Goal: Task Accomplishment & Management: Use online tool/utility

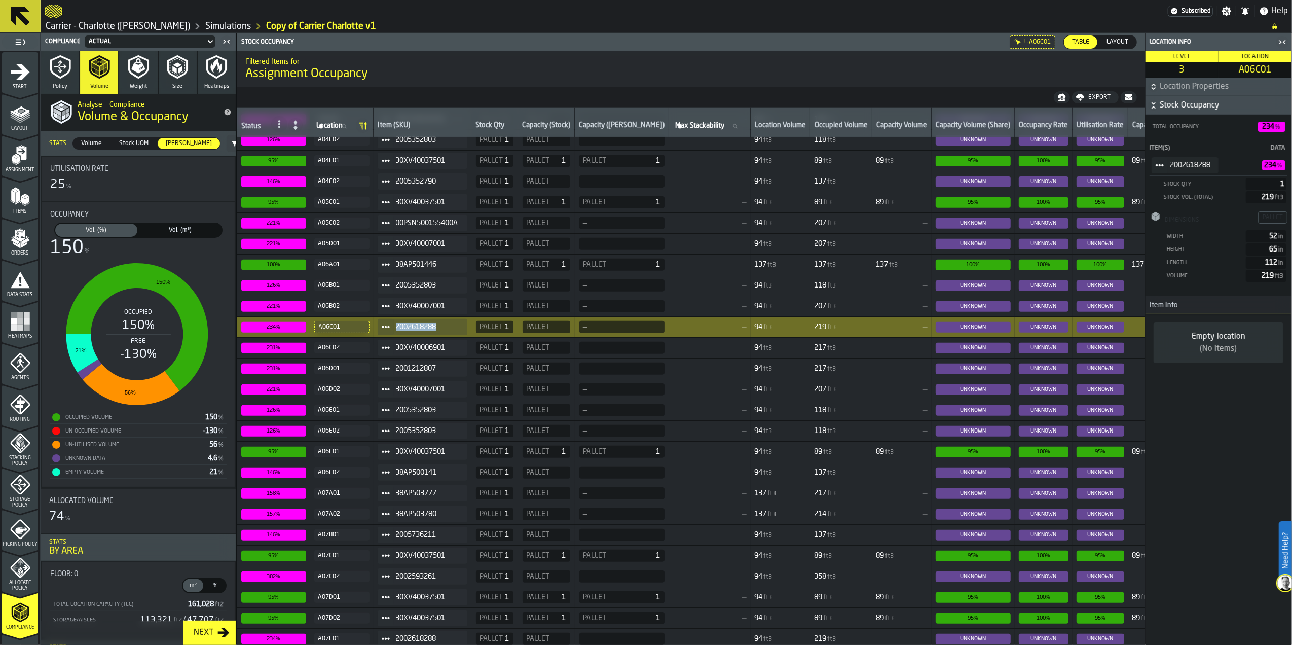
click at [16, 209] on span "Items" at bounding box center [20, 212] width 36 height 6
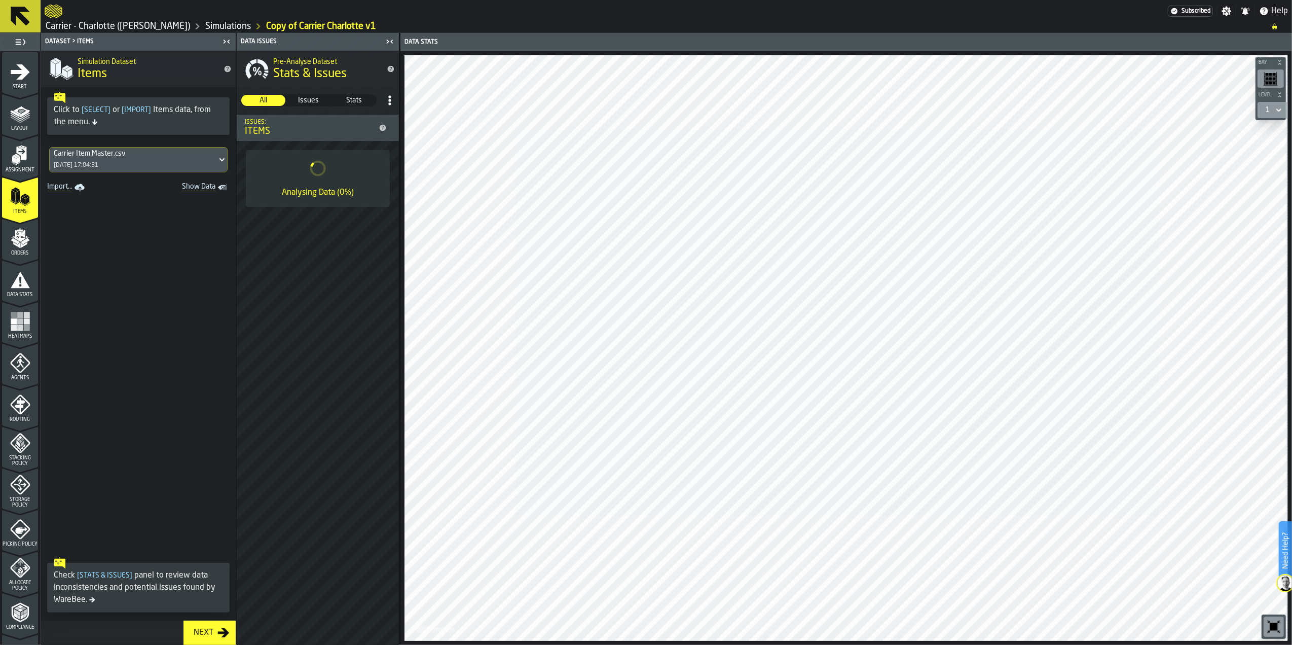
click at [134, 160] on div "Carrier Item Master.csv [DATE] 17:04:31" at bounding box center [133, 159] width 167 height 24
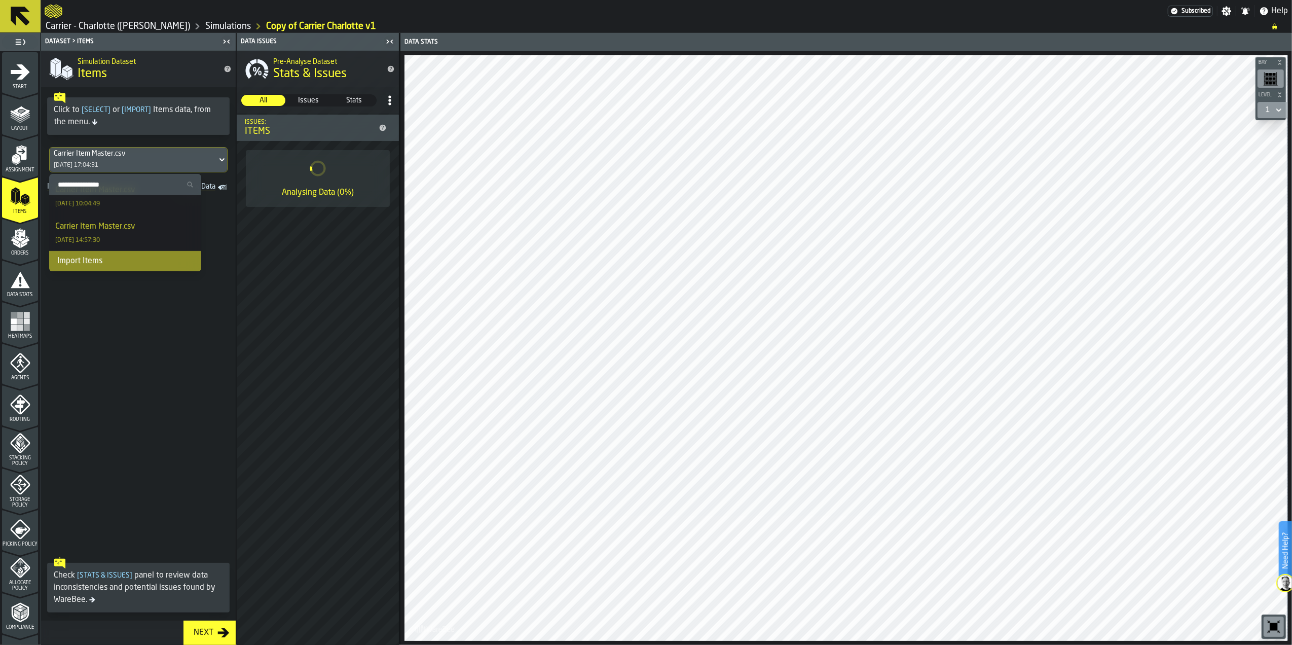
click at [86, 262] on div "Import Items" at bounding box center [125, 261] width 152 height 20
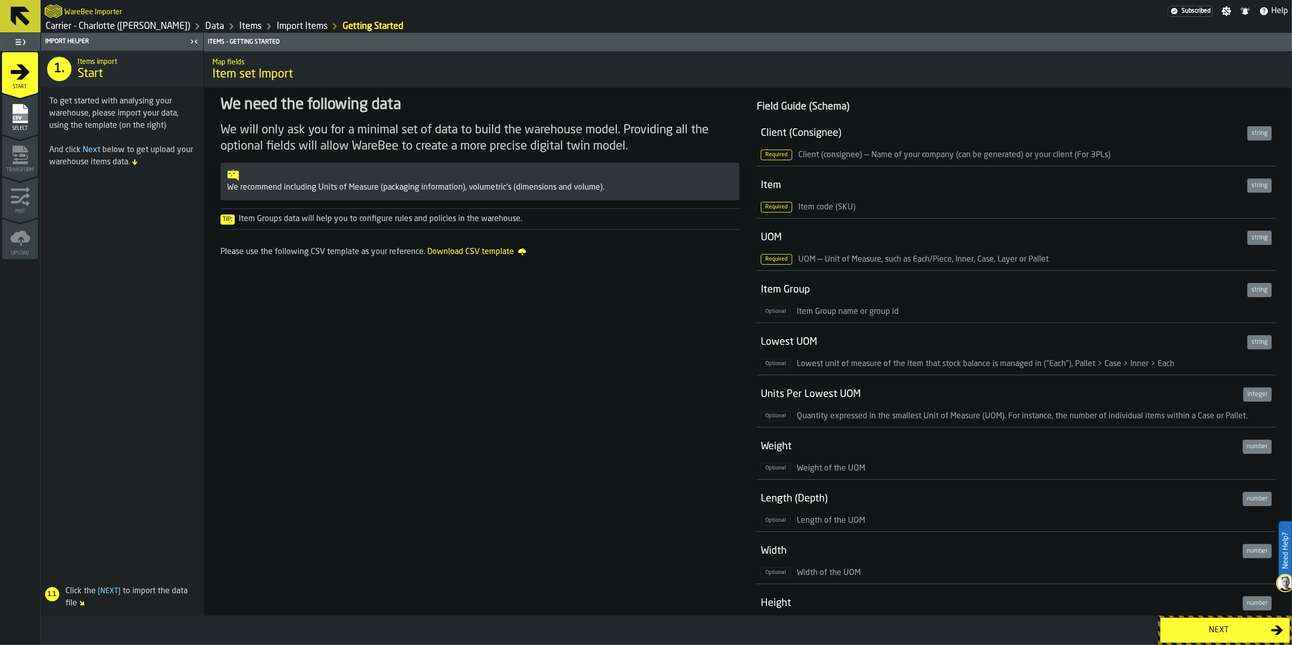
click at [1248, 629] on div "Next" at bounding box center [1219, 630] width 104 height 12
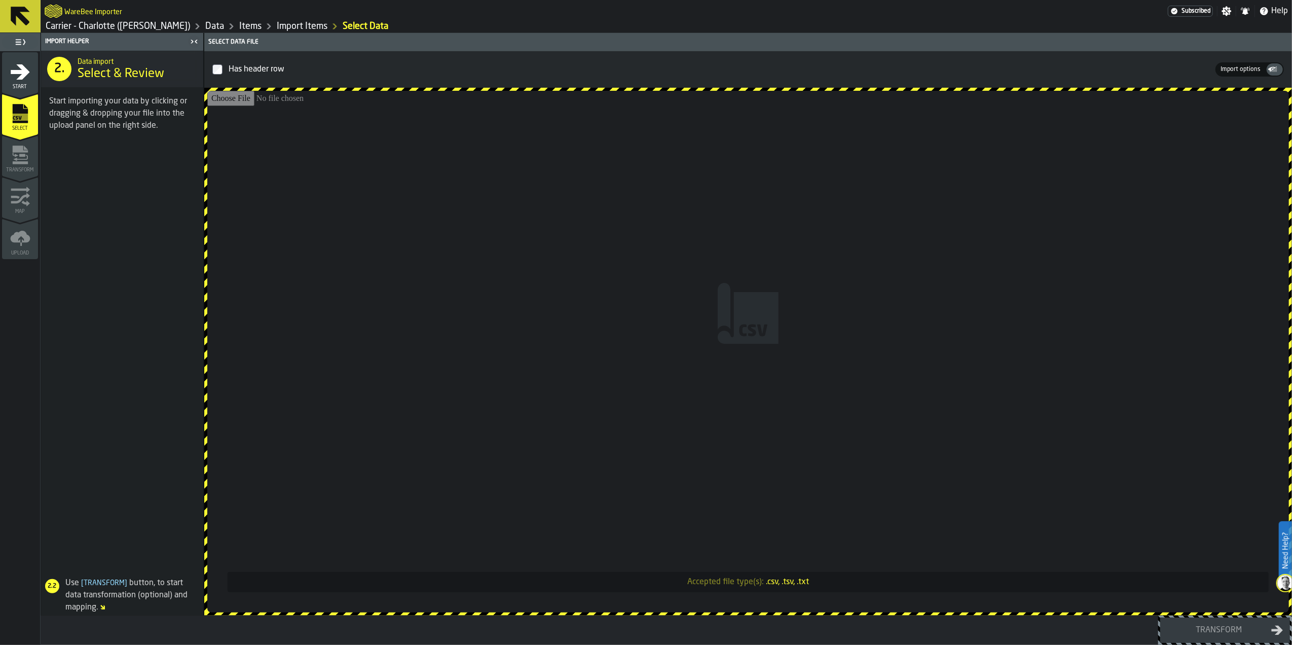
click at [739, 385] on input "Accepted file type(s): .csv, .tsv, .txt" at bounding box center [748, 352] width 1082 height 522
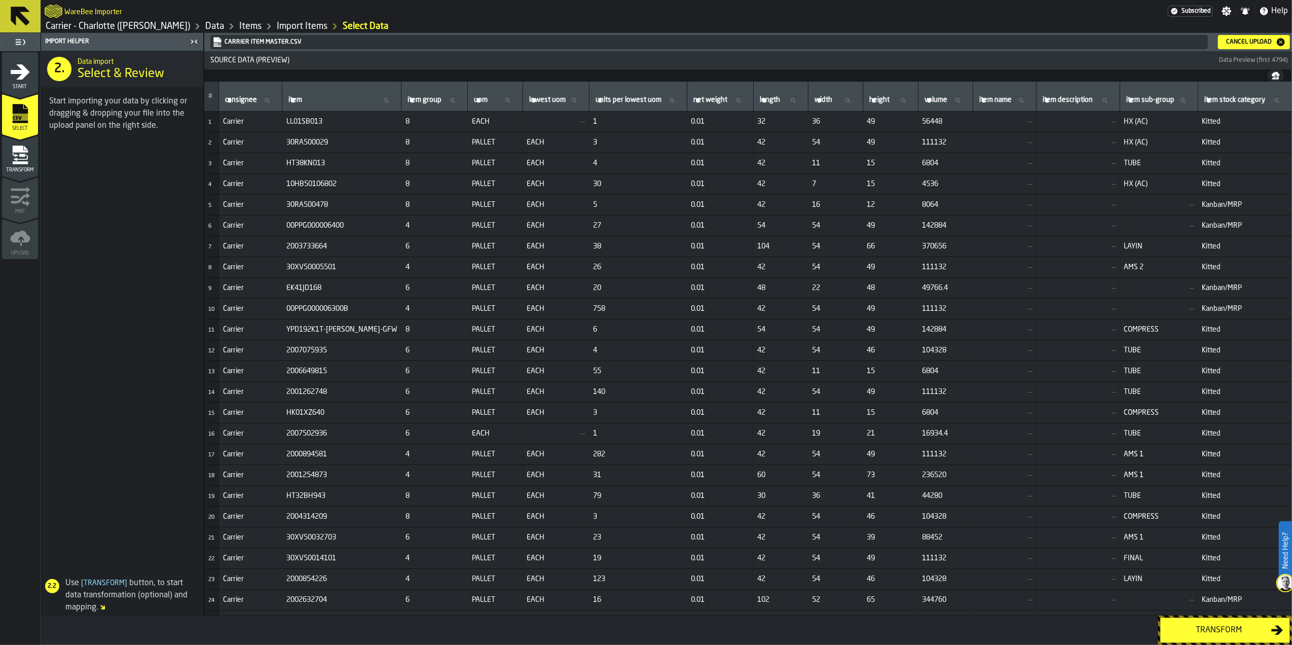
click at [1217, 625] on div "Transform" at bounding box center [1219, 630] width 104 height 12
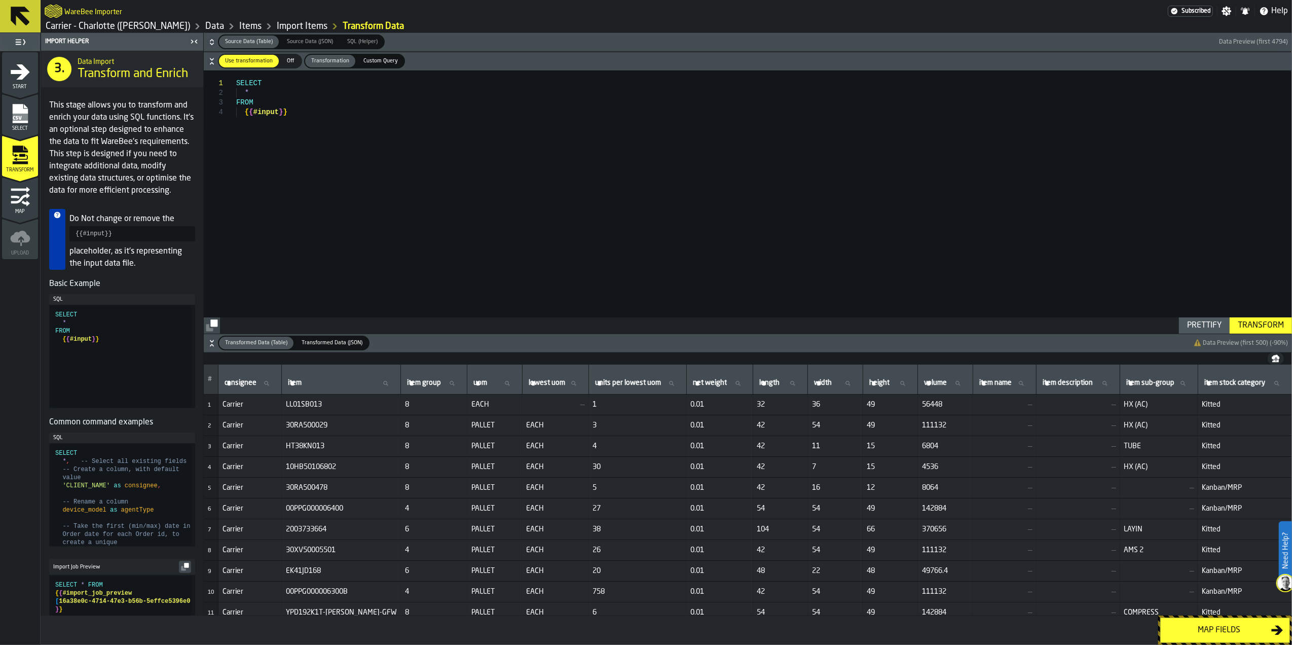
click at [1215, 622] on button "Map fields" at bounding box center [1225, 629] width 130 height 25
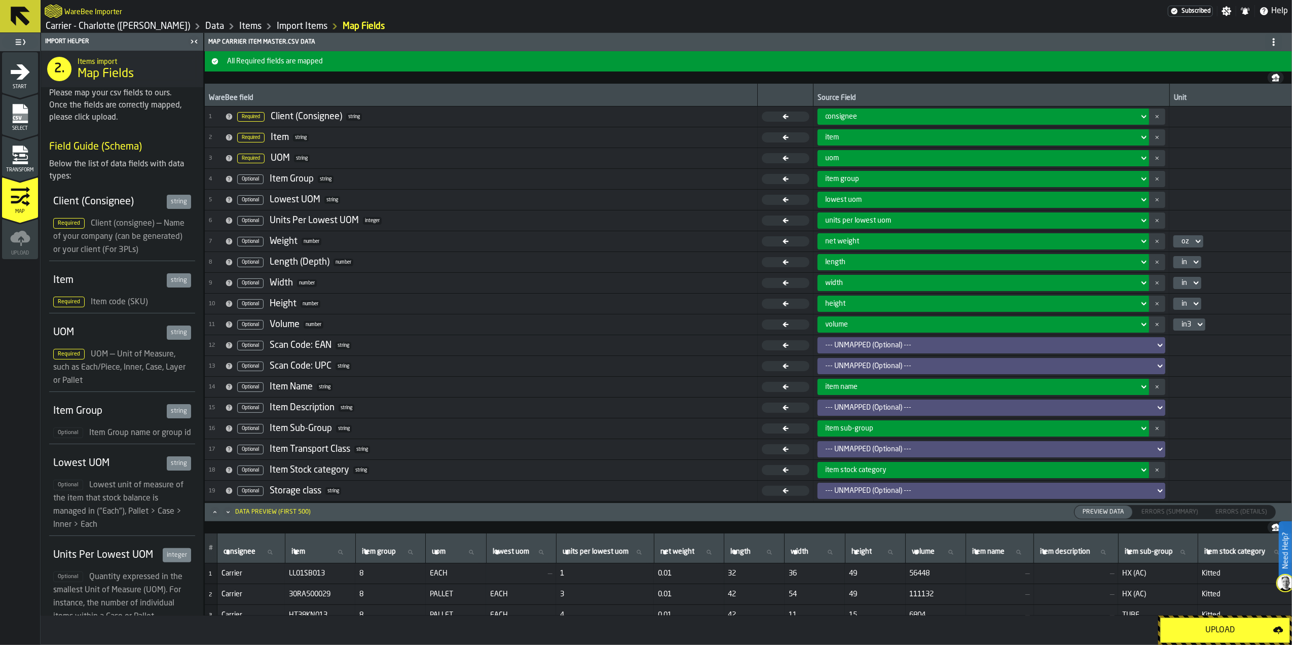
click at [1215, 619] on button "Upload" at bounding box center [1225, 629] width 130 height 25
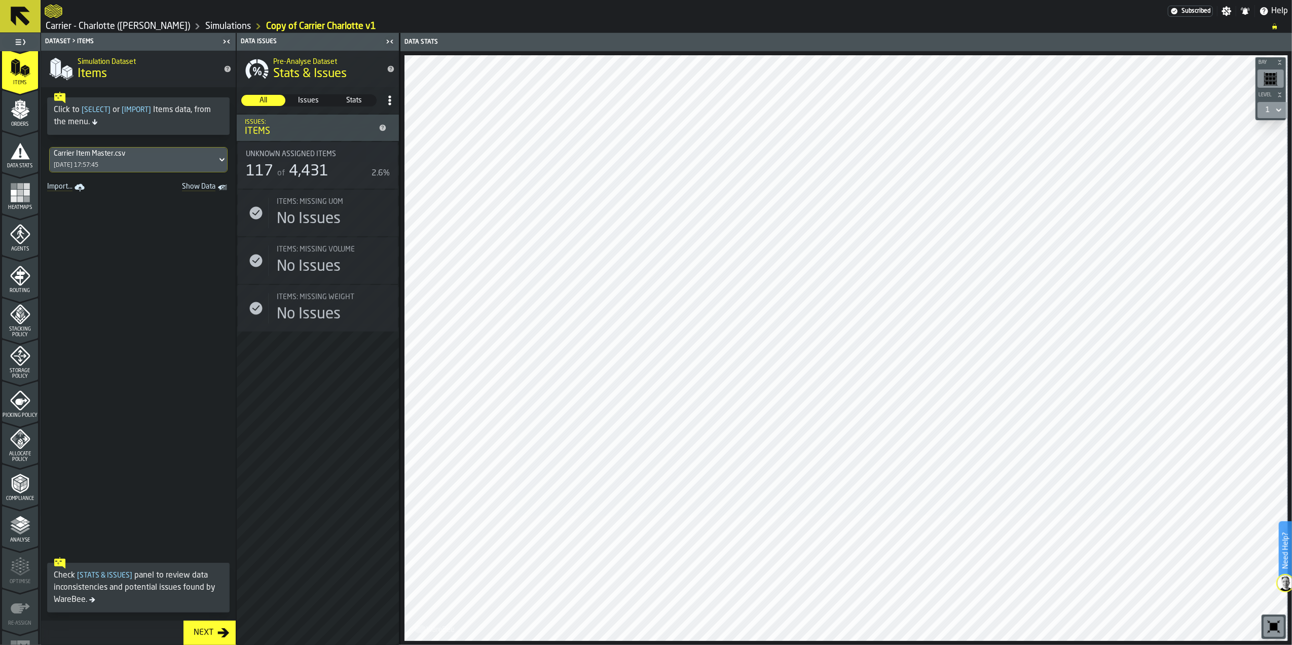
scroll to position [155, 0]
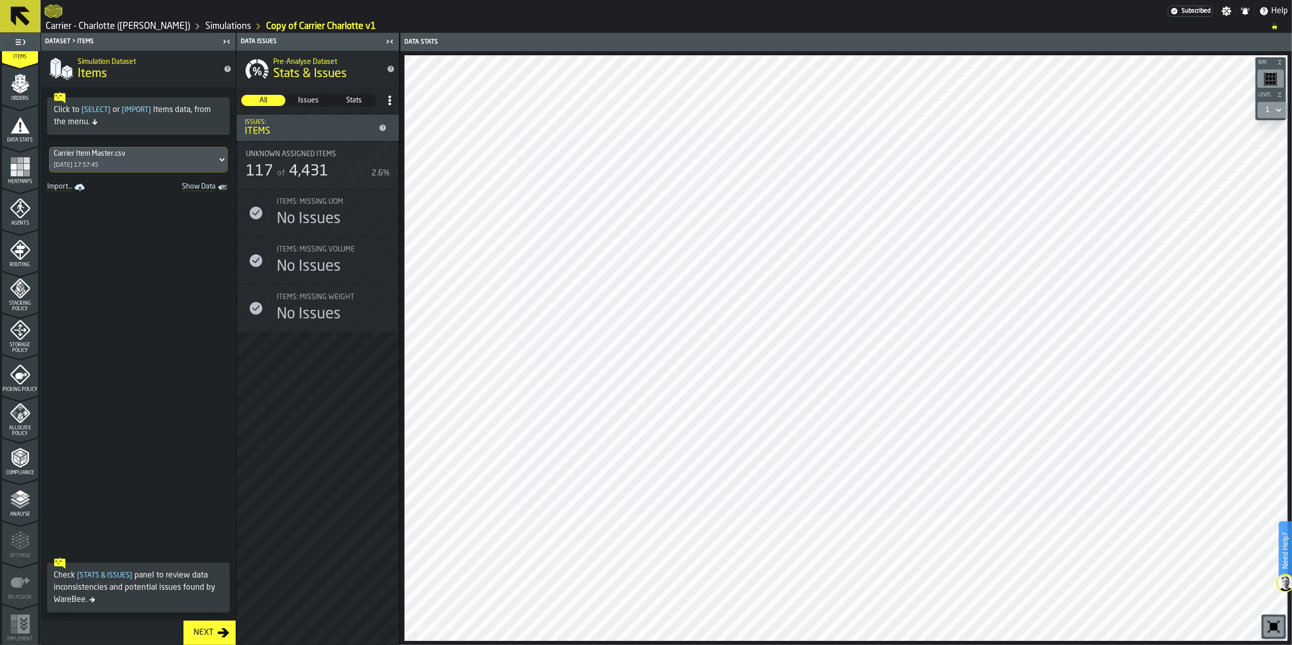
click at [27, 463] on icon "menu Compliance" at bounding box center [20, 458] width 20 height 20
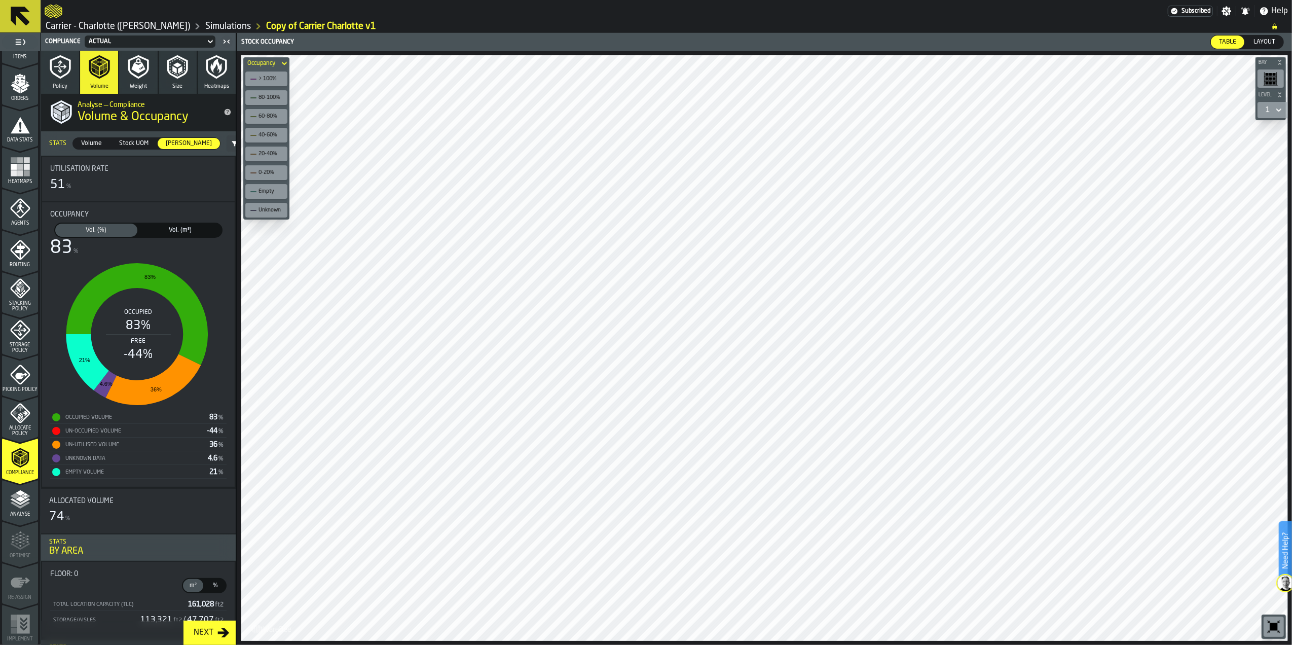
click at [181, 232] on span "Vol. (m³)" at bounding box center [180, 230] width 78 height 9
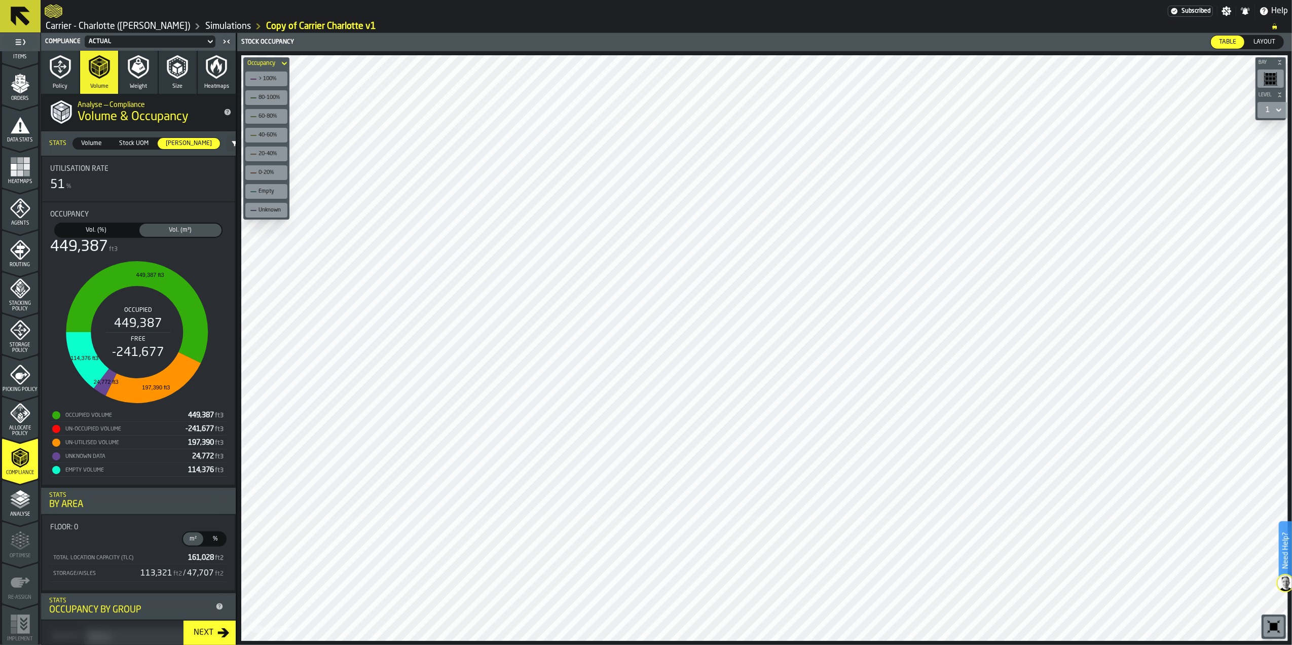
click at [100, 229] on span "Vol. (%)" at bounding box center [96, 230] width 78 height 9
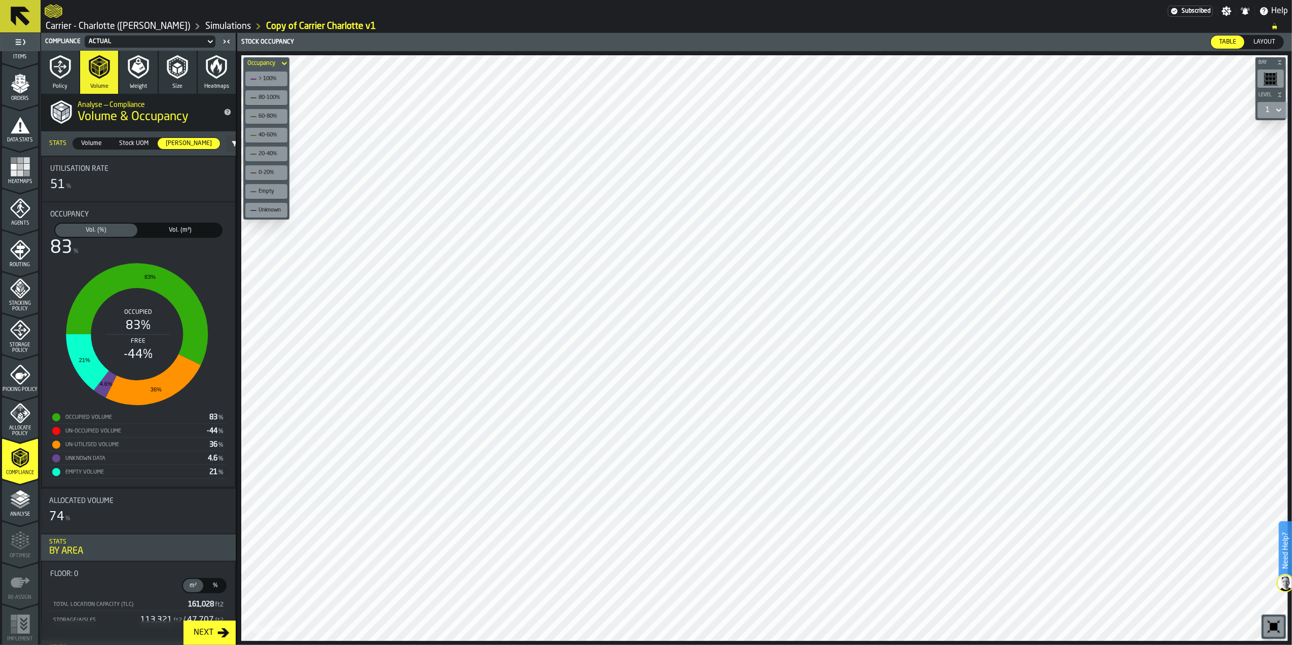
click at [14, 337] on icon "menu Storage Policy" at bounding box center [20, 330] width 20 height 20
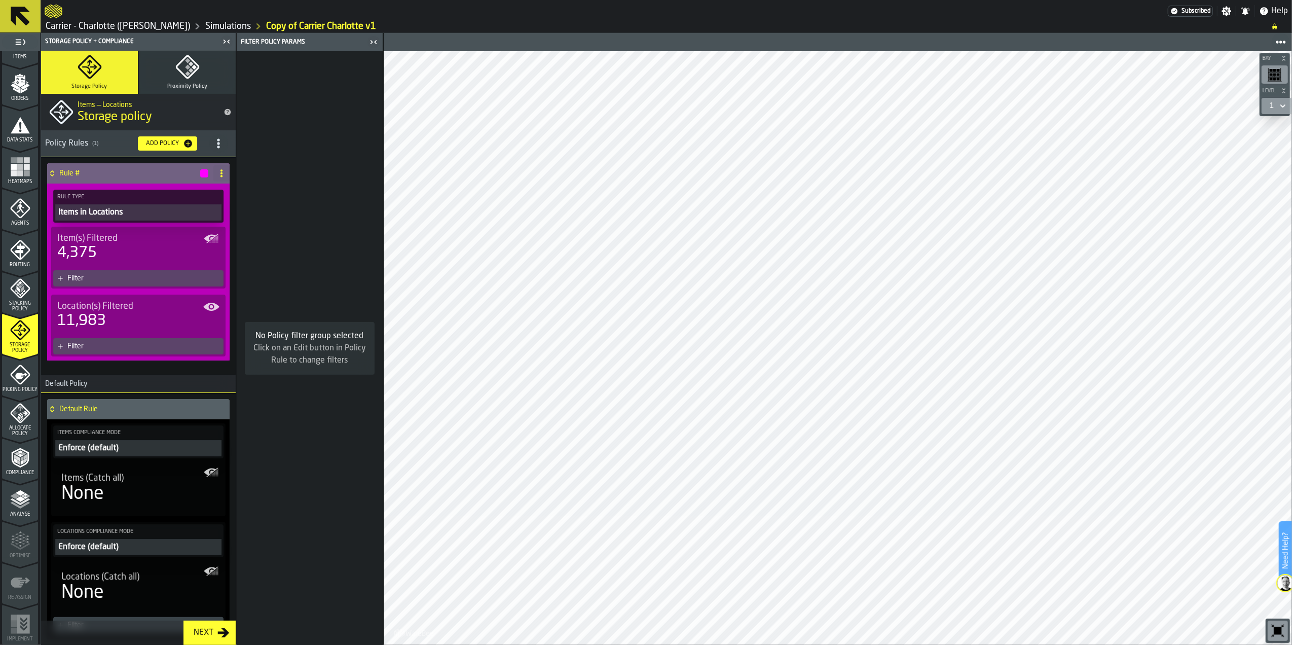
click at [21, 212] on icon "menu Agents" at bounding box center [20, 208] width 7 height 9
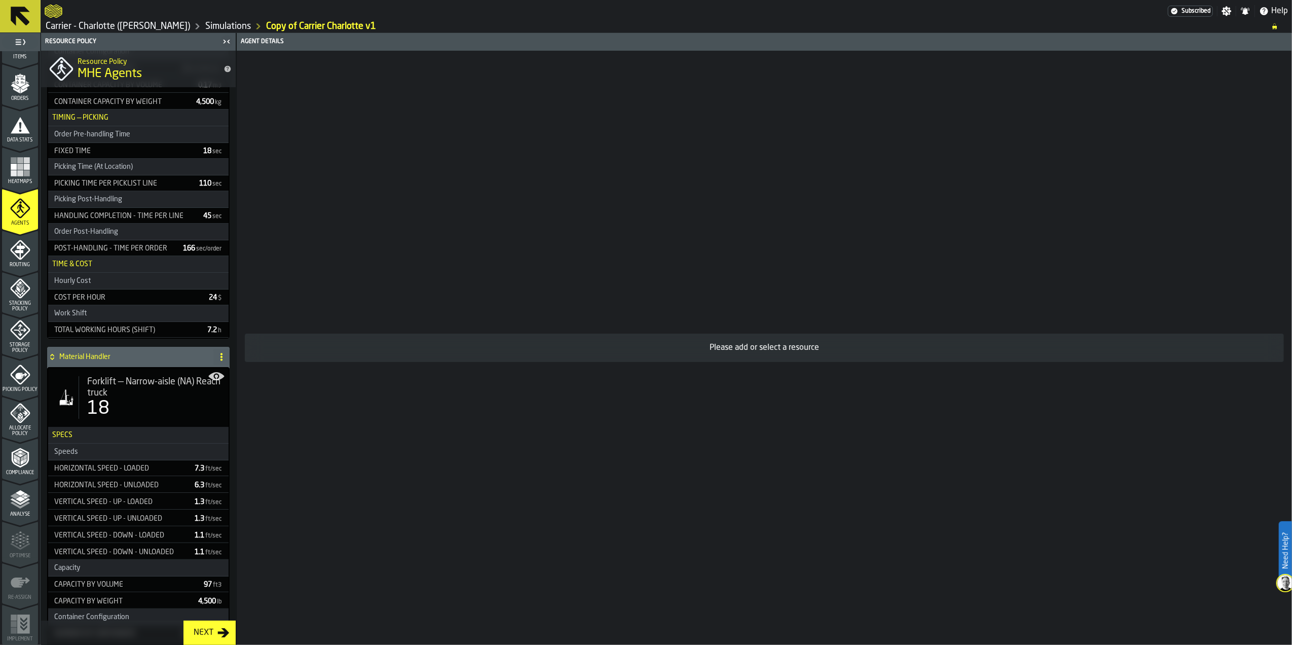
scroll to position [270, 0]
drag, startPoint x: 119, startPoint y: 374, endPoint x: 171, endPoint y: 393, distance: 55.6
click at [119, 374] on div "Forklift — Narrow-aisle (NA) Reach truck 18" at bounding box center [138, 394] width 180 height 59
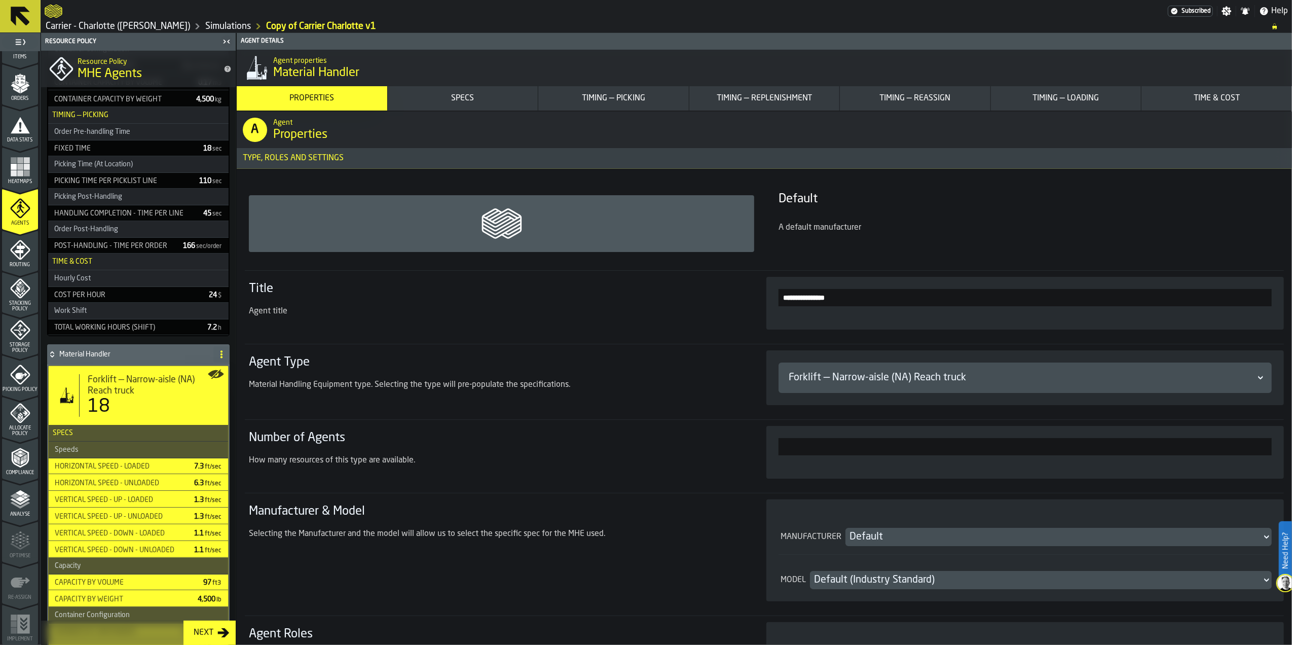
click at [219, 358] on icon at bounding box center [221, 354] width 8 height 8
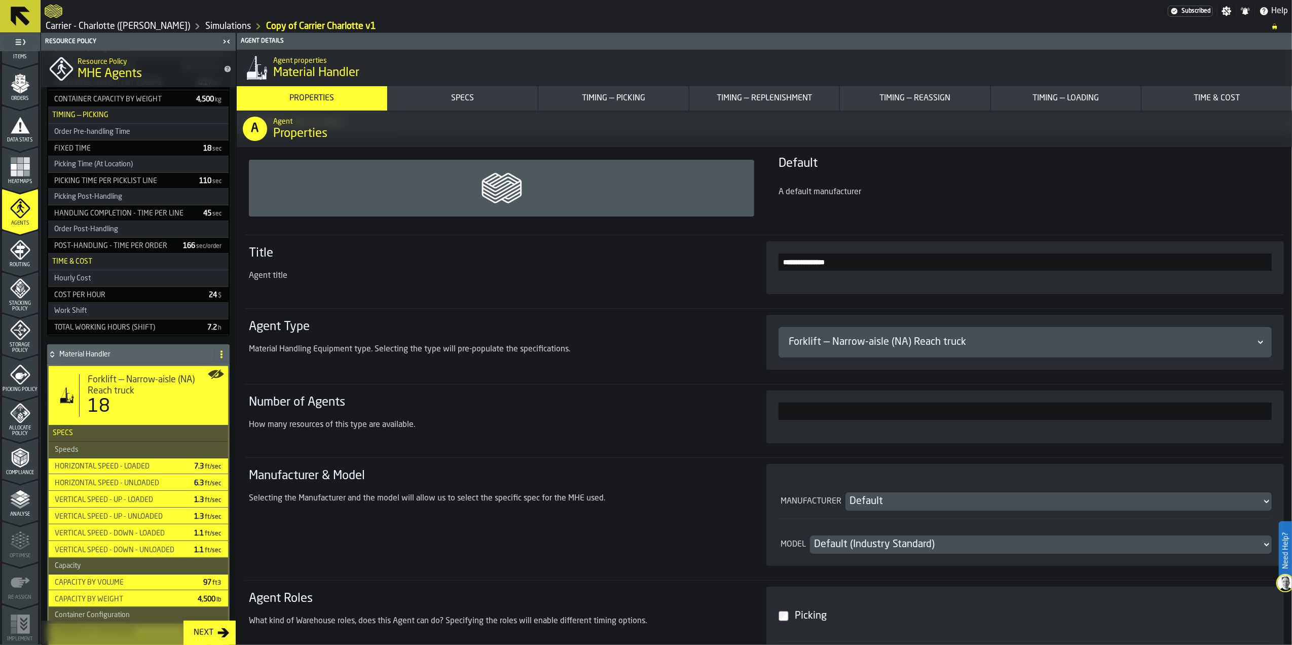
scroll to position [67, 0]
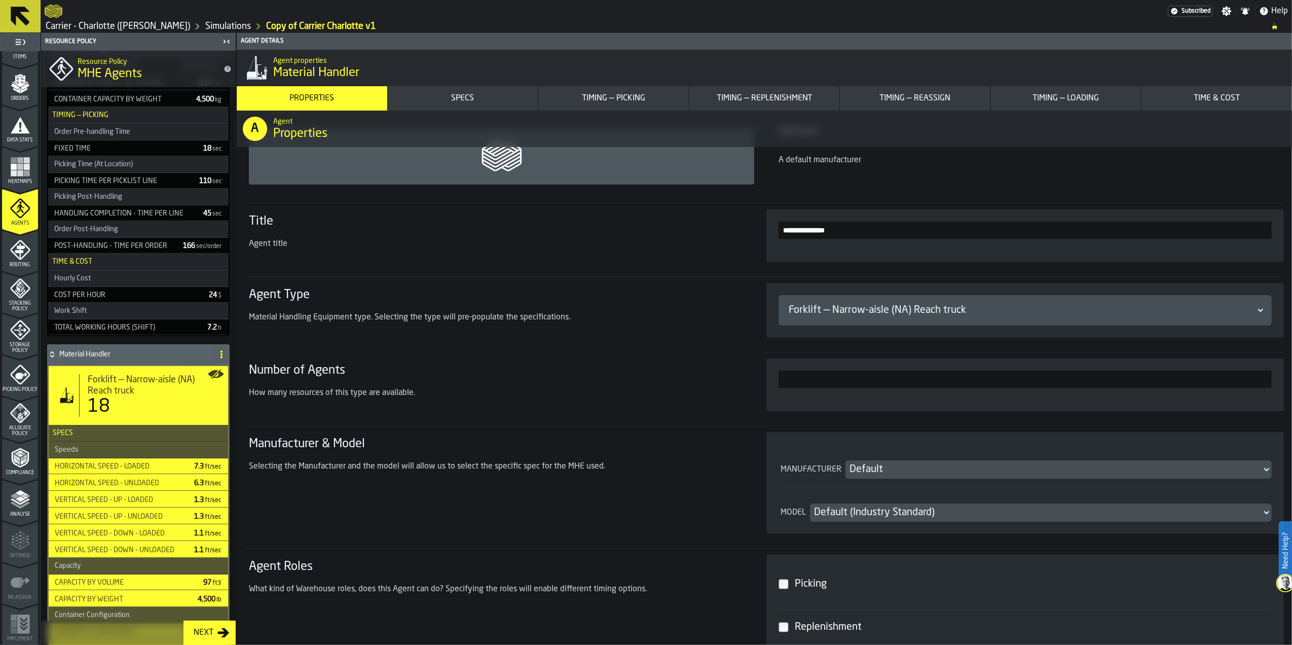
click at [128, 401] on div "18" at bounding box center [154, 406] width 132 height 20
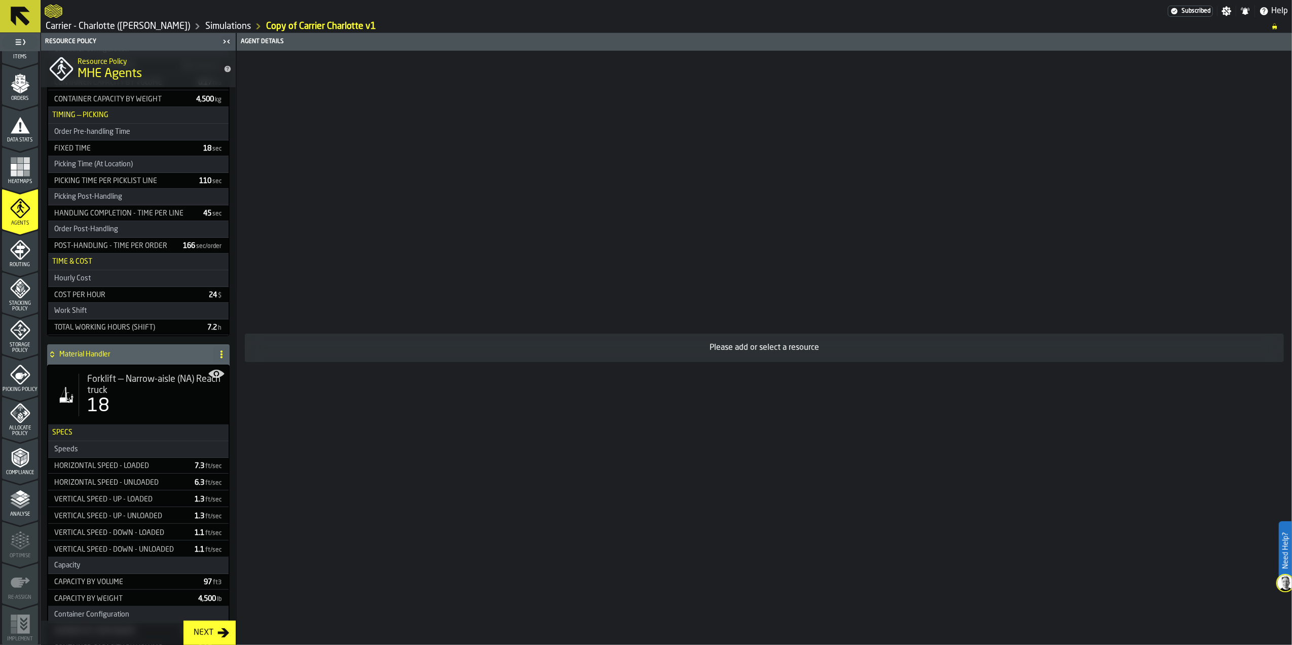
click at [143, 393] on span "Forklift — Narrow-aisle (NA) Reach truck" at bounding box center [153, 385] width 133 height 22
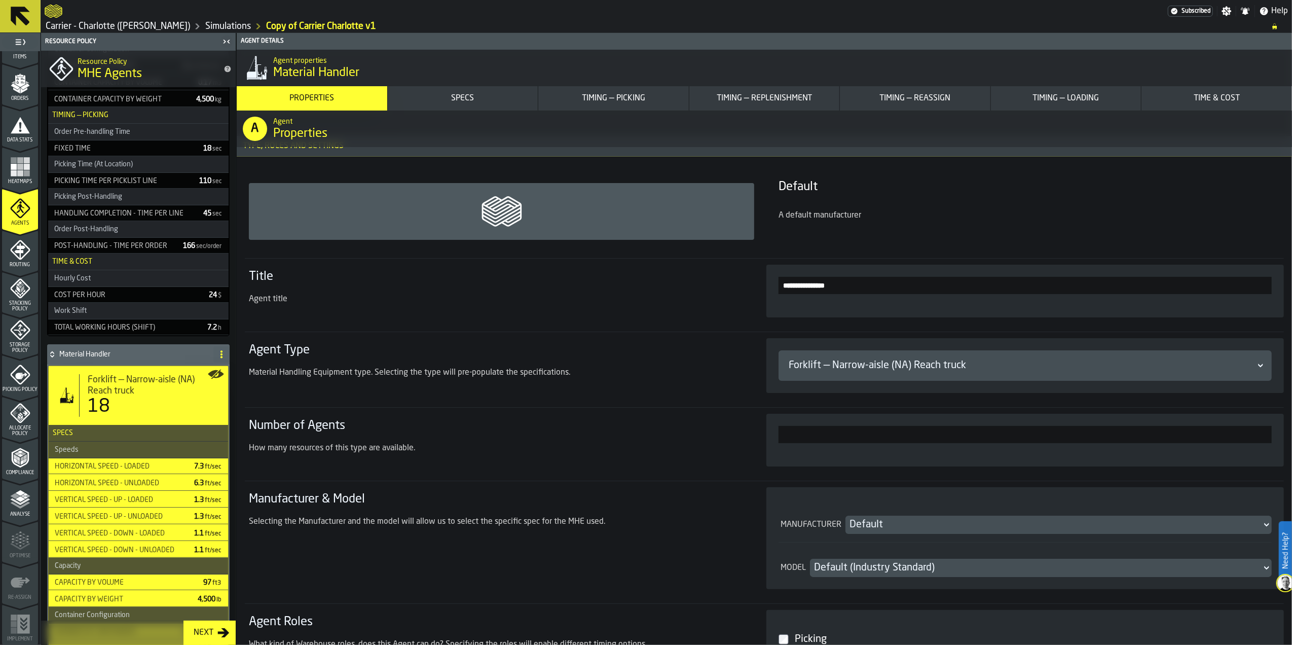
scroll to position [0, 0]
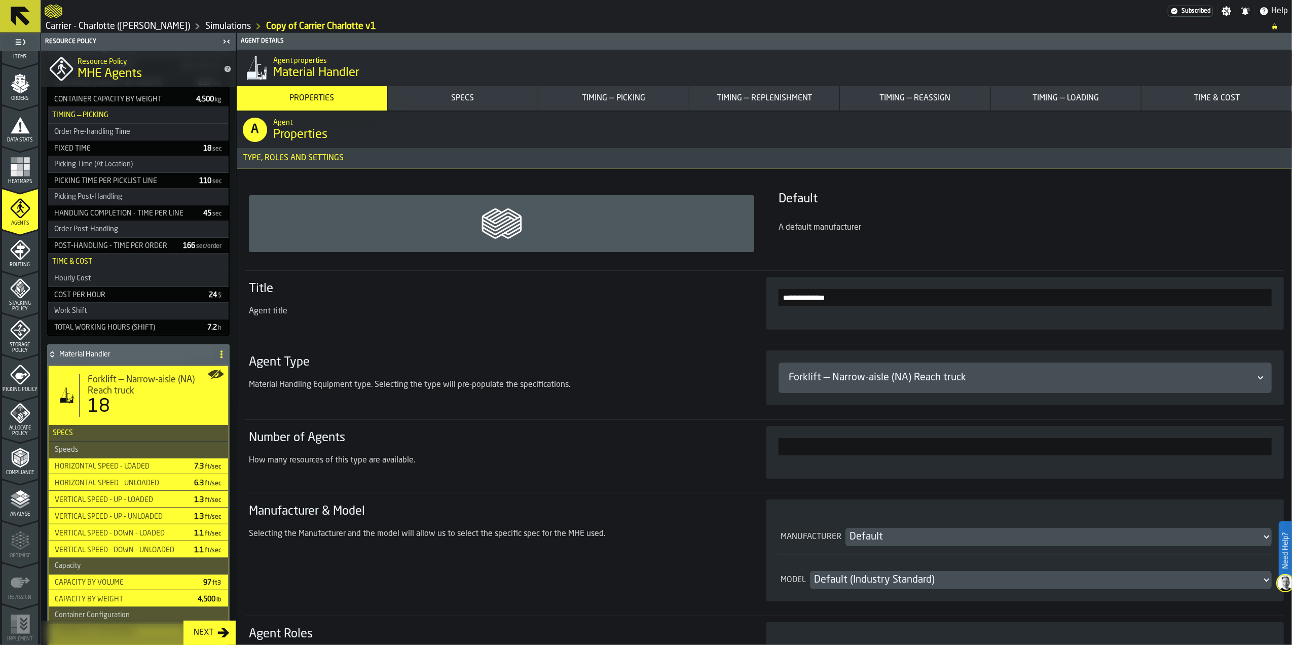
click at [262, 311] on div "Agent title" at bounding box center [495, 311] width 493 height 12
click at [260, 293] on h3 "Title" at bounding box center [495, 289] width 493 height 16
click at [90, 417] on div "18" at bounding box center [99, 406] width 22 height 20
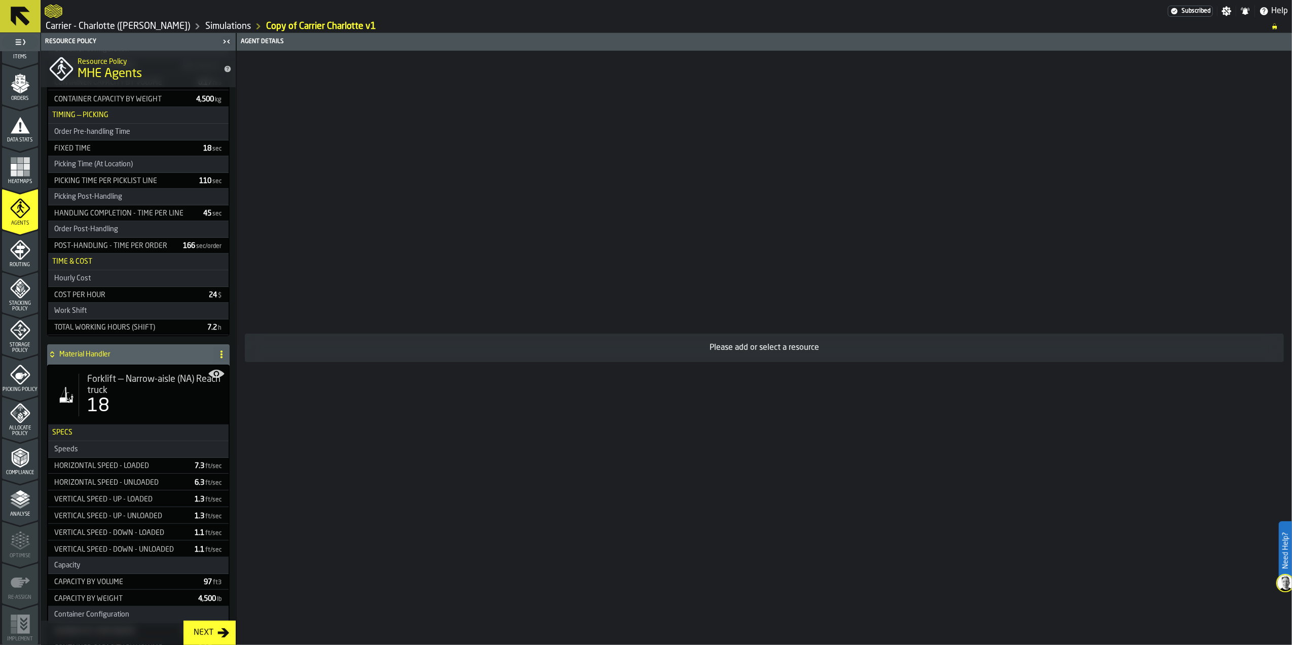
click at [94, 414] on div "18" at bounding box center [98, 406] width 22 height 20
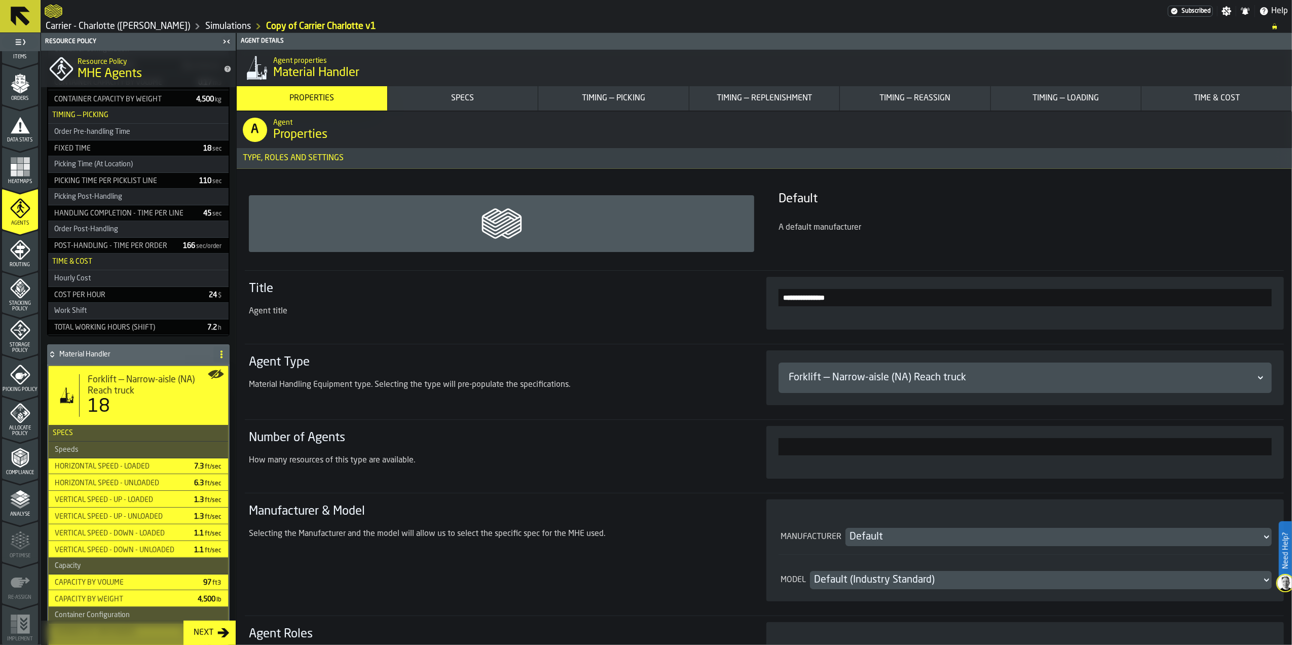
click at [467, 90] on button "Specs" at bounding box center [463, 98] width 151 height 24
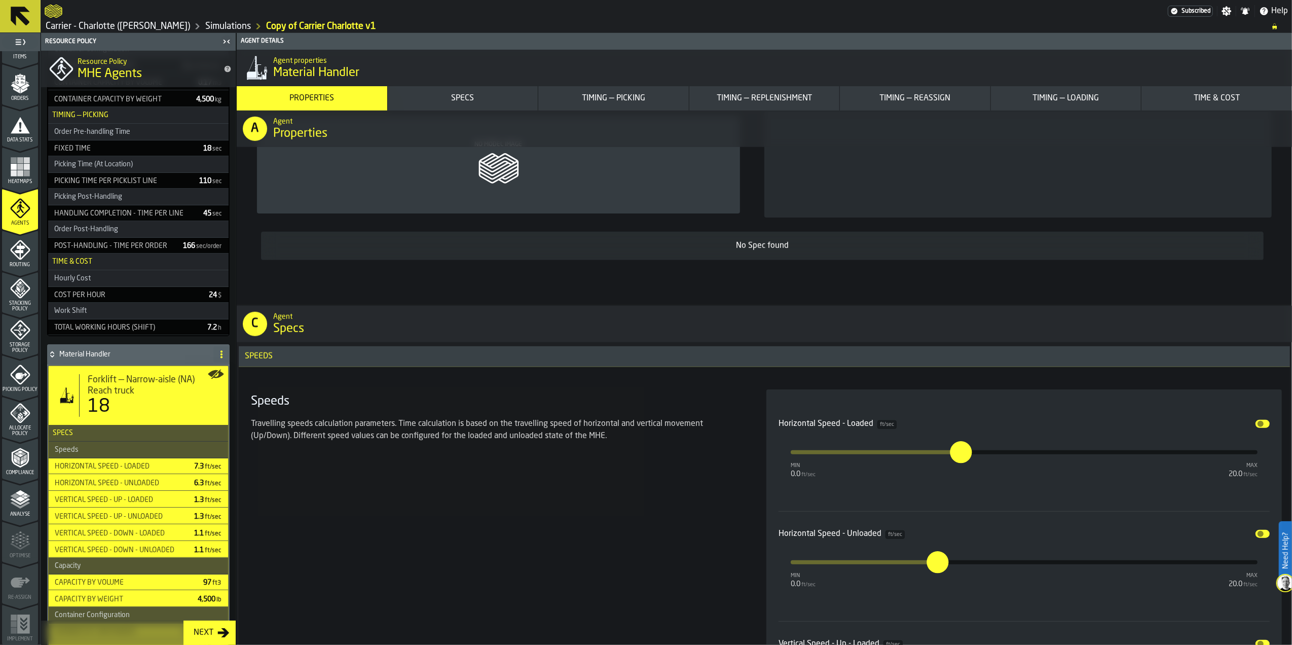
scroll to position [567, 0]
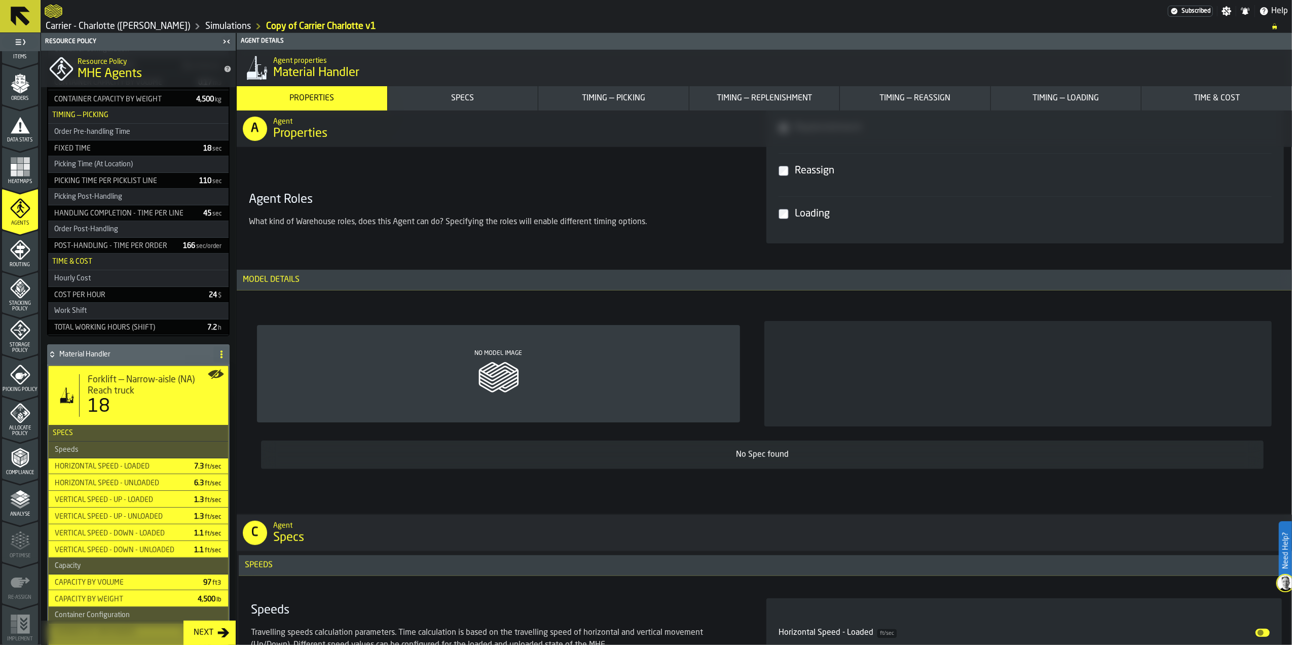
click at [543, 361] on div "No Model Image" at bounding box center [498, 373] width 483 height 97
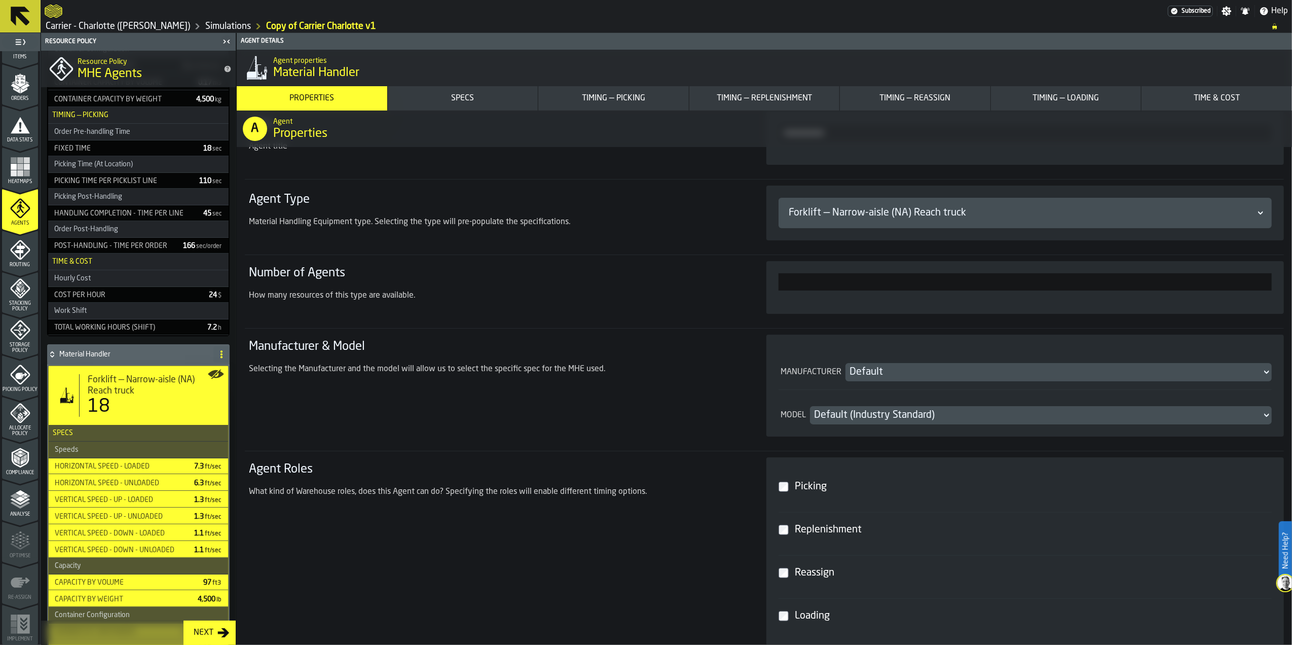
scroll to position [161, 0]
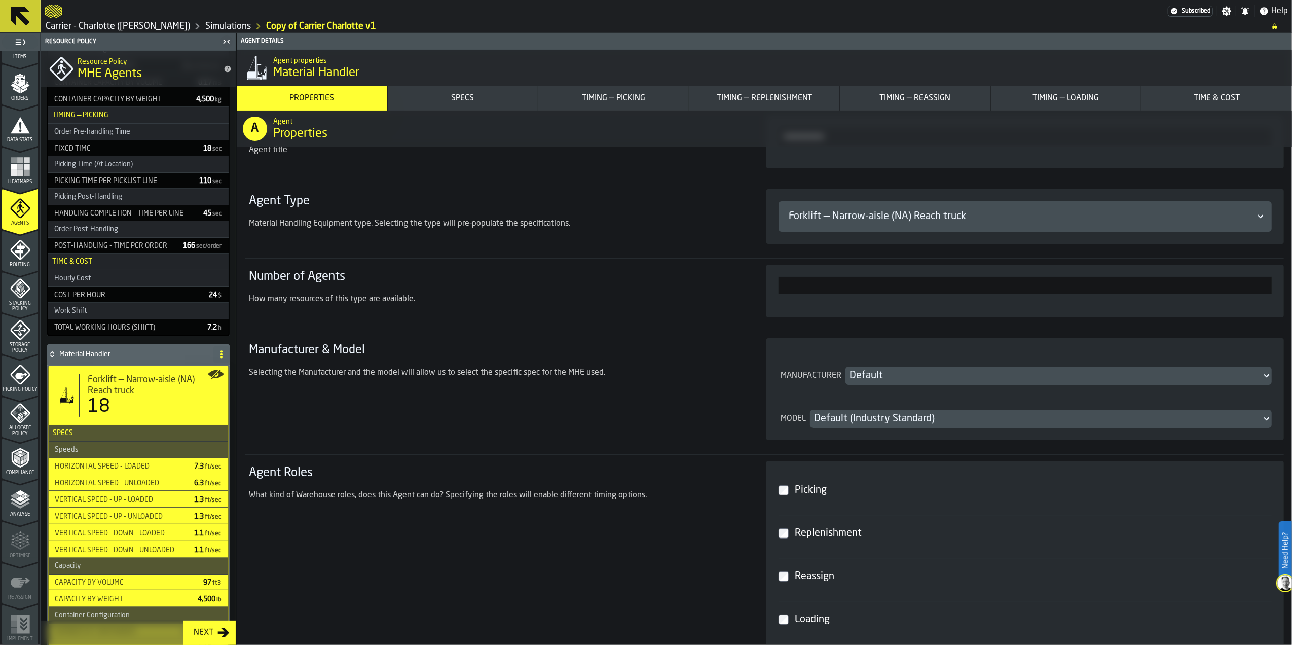
click at [112, 408] on div "18" at bounding box center [154, 406] width 132 height 20
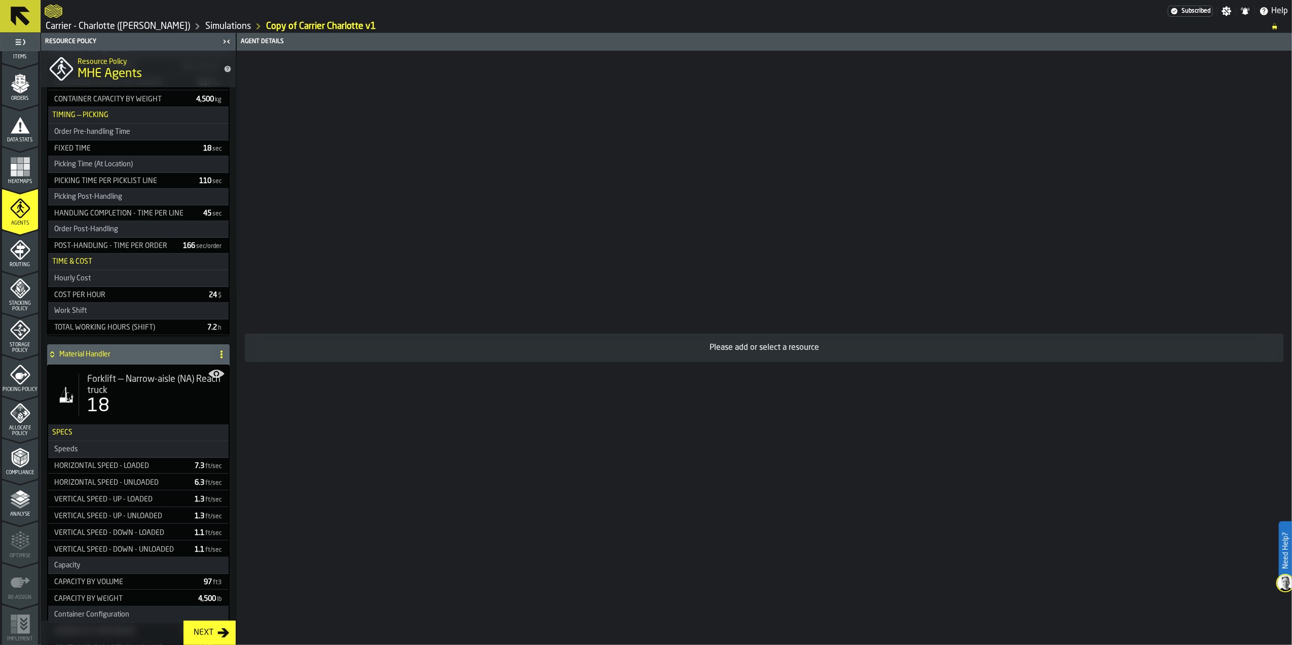
click at [109, 410] on div "18" at bounding box center [98, 406] width 22 height 20
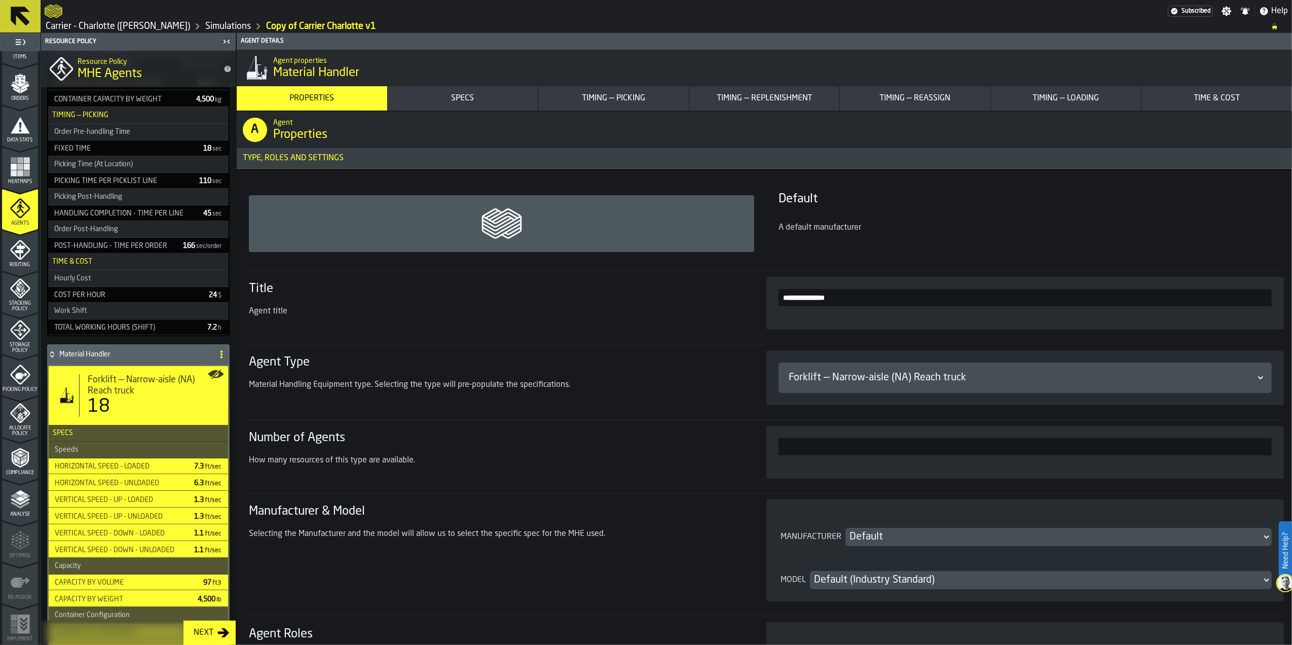
drag, startPoint x: 109, startPoint y: 410, endPoint x: 637, endPoint y: 385, distance: 527.7
click at [637, 385] on div "Material Handling Equipment type. Selecting the type will pre-populate the spec…" at bounding box center [495, 385] width 493 height 12
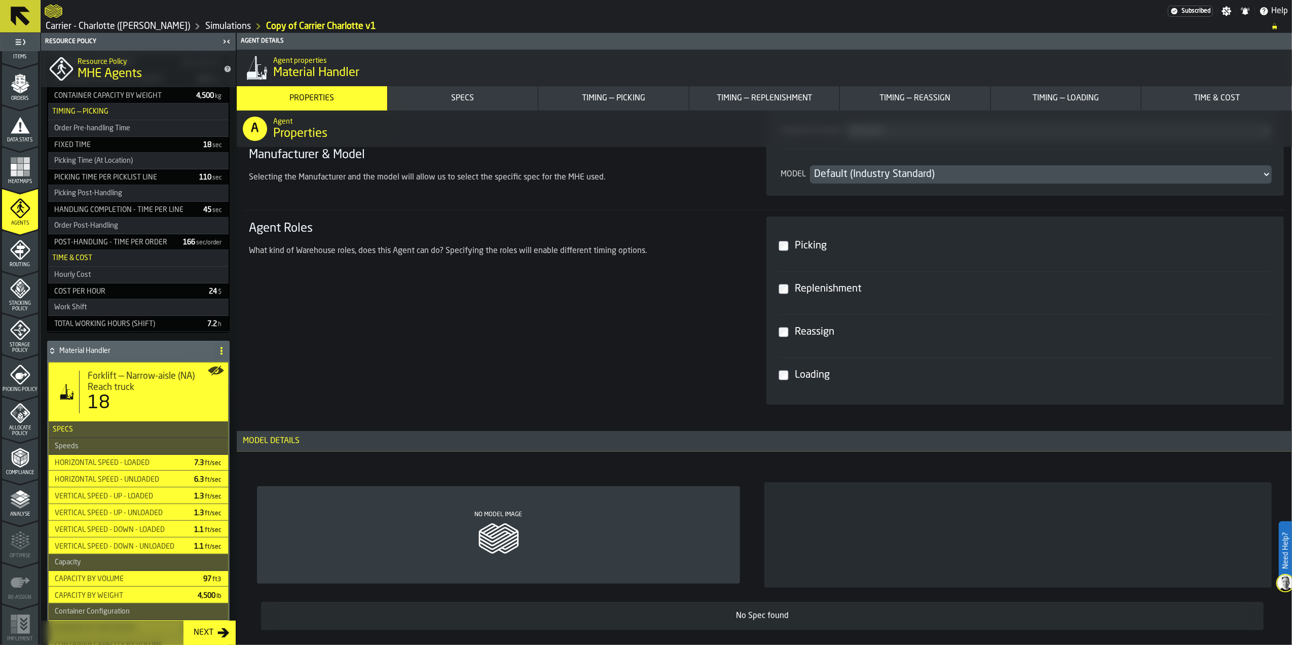
scroll to position [676, 0]
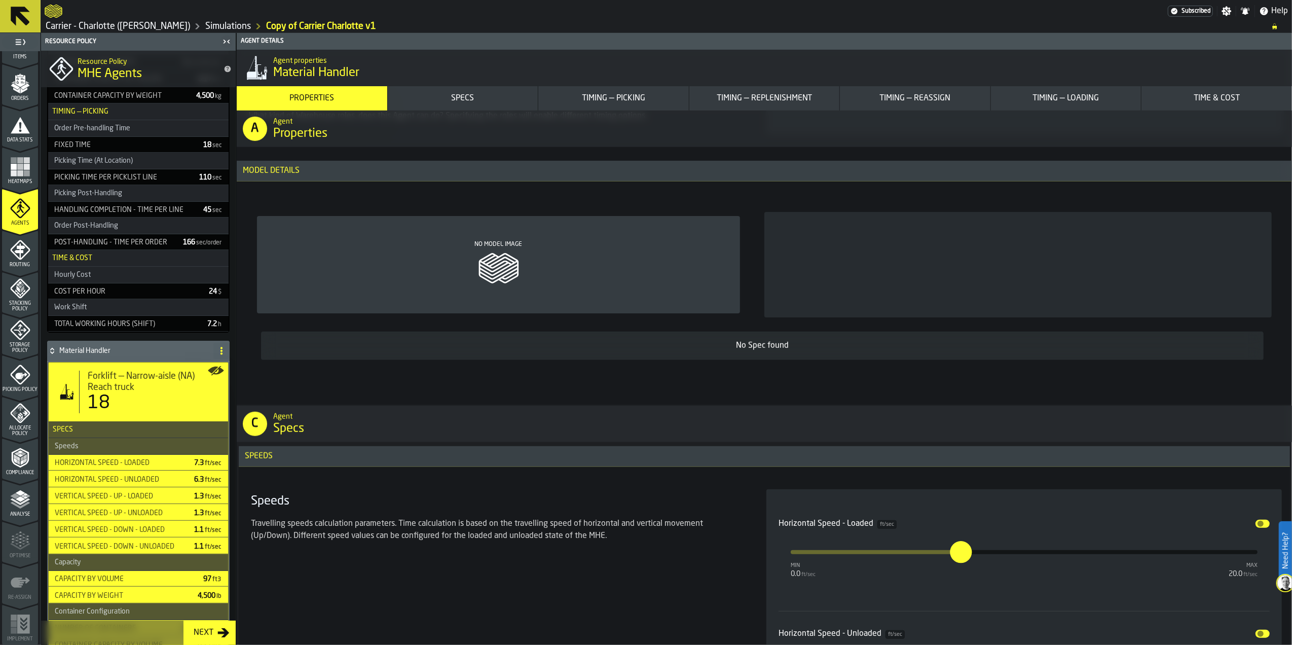
click at [484, 252] on div "No Model Image" at bounding box center [498, 264] width 483 height 97
click at [495, 238] on div "No Model Image" at bounding box center [498, 264] width 483 height 97
click at [885, 270] on div at bounding box center [1017, 264] width 507 height 105
click at [771, 348] on div "No Spec found" at bounding box center [762, 346] width 986 height 12
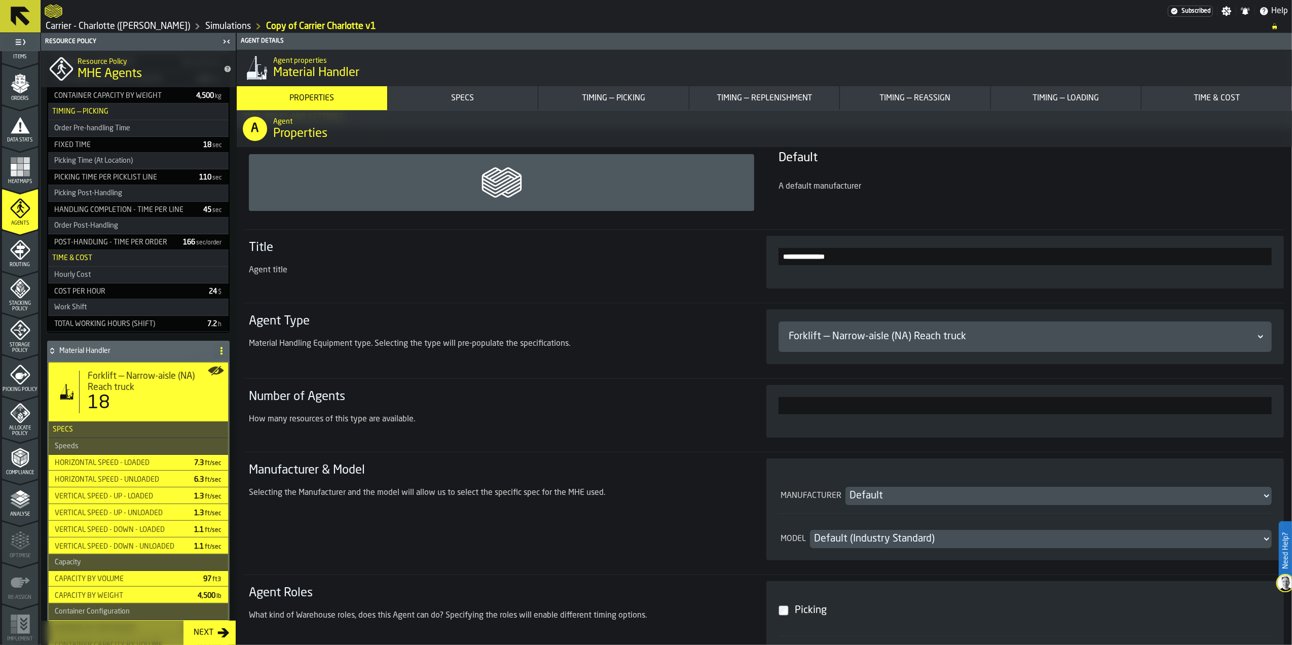
scroll to position [0, 0]
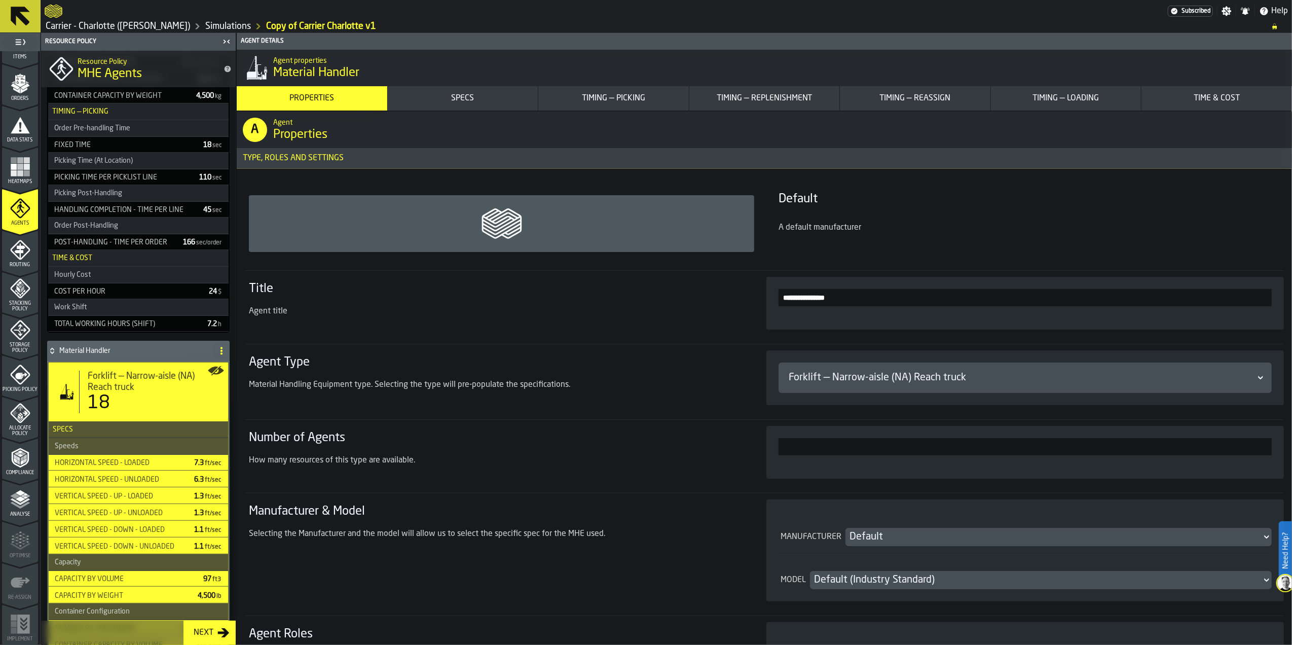
click at [854, 292] on input "**********" at bounding box center [1025, 297] width 493 height 17
click at [911, 264] on section "**********" at bounding box center [764, 500] width 1039 height 631
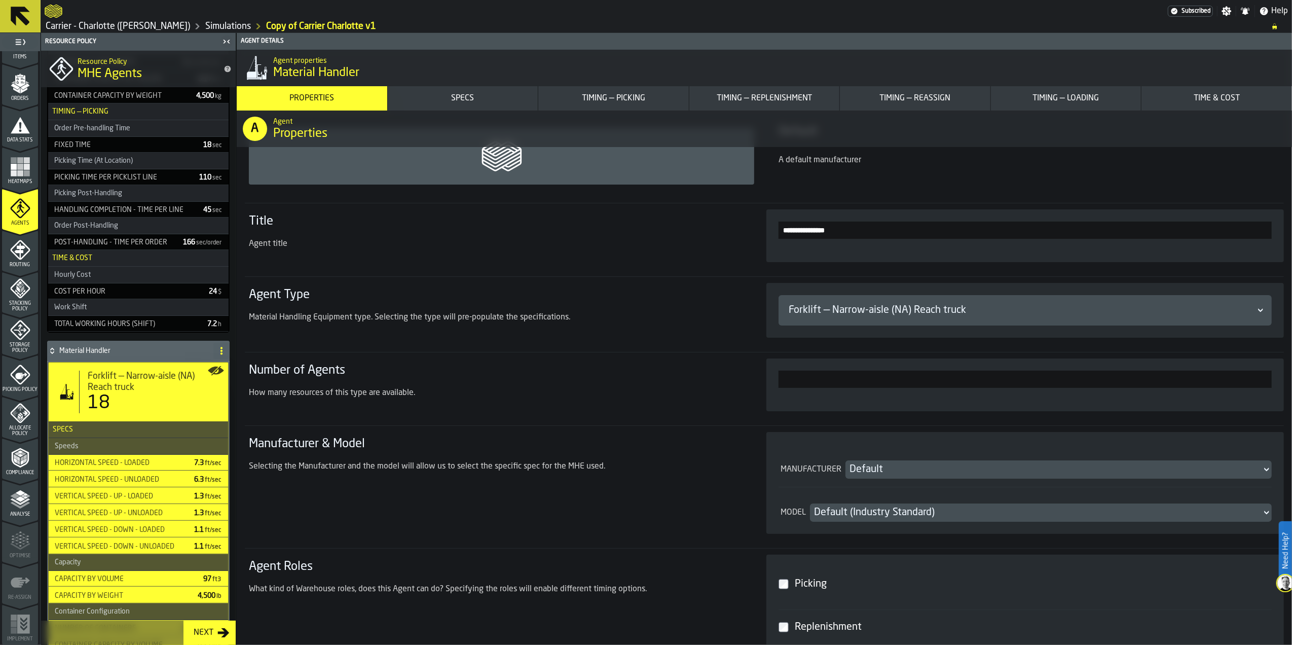
drag, startPoint x: 803, startPoint y: 383, endPoint x: 959, endPoint y: 390, distance: 156.2
click at [877, 387] on input "**" at bounding box center [1025, 379] width 493 height 17
drag, startPoint x: 1243, startPoint y: 380, endPoint x: 1267, endPoint y: 380, distance: 24.3
click at [1264, 380] on input "**" at bounding box center [1025, 379] width 493 height 17
type input "**"
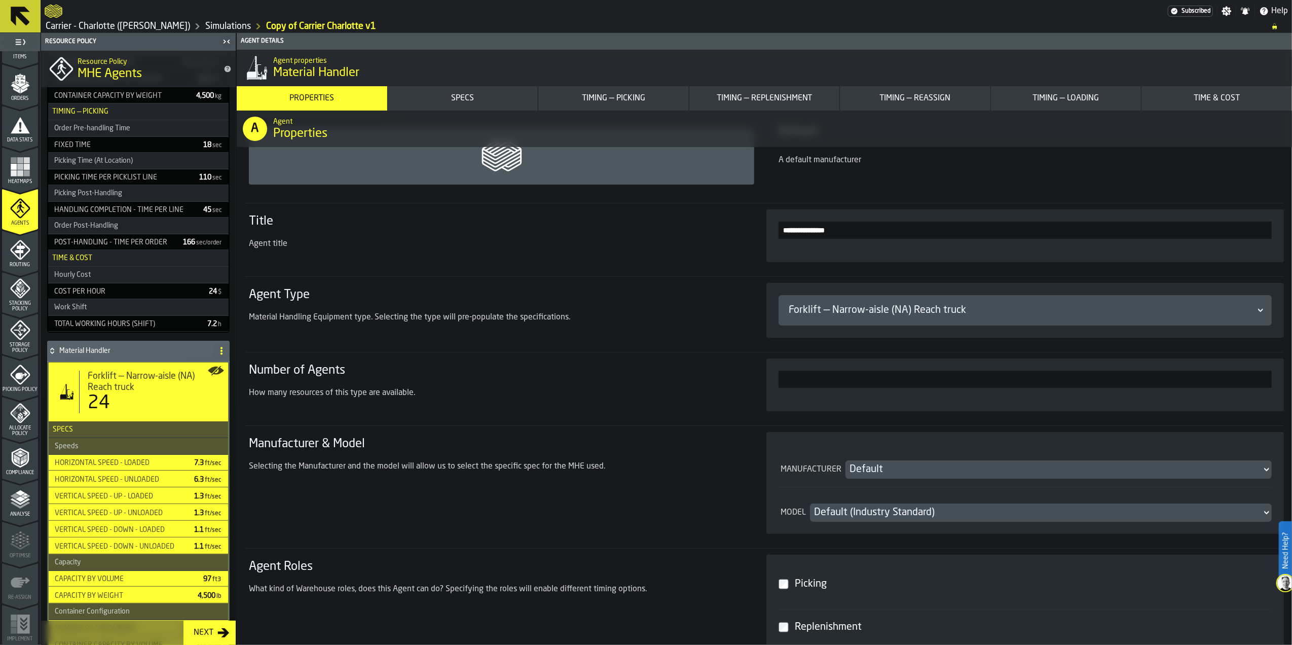
click at [1272, 381] on div "**" at bounding box center [1024, 384] width 517 height 53
click at [24, 262] on span "Routing" at bounding box center [20, 265] width 36 height 6
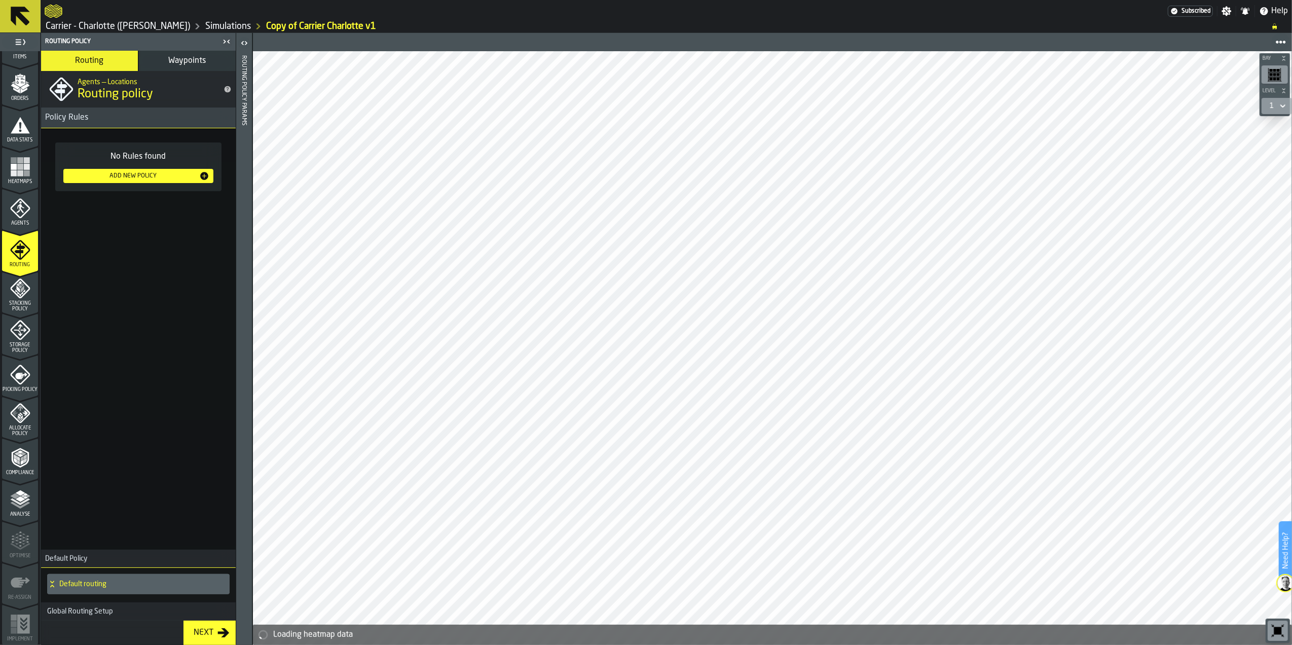
click at [158, 177] on div "Add New Policy" at bounding box center [133, 175] width 132 height 7
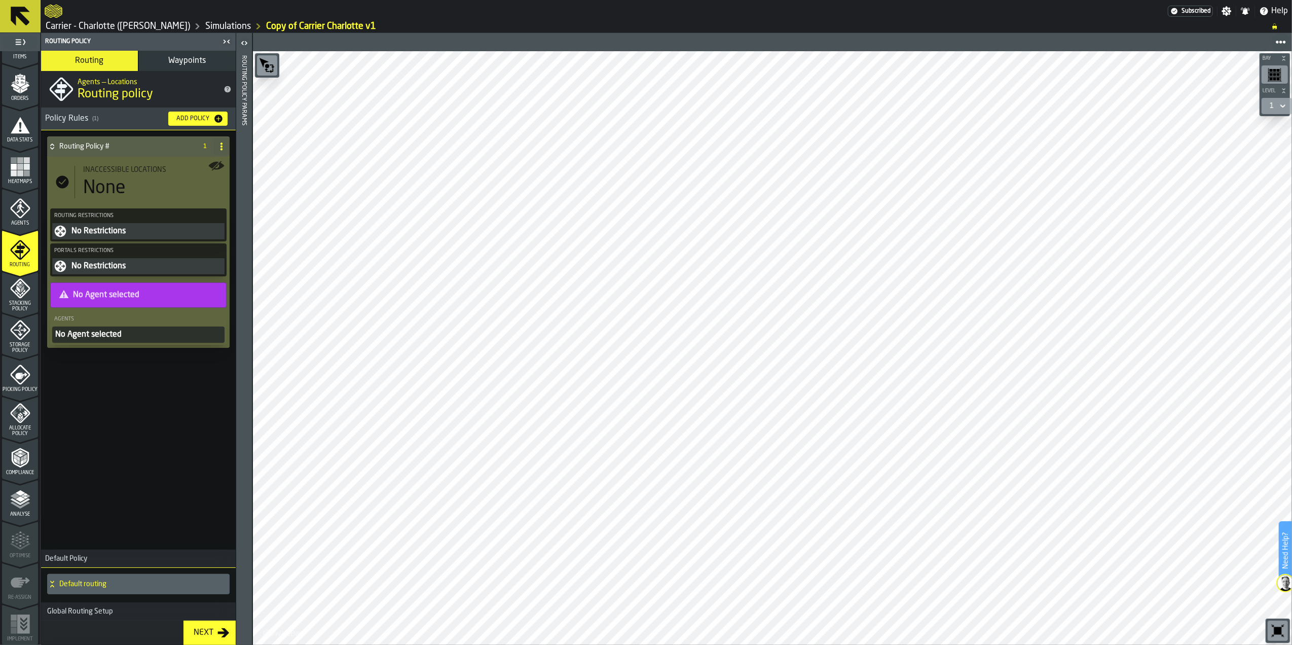
click at [122, 183] on div "None" at bounding box center [104, 188] width 43 height 20
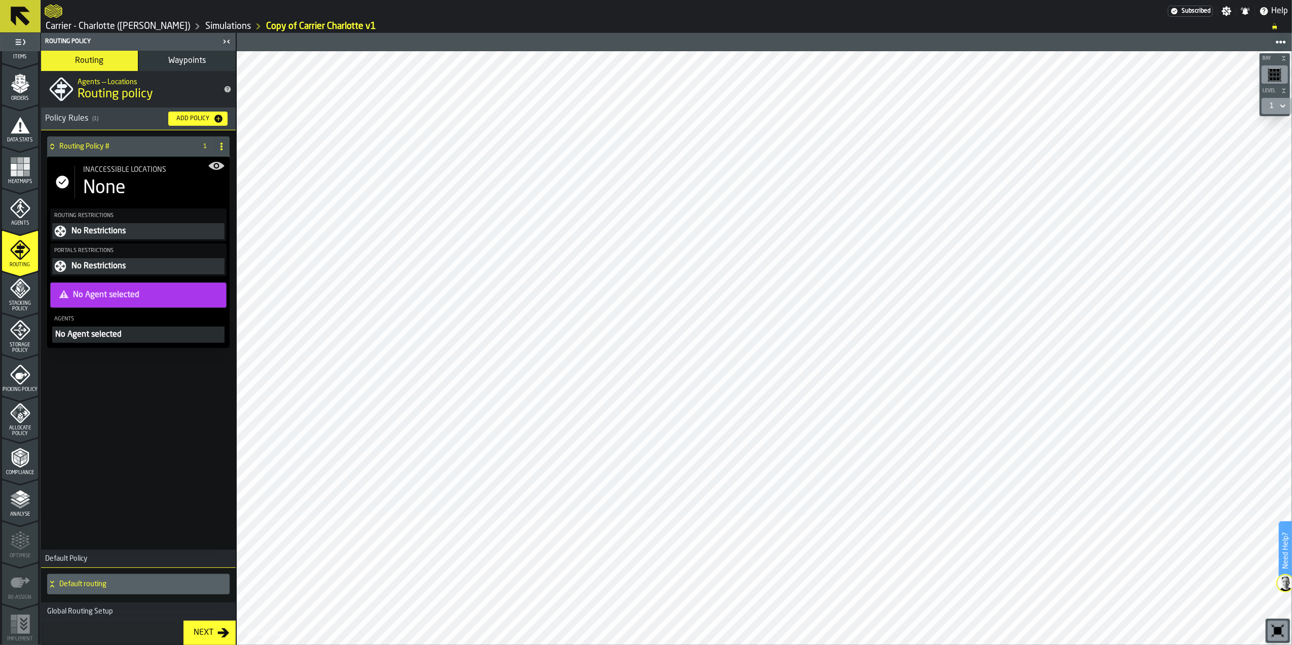
click at [122, 183] on div "None" at bounding box center [104, 188] width 43 height 20
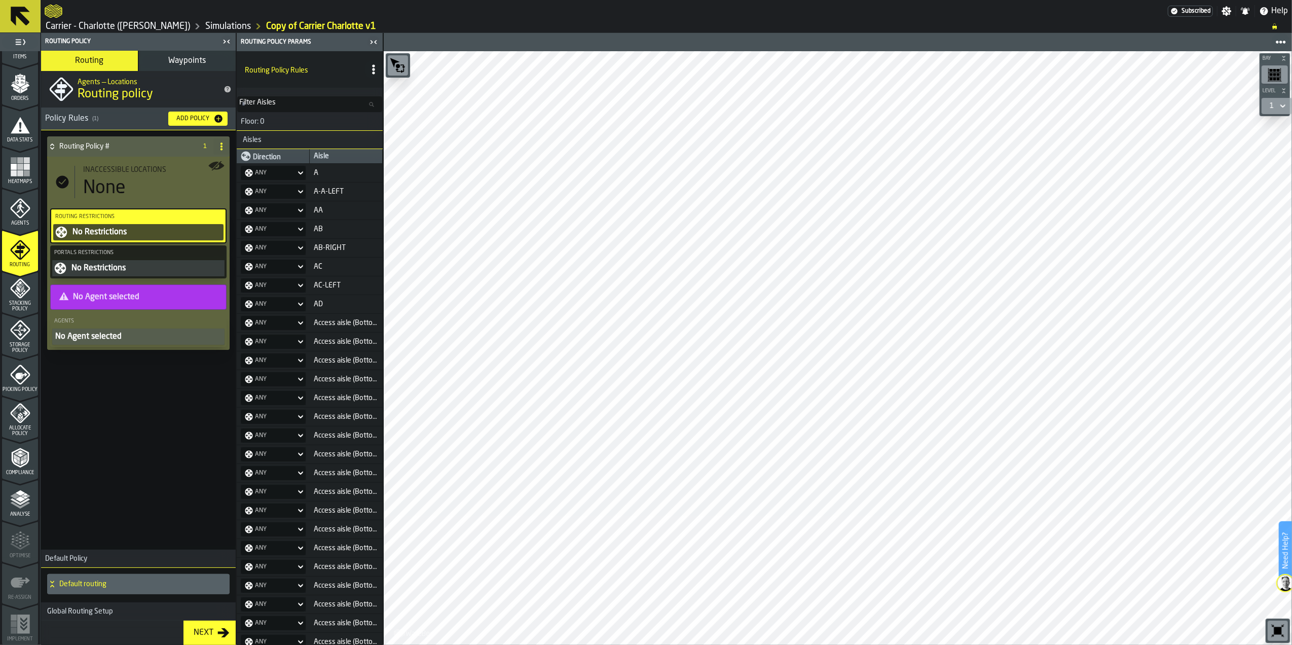
click at [120, 343] on div "No Agent selected" at bounding box center [138, 336] width 168 height 12
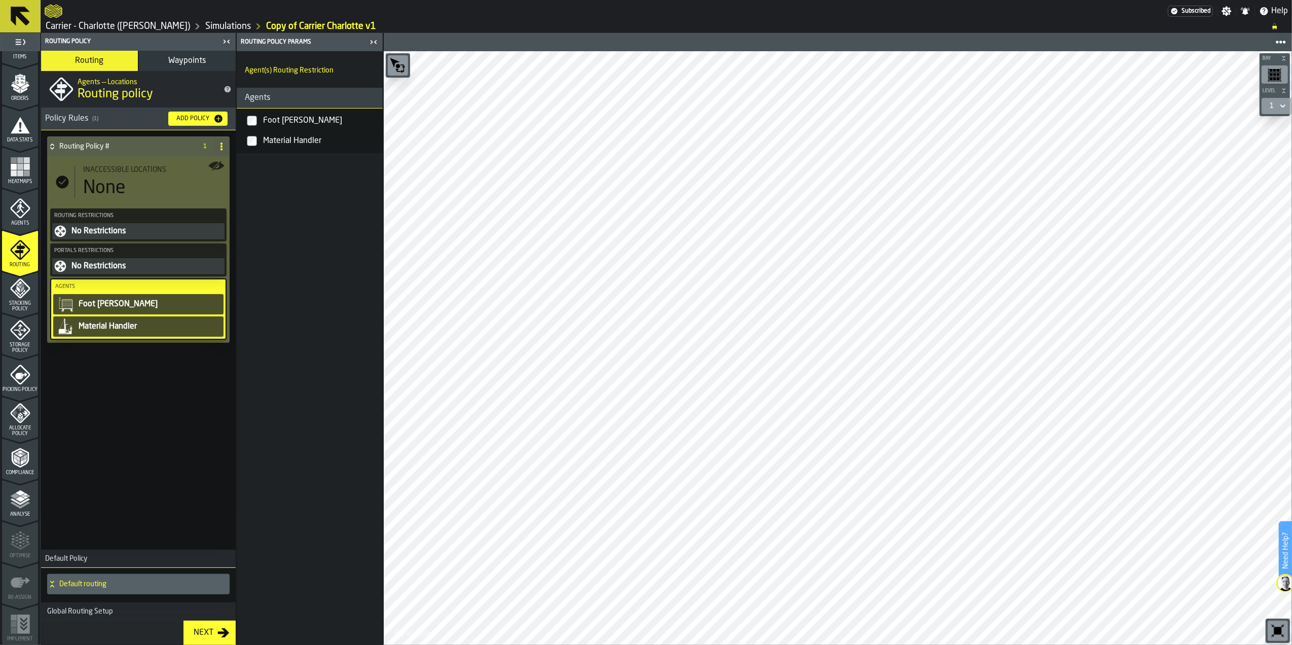
click at [150, 272] on div "No Restrictions" at bounding box center [146, 266] width 152 height 12
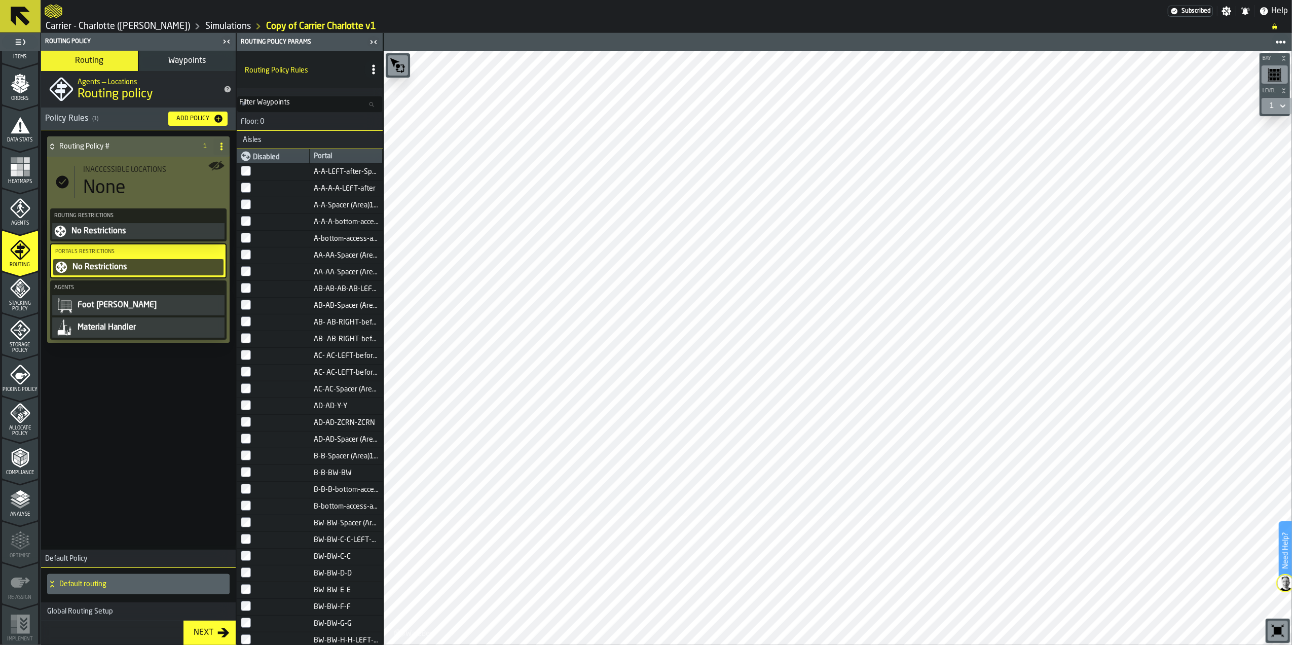
click at [150, 271] on div "No Restrictions" at bounding box center [146, 267] width 150 height 12
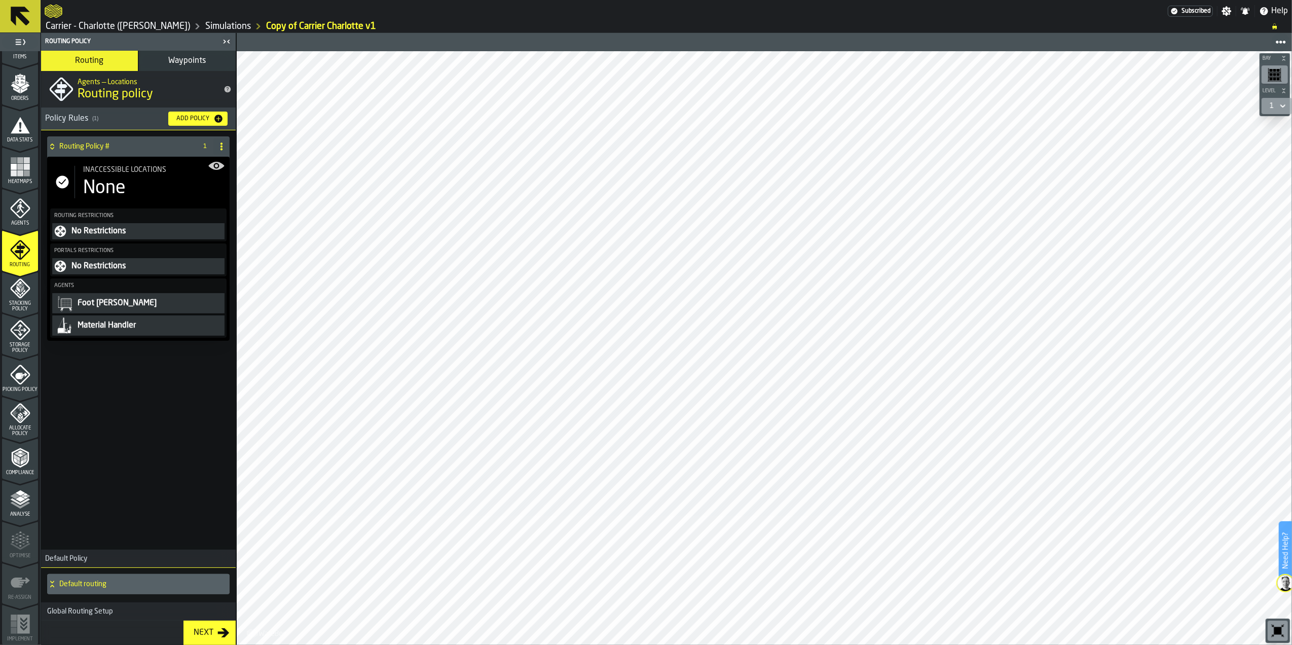
click at [187, 593] on div "Default routing" at bounding box center [136, 584] width 178 height 20
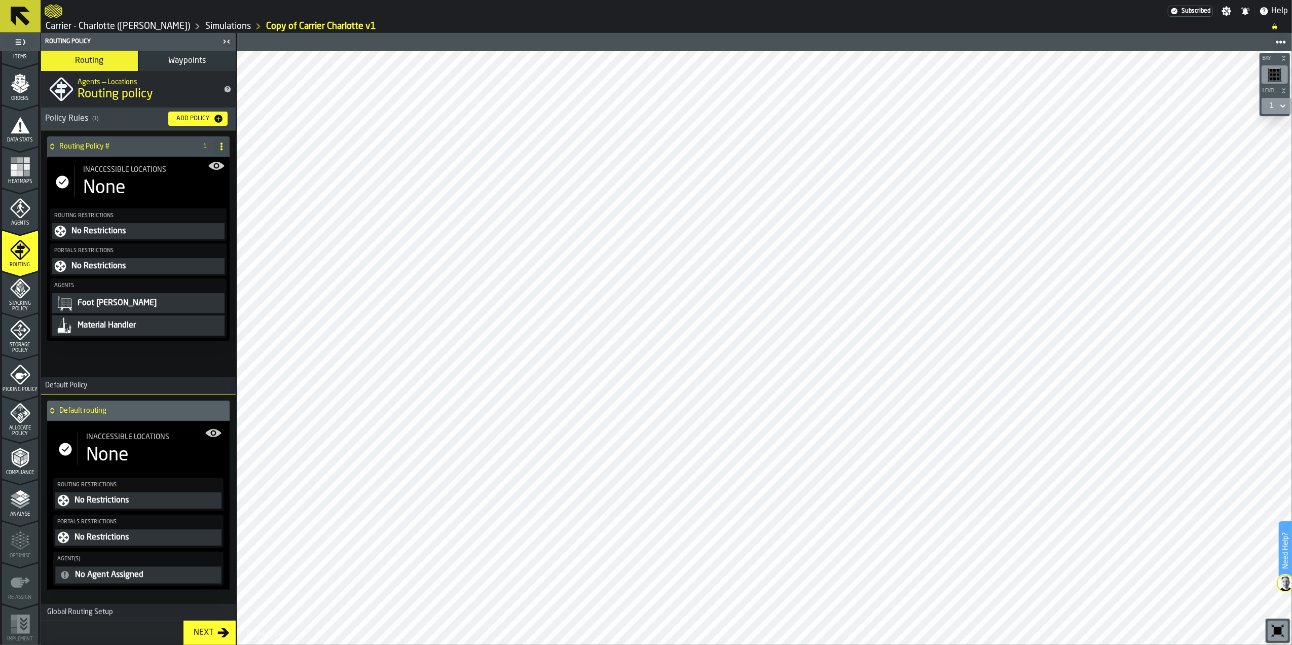
click at [130, 410] on h4 "Default routing" at bounding box center [142, 410] width 166 height 8
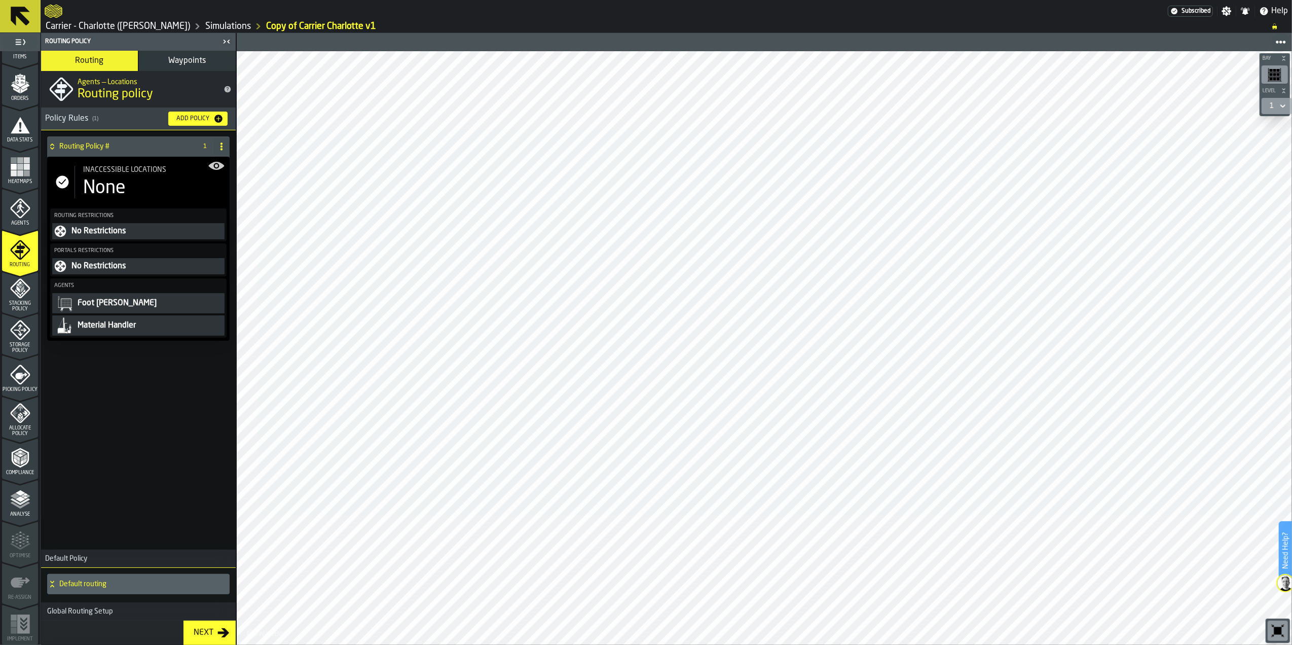
click at [157, 580] on h4 "Default routing" at bounding box center [142, 584] width 166 height 8
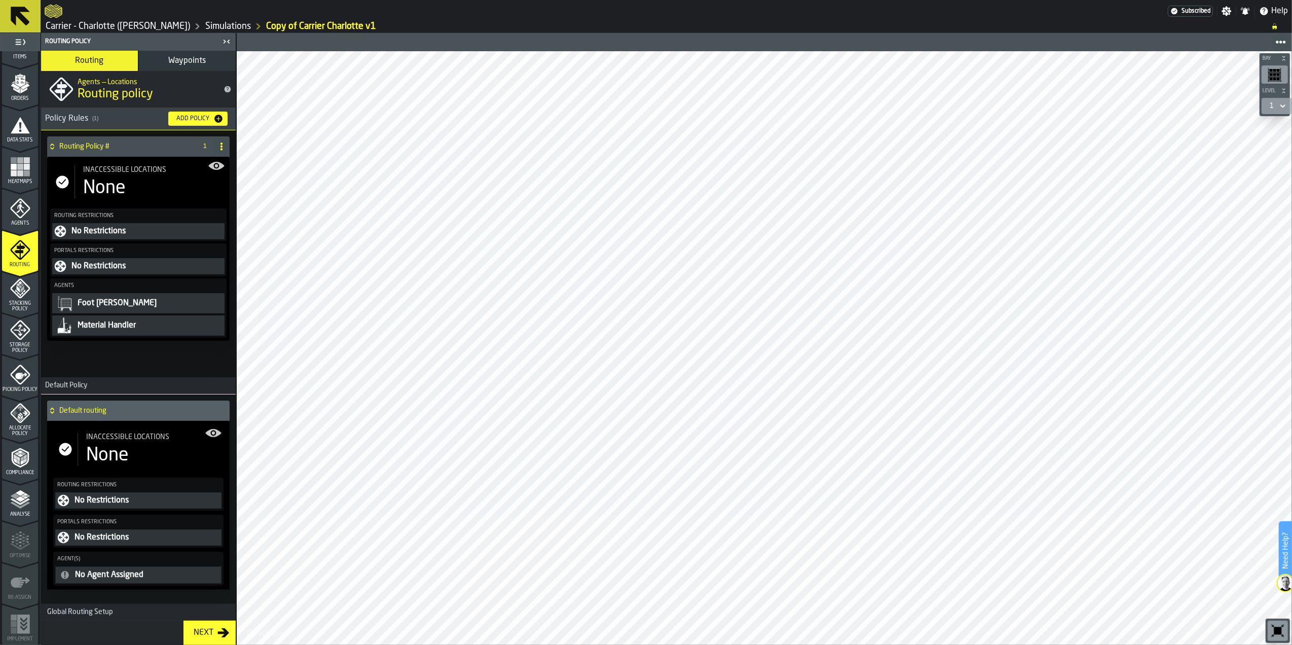
scroll to position [1, 0]
click at [140, 416] on div "Default routing" at bounding box center [136, 410] width 178 height 20
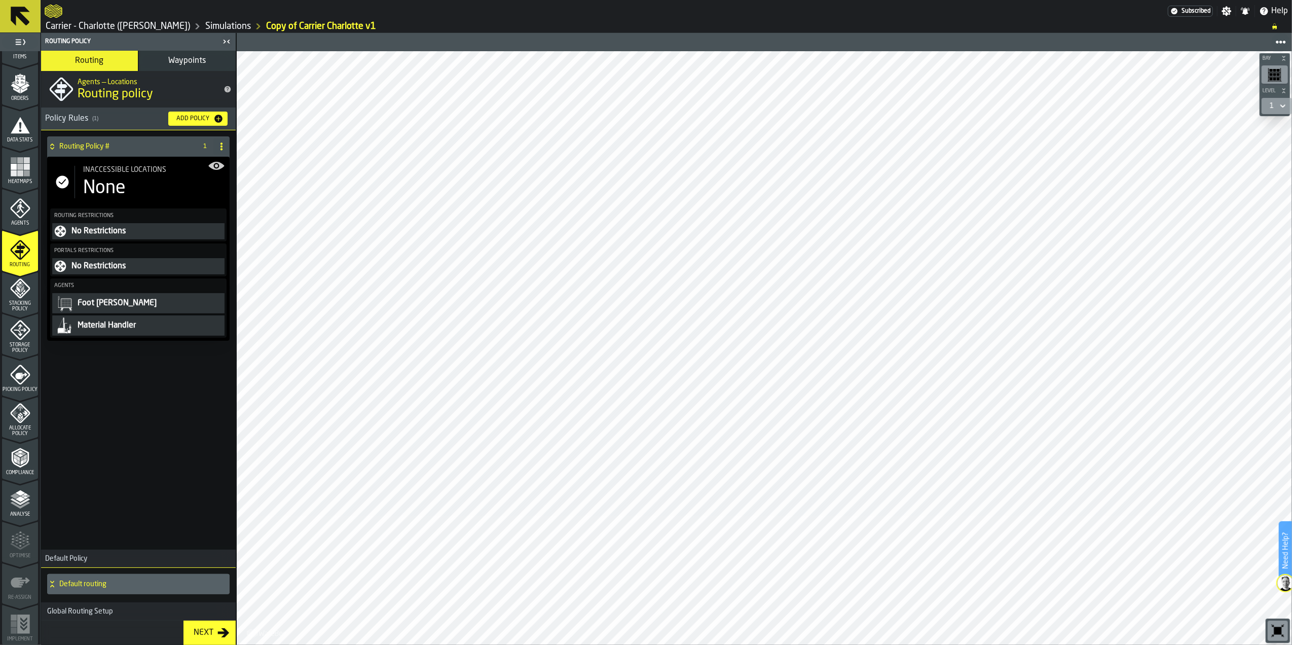
click at [214, 628] on div "Next" at bounding box center [204, 632] width 28 height 12
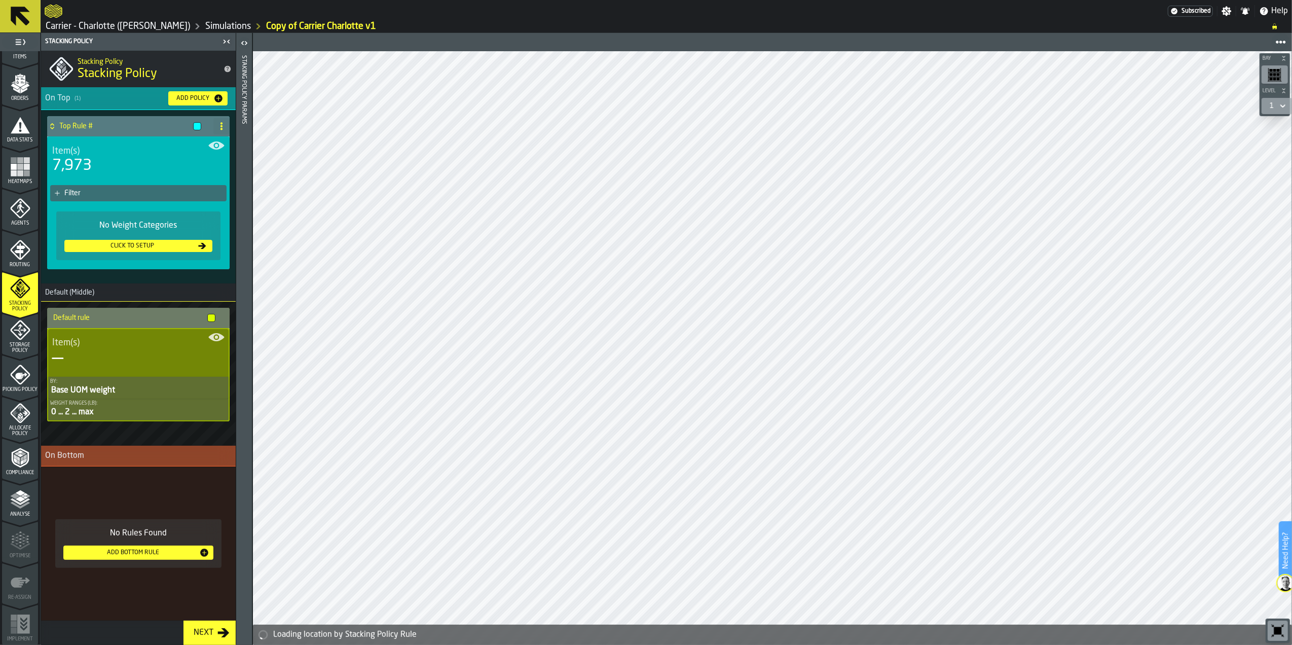
click at [214, 628] on div "Next" at bounding box center [204, 632] width 28 height 12
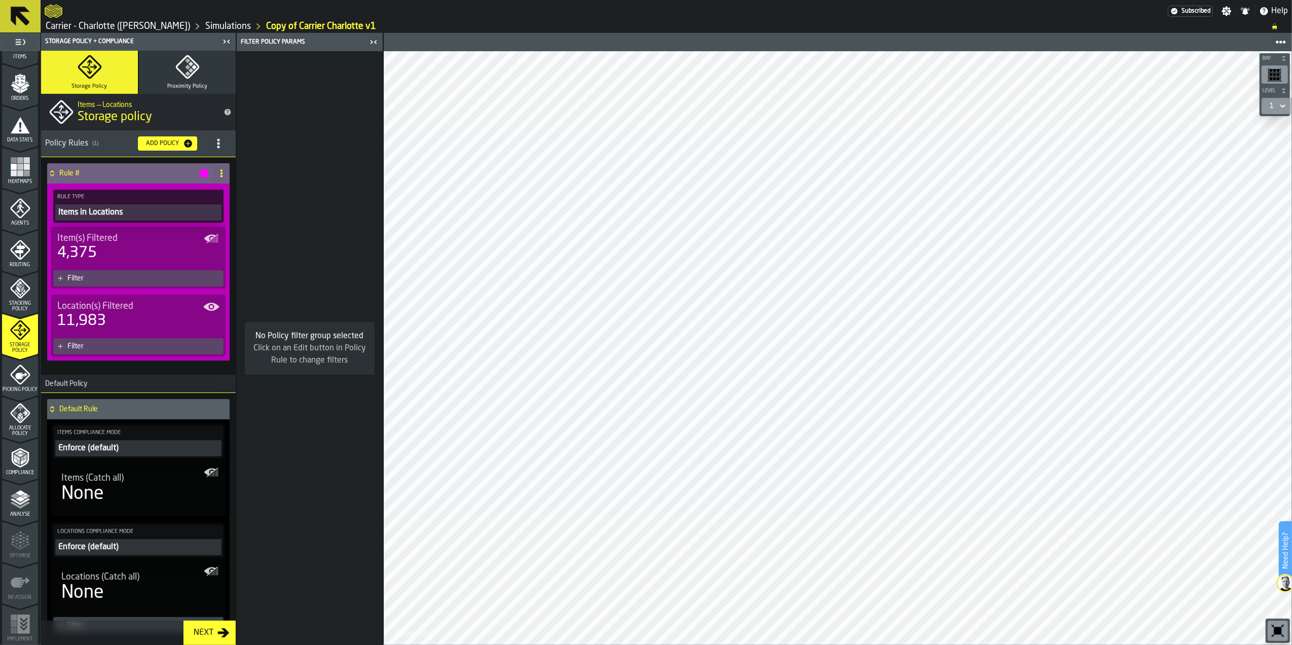
click at [203, 626] on button "Next" at bounding box center [209, 632] width 52 height 24
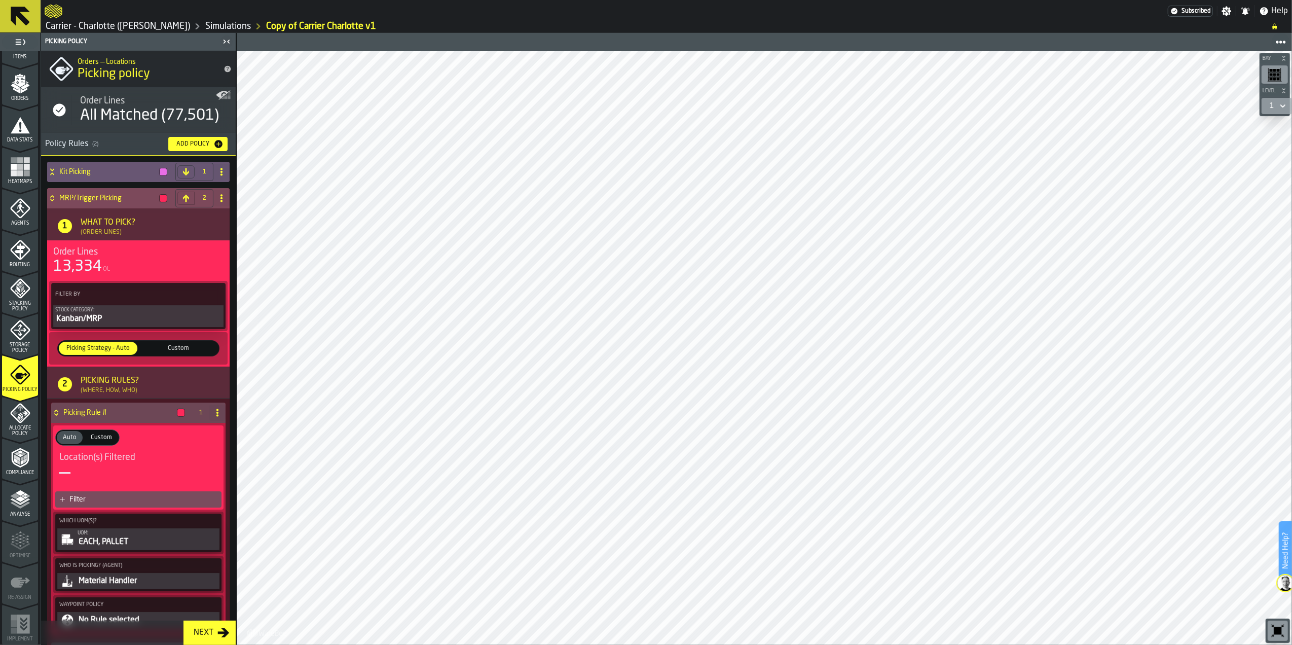
click at [96, 197] on h4 "MRP/Trigger Picking" at bounding box center [107, 198] width 96 height 8
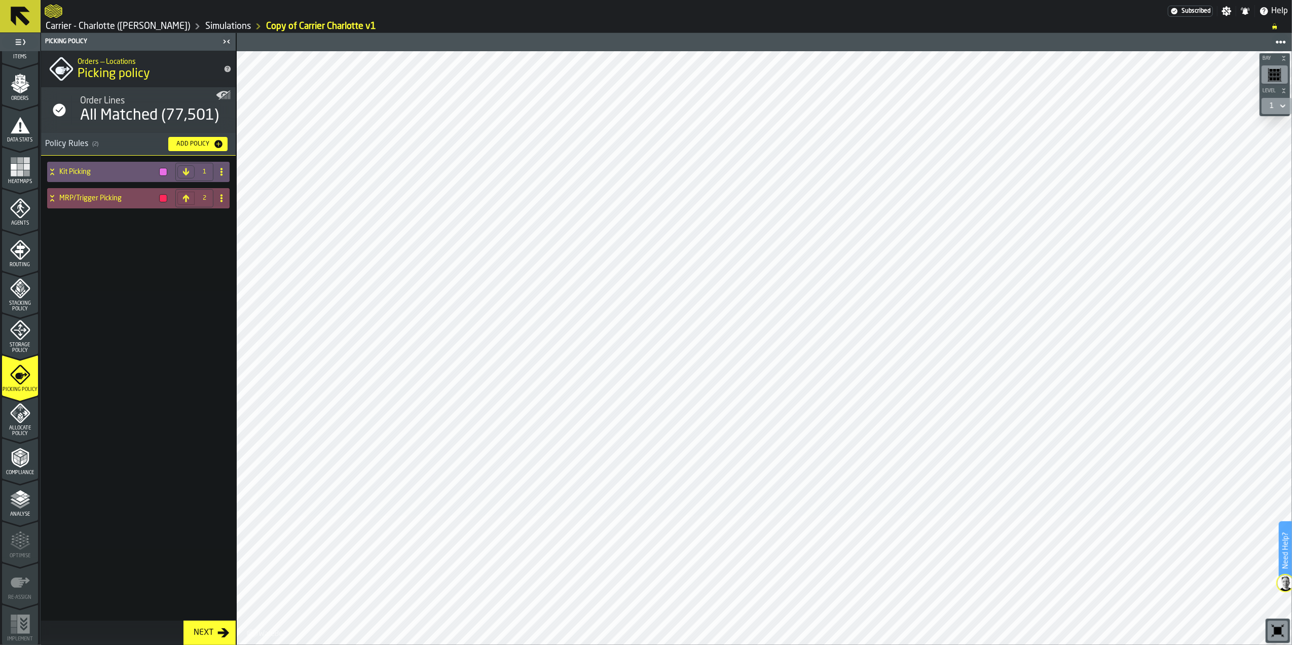
click at [96, 197] on h4 "MRP/Trigger Picking" at bounding box center [107, 198] width 96 height 8
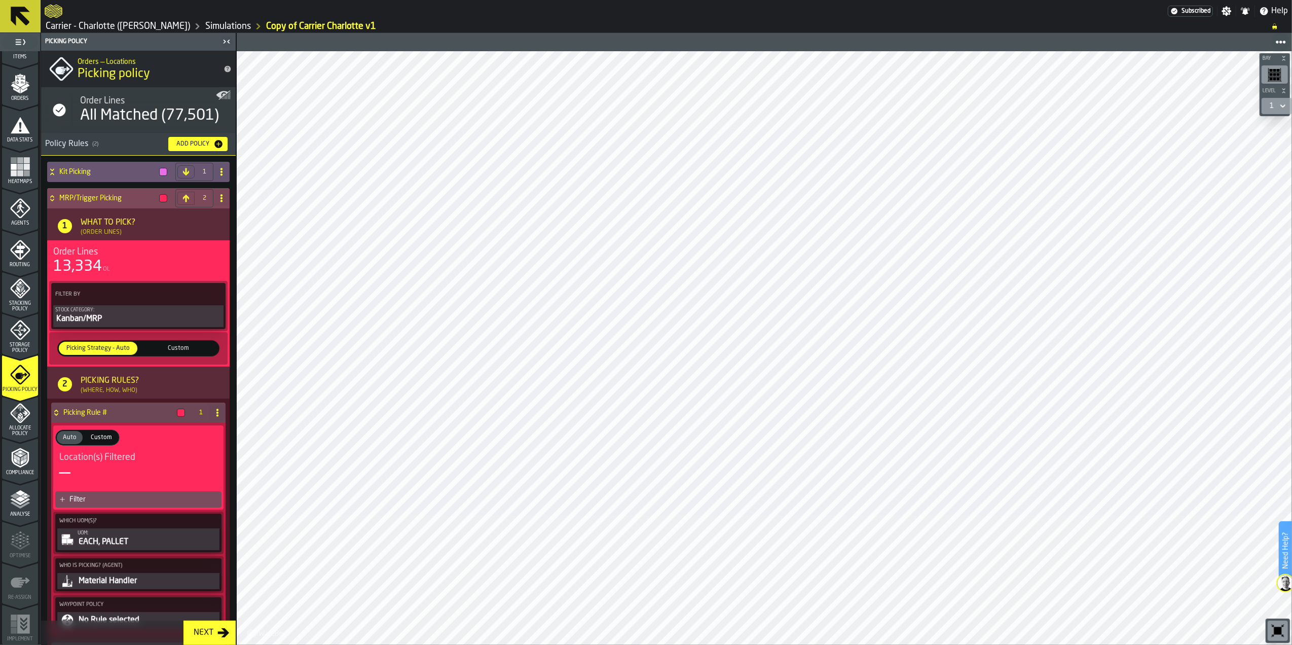
click at [96, 197] on h4 "MRP/Trigger Picking" at bounding box center [107, 198] width 96 height 8
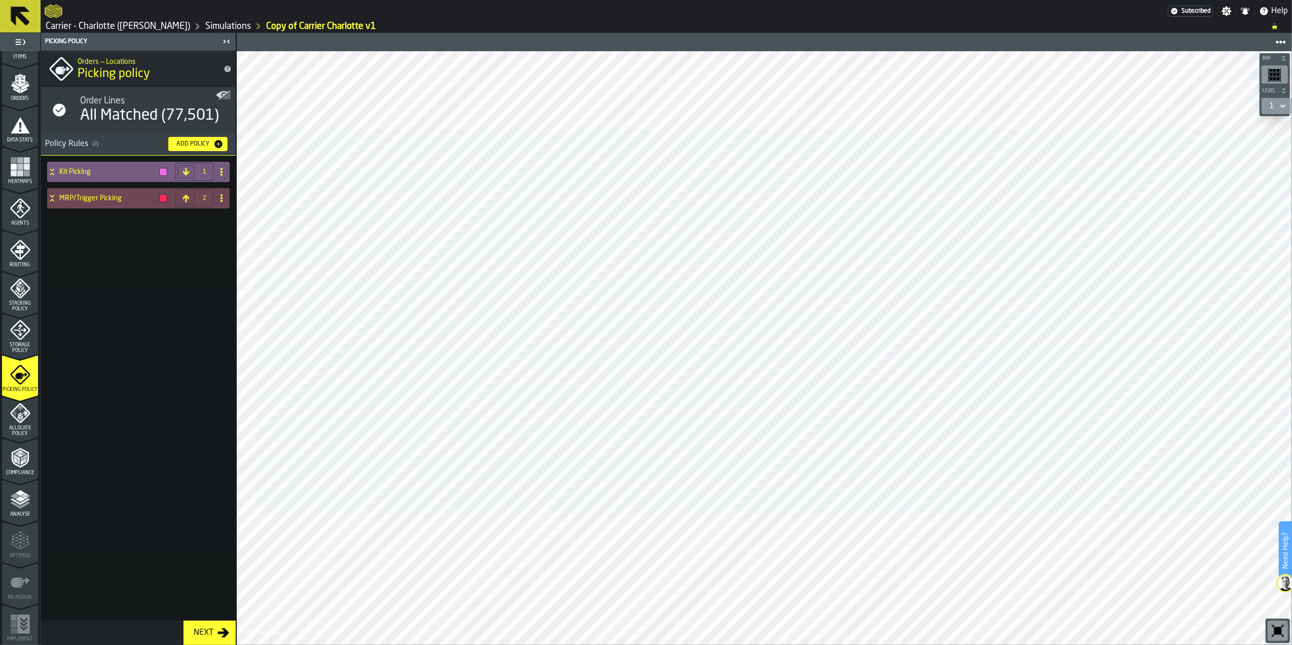
click at [95, 171] on h4 "Kit Picking" at bounding box center [107, 172] width 96 height 8
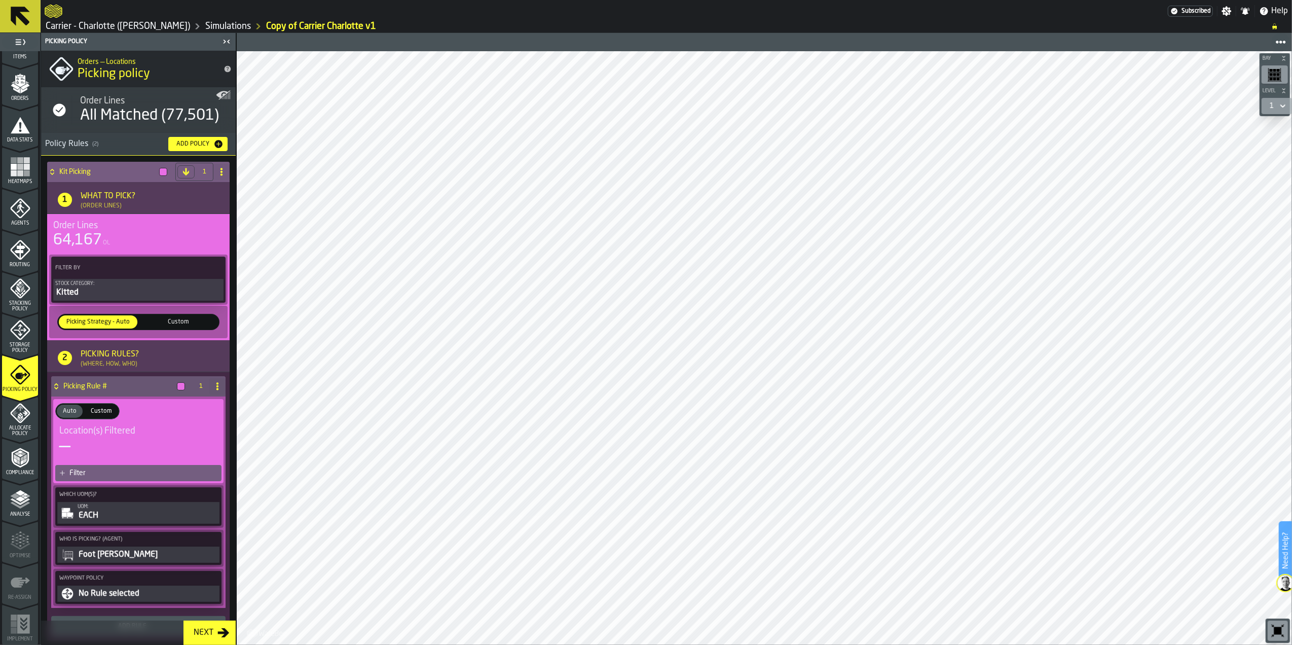
click at [95, 171] on h4 "Kit Picking" at bounding box center [107, 172] width 96 height 8
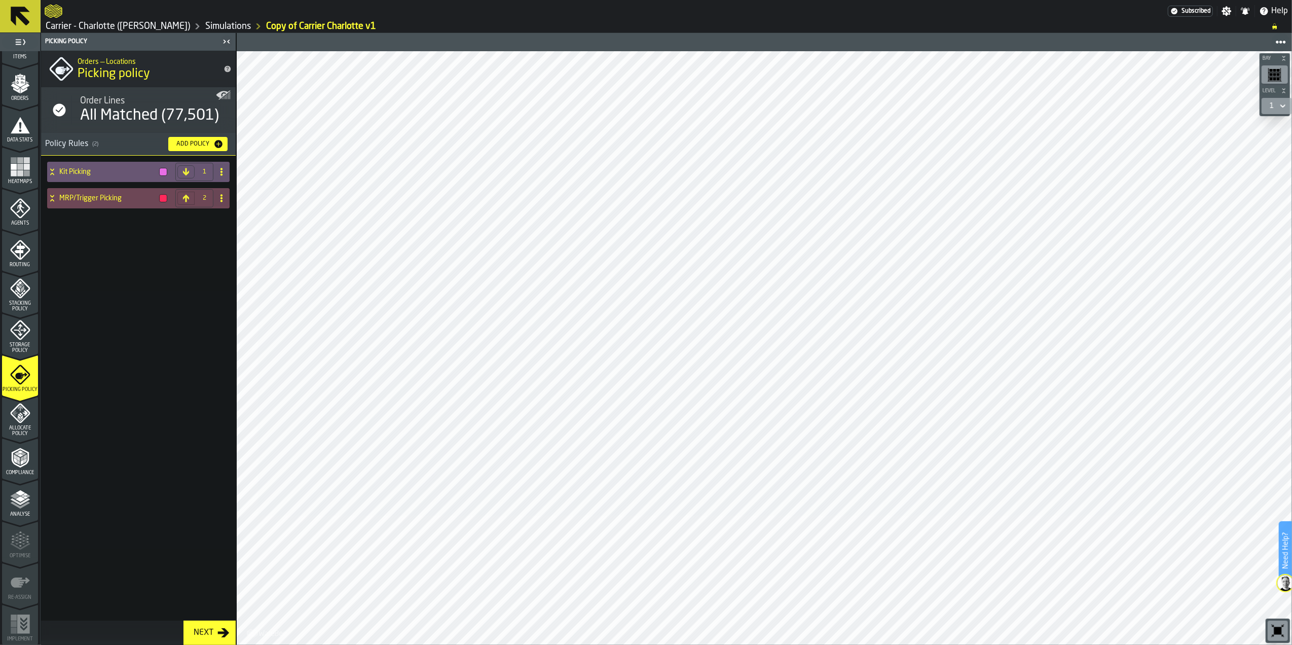
click at [208, 632] on div "Next" at bounding box center [204, 632] width 28 height 12
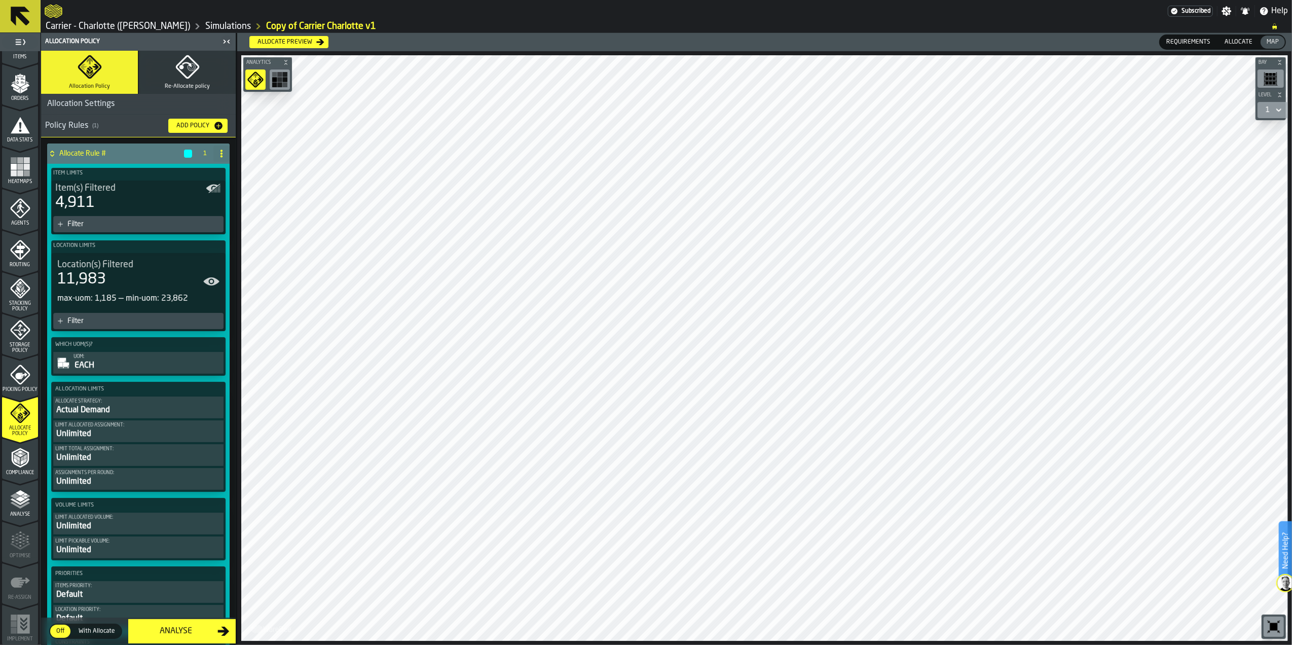
click at [195, 78] on icon "button" at bounding box center [187, 67] width 24 height 24
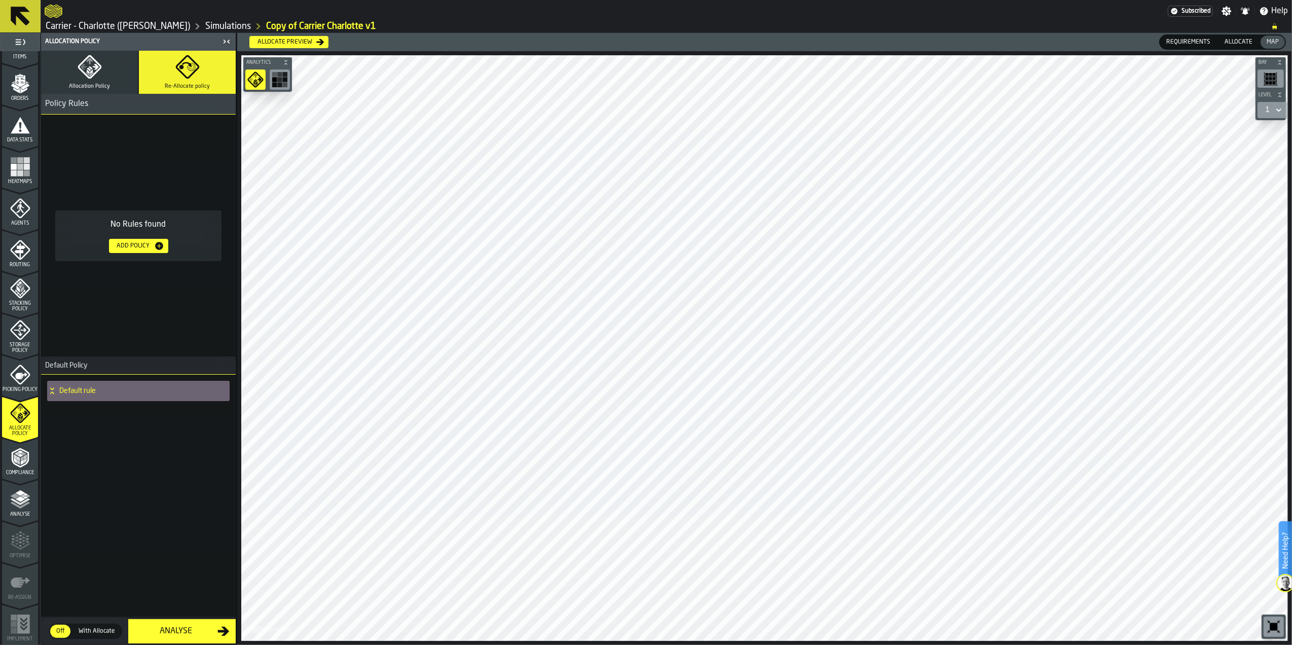
click at [94, 65] on icon "button" at bounding box center [95, 67] width 7 height 6
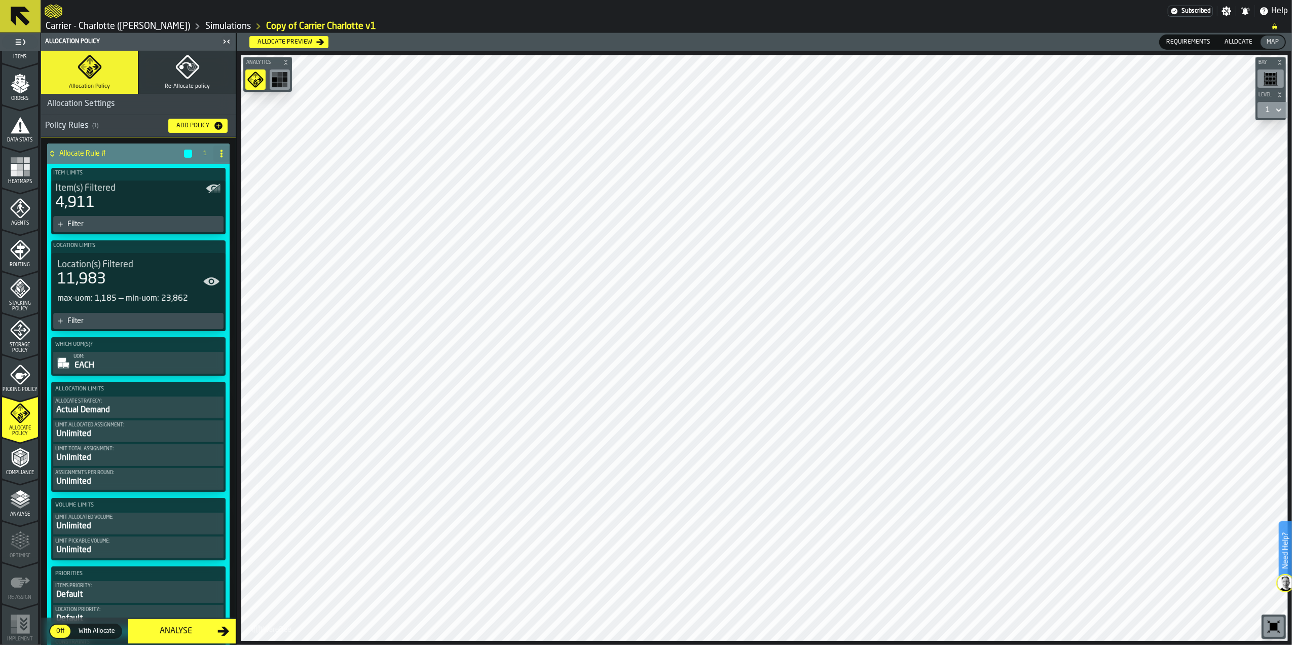
click at [114, 150] on h4 "Allocate Rule #" at bounding box center [121, 154] width 124 height 8
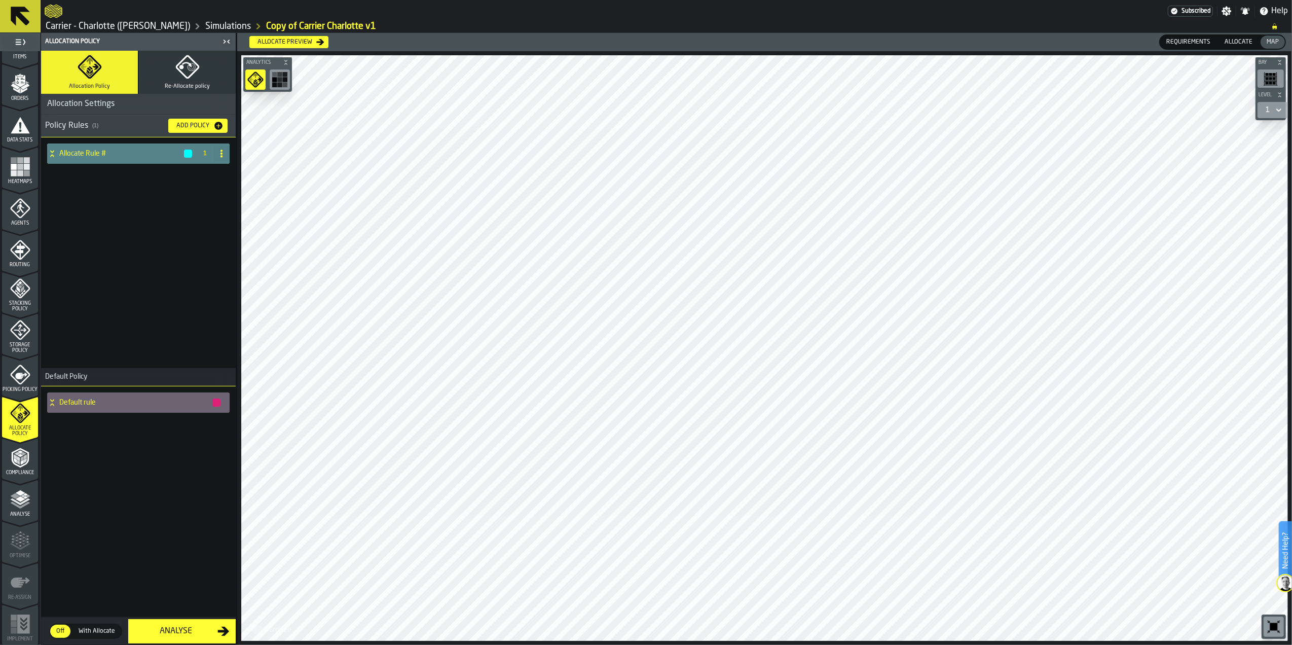
click at [114, 150] on h4 "Allocate Rule #" at bounding box center [121, 154] width 124 height 8
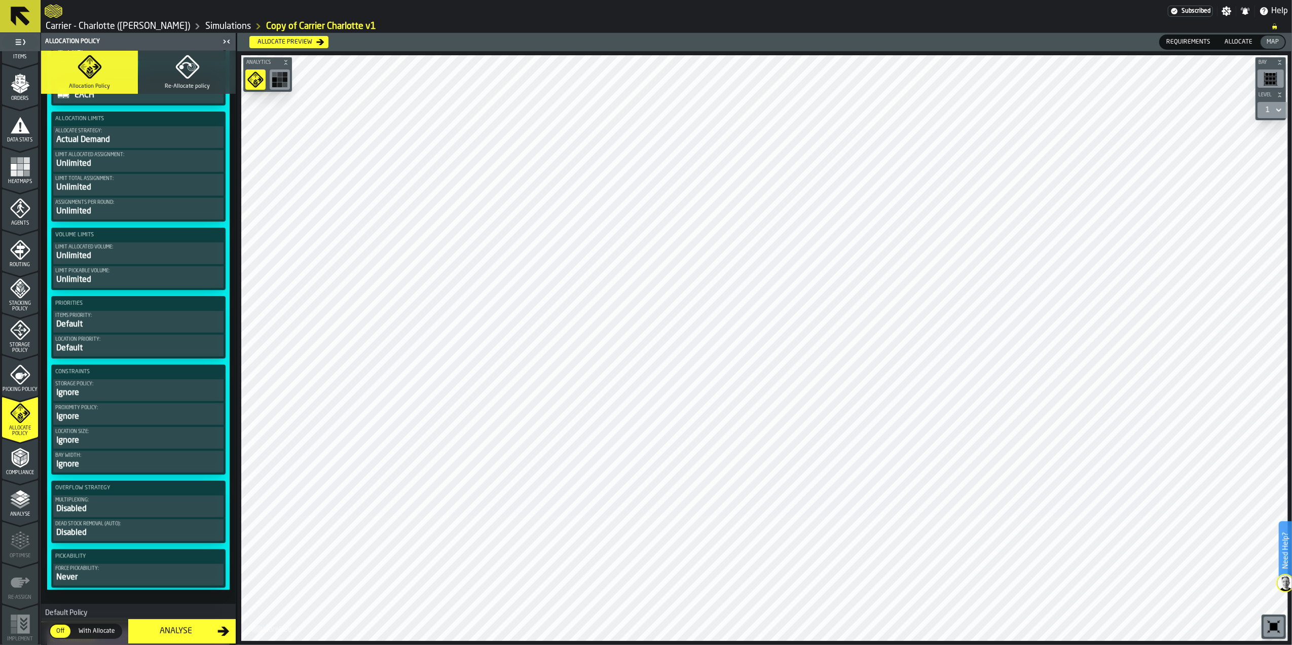
scroll to position [338, 0]
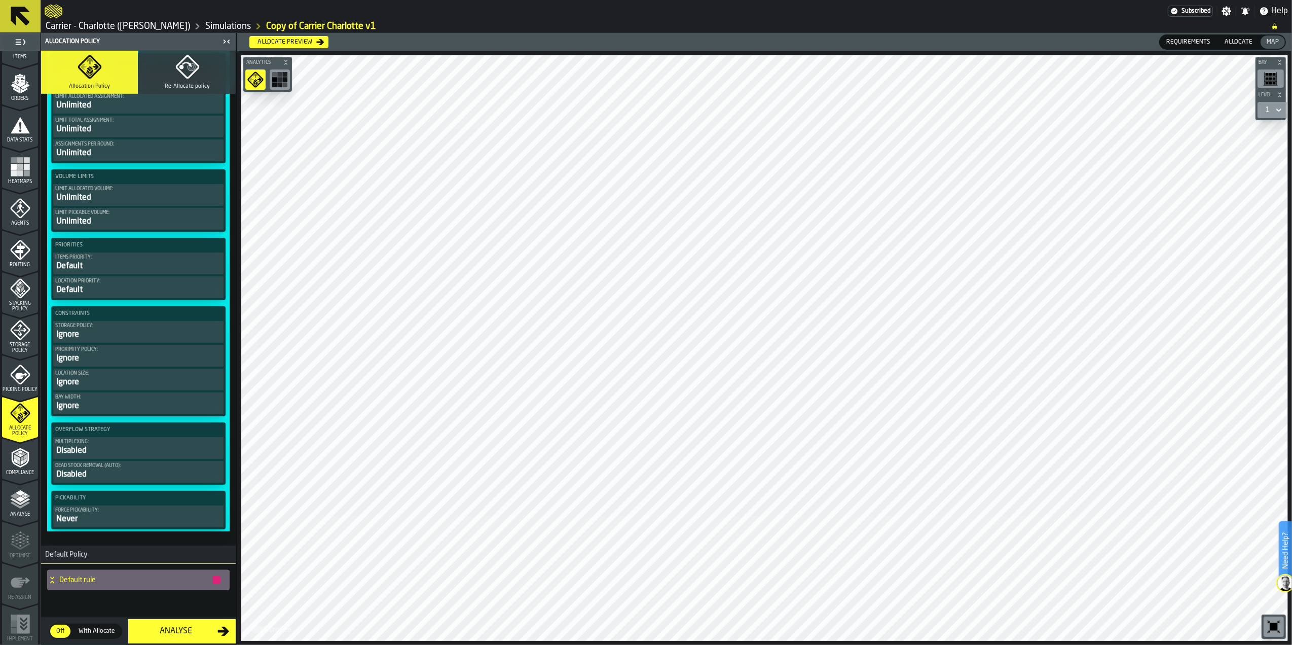
click at [140, 328] on div "Ignore" at bounding box center [138, 334] width 166 height 12
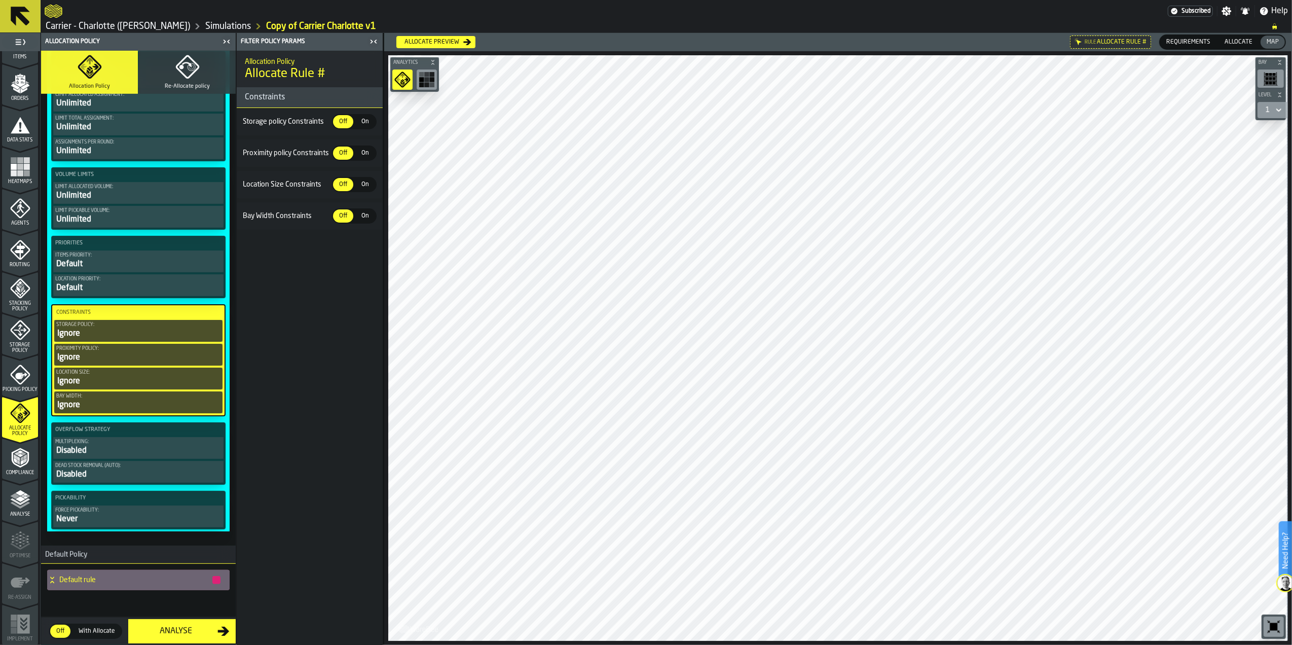
click at [140, 327] on div "Ignore" at bounding box center [138, 333] width 164 height 12
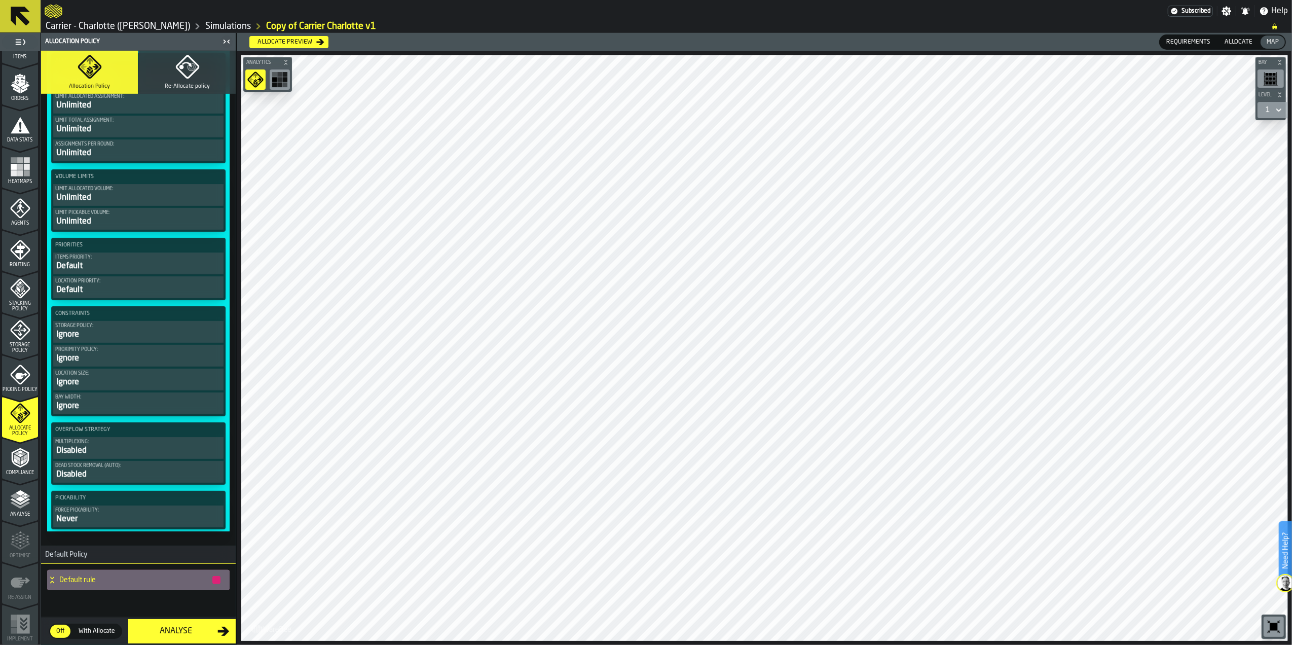
click at [132, 443] on div "Multiplexing:" at bounding box center [138, 442] width 166 height 6
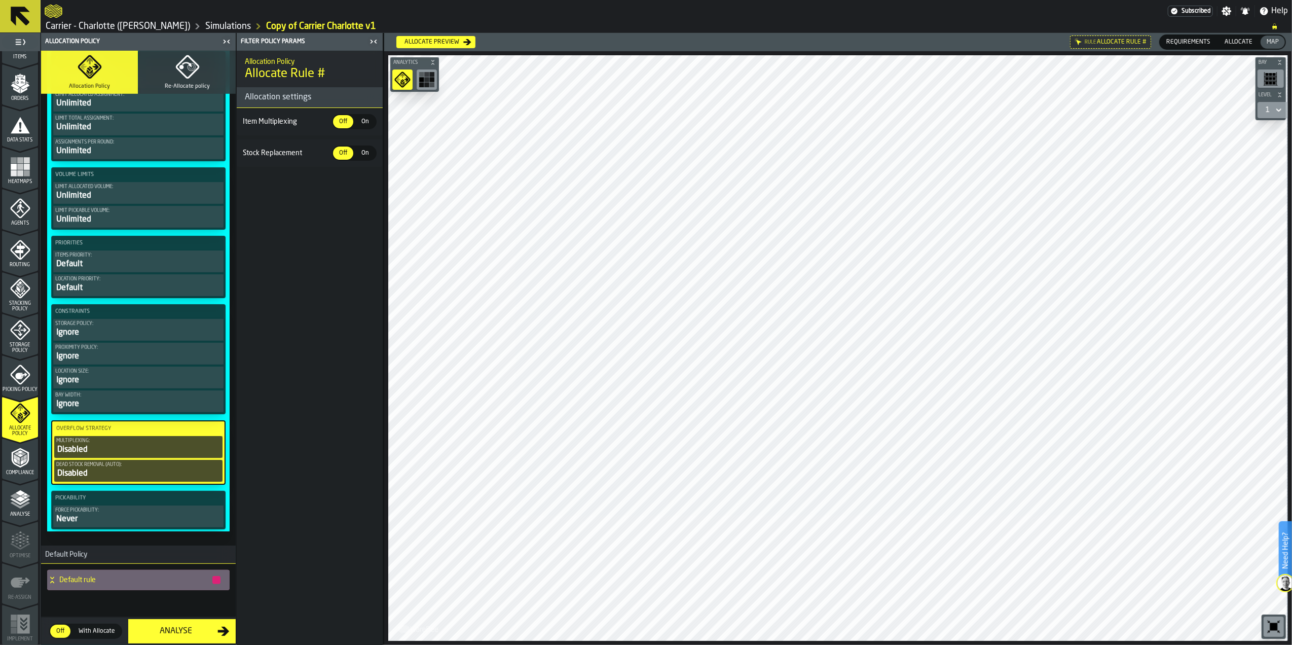
click at [132, 443] on div "Multiplexing:" at bounding box center [138, 441] width 164 height 6
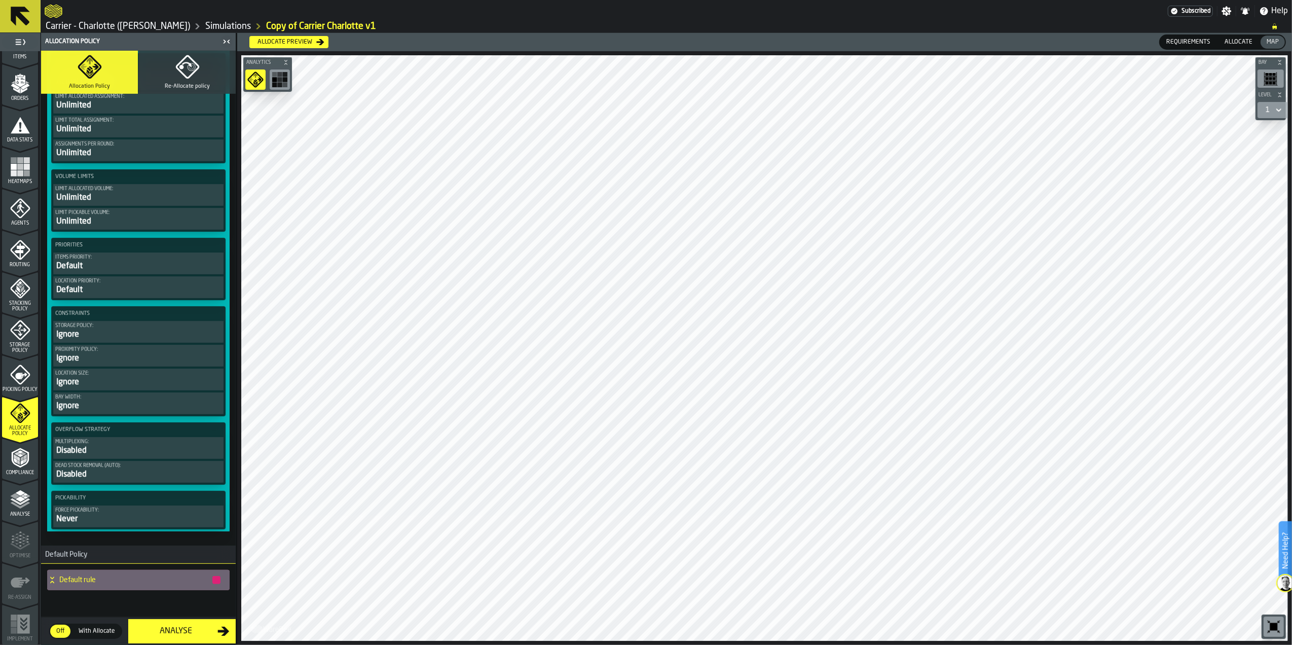
click at [26, 448] on icon "menu Compliance" at bounding box center [20, 458] width 20 height 20
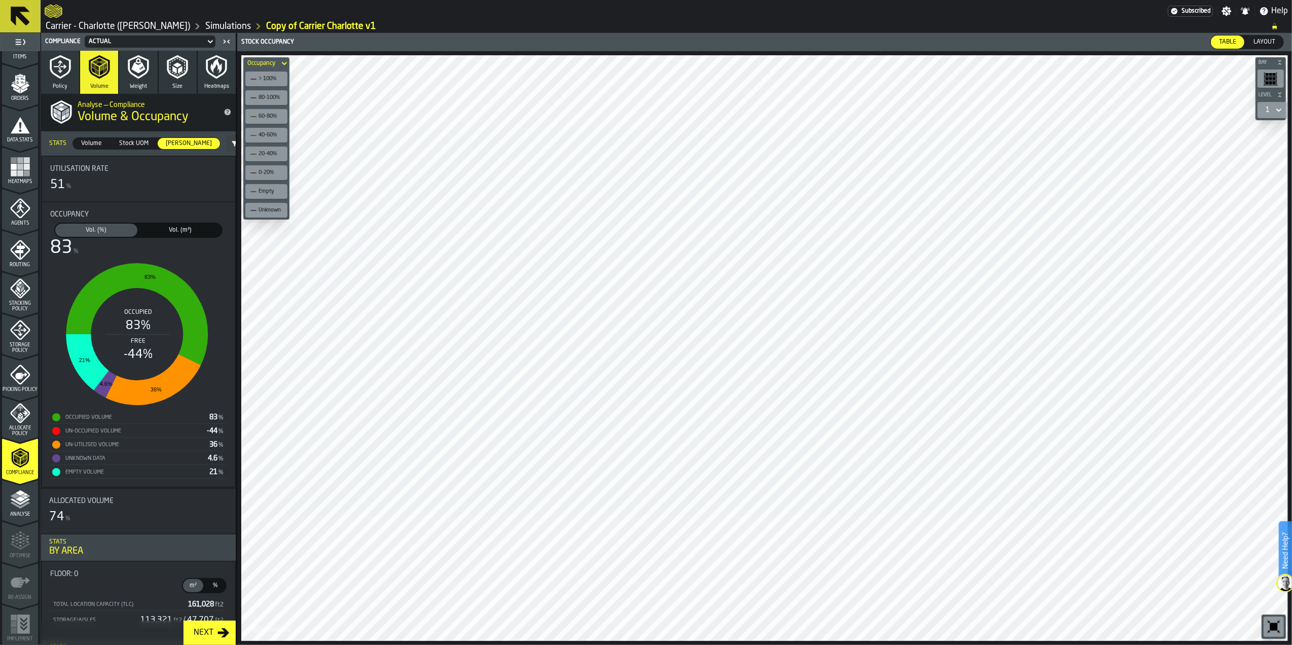
click at [182, 230] on span "Vol. (m³)" at bounding box center [180, 230] width 78 height 9
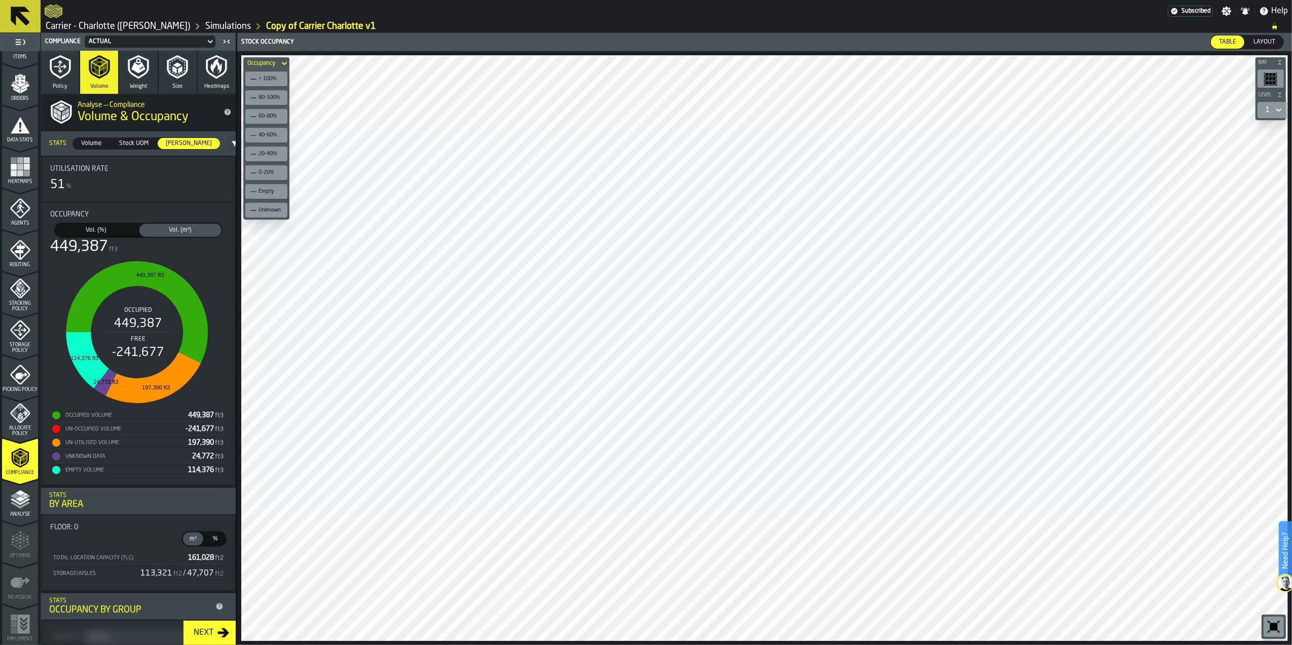
click at [102, 229] on span "Vol. (%)" at bounding box center [96, 230] width 78 height 9
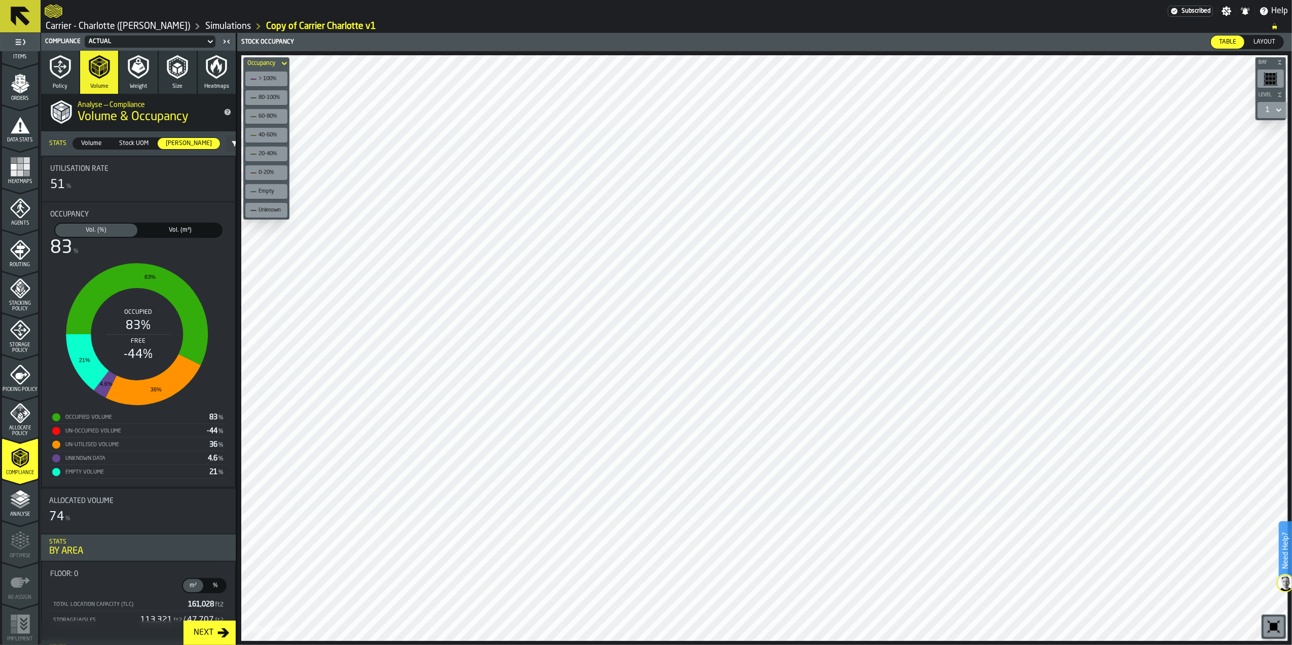
click at [12, 503] on polyline "menu Analyse" at bounding box center [20, 504] width 20 height 7
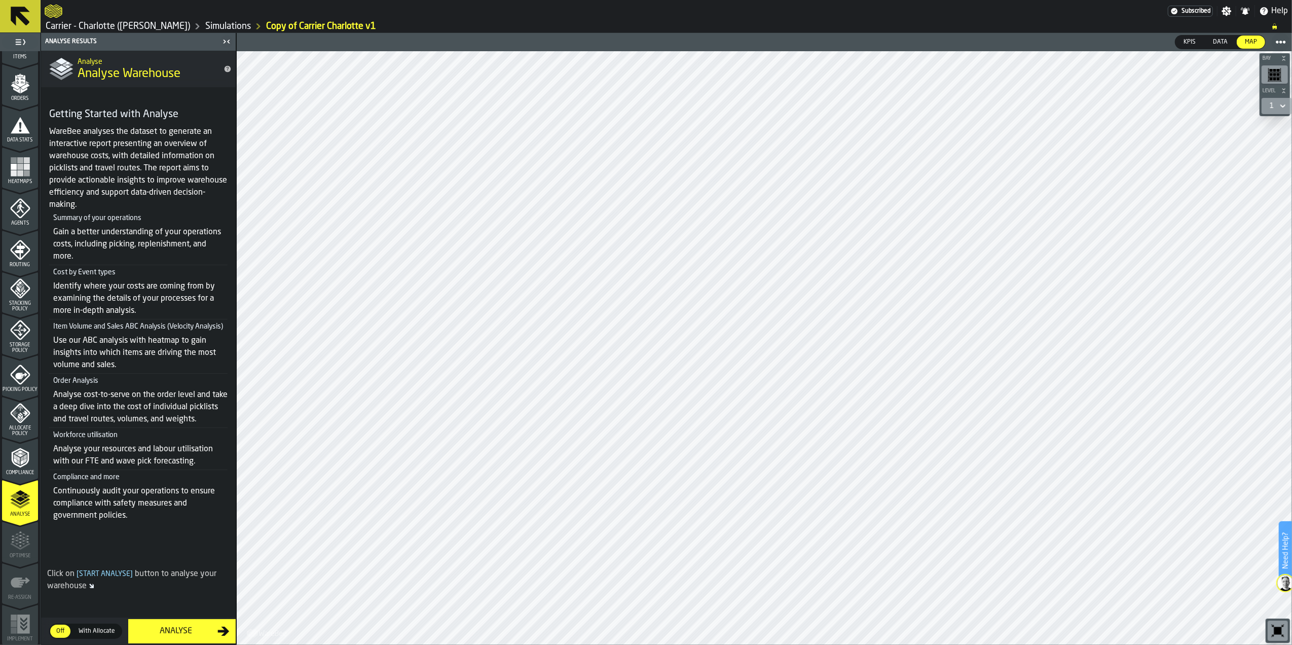
click at [103, 626] on span "With Allocate" at bounding box center [97, 630] width 45 height 9
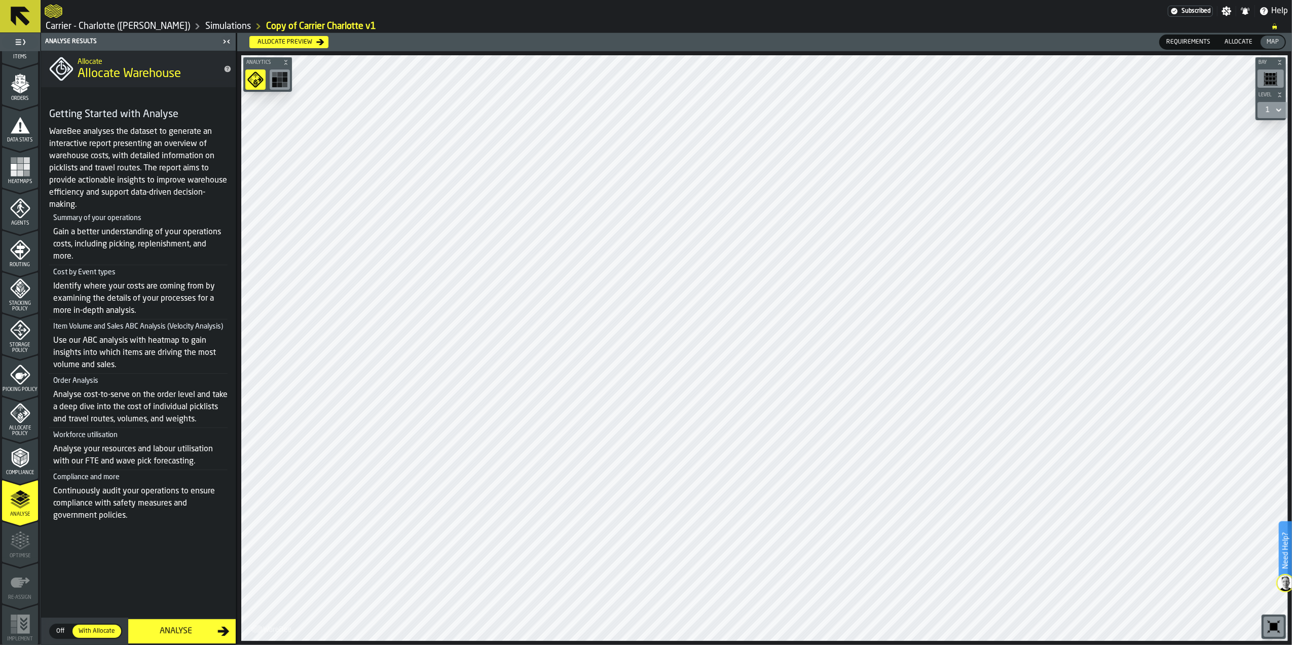
click at [63, 629] on span "Off" at bounding box center [60, 630] width 16 height 9
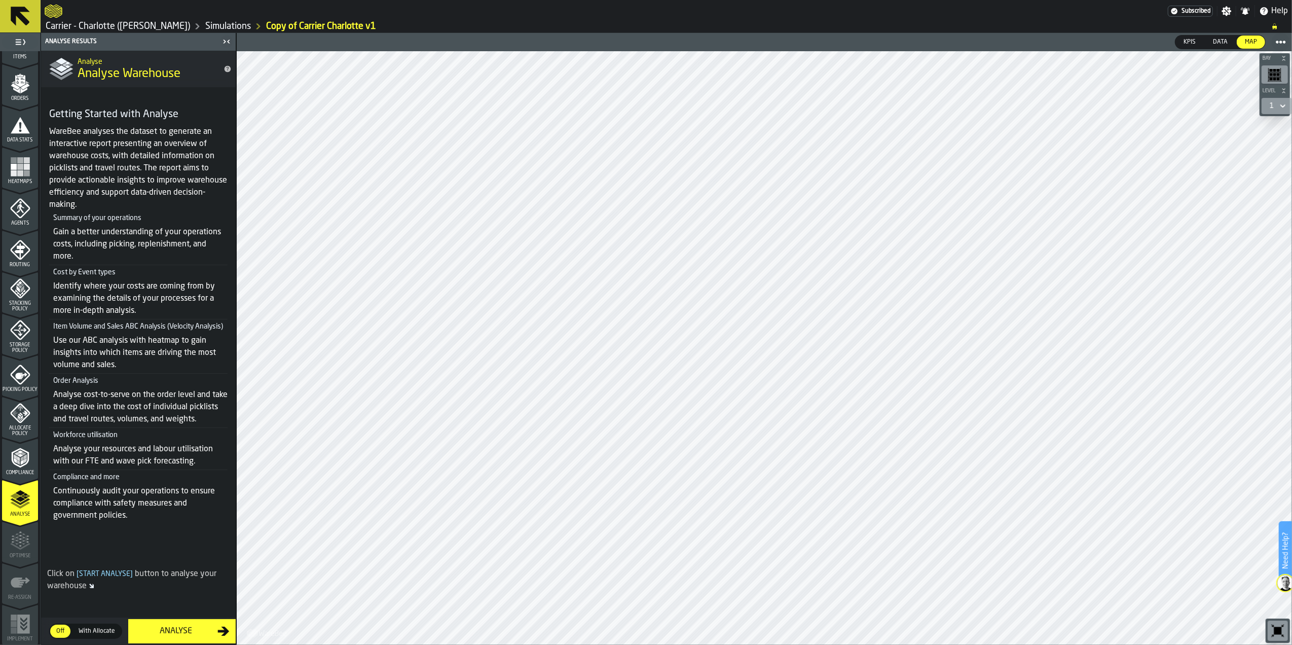
click at [80, 633] on span "With Allocate" at bounding box center [97, 630] width 45 height 9
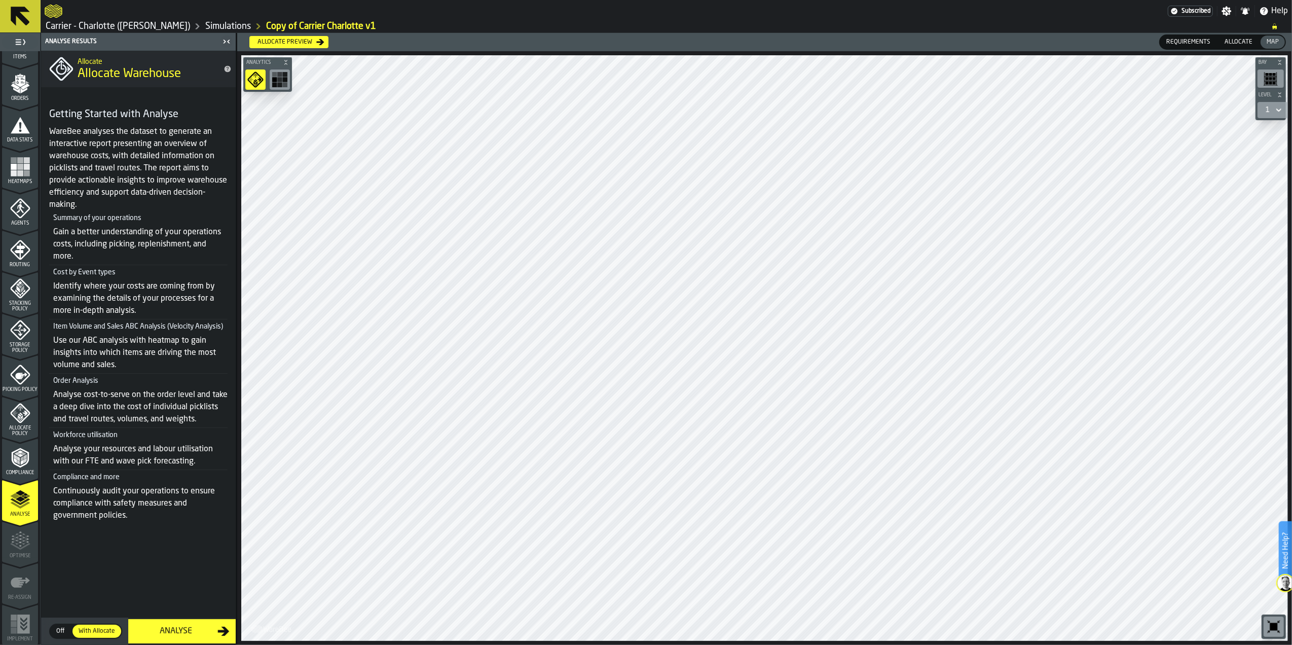
click at [61, 633] on span "Off" at bounding box center [60, 630] width 16 height 9
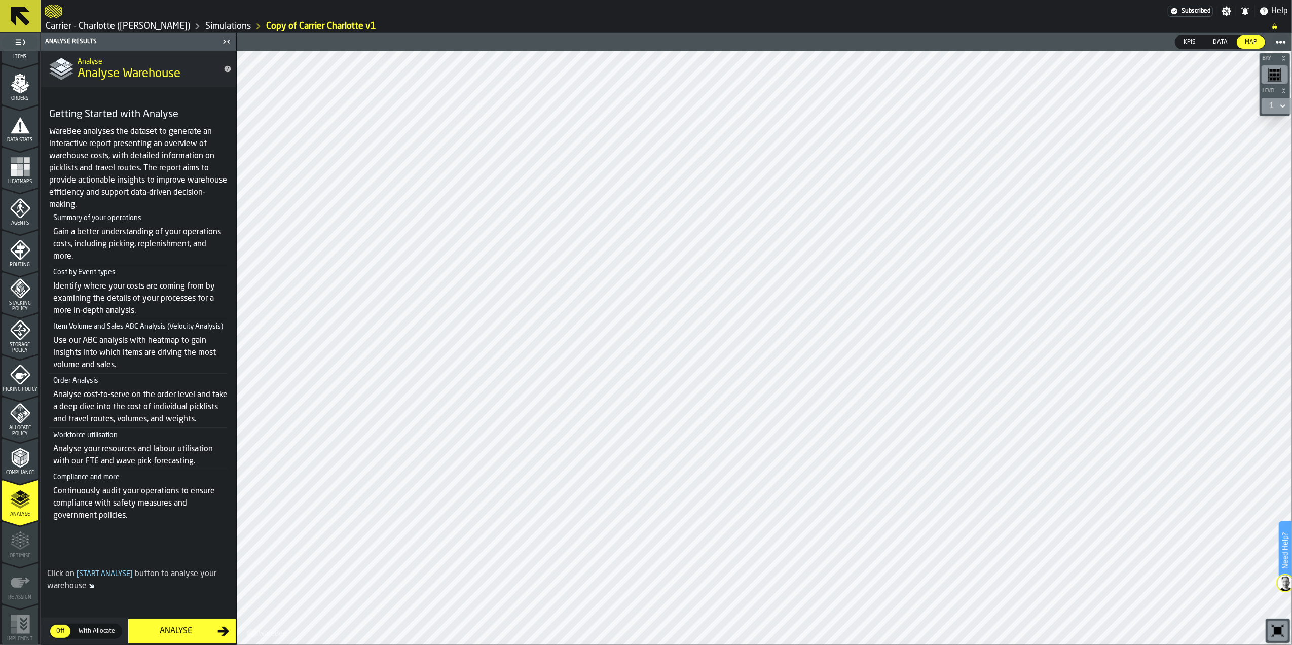
click at [100, 631] on span "With Allocate" at bounding box center [97, 630] width 45 height 9
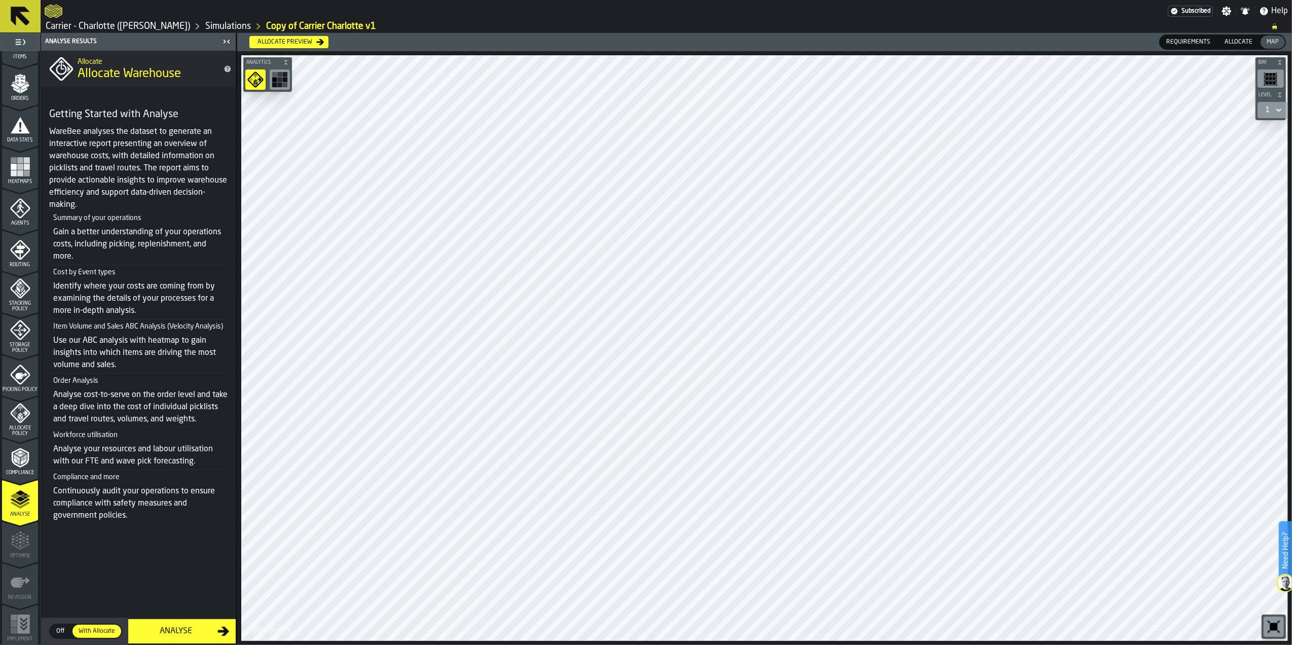
click at [64, 634] on span "Off" at bounding box center [60, 630] width 16 height 9
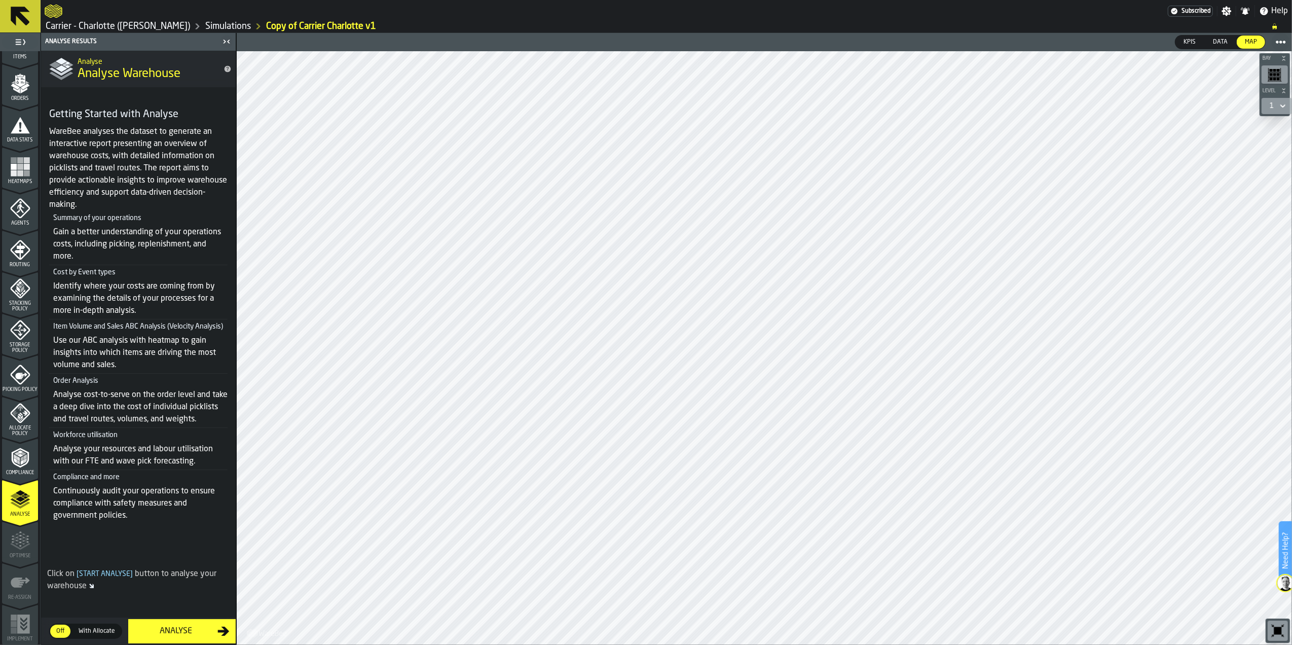
click at [171, 638] on button "Analyse" at bounding box center [181, 631] width 107 height 24
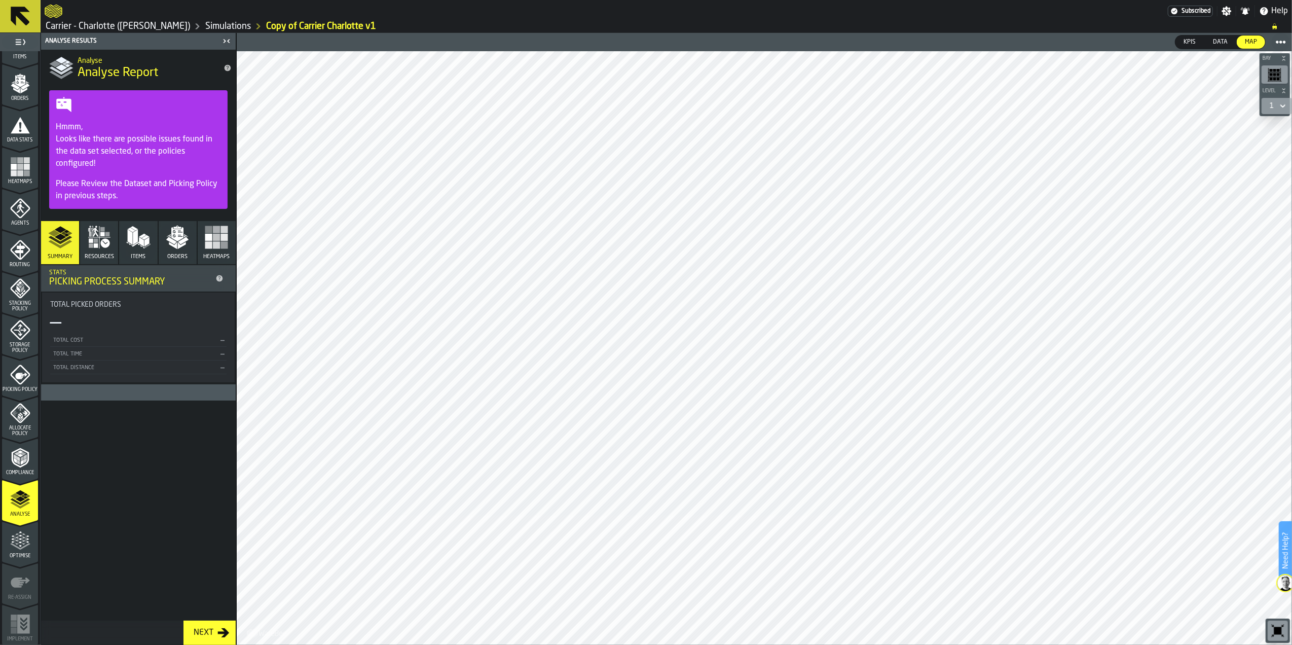
click at [219, 278] on icon at bounding box center [219, 278] width 7 height 7
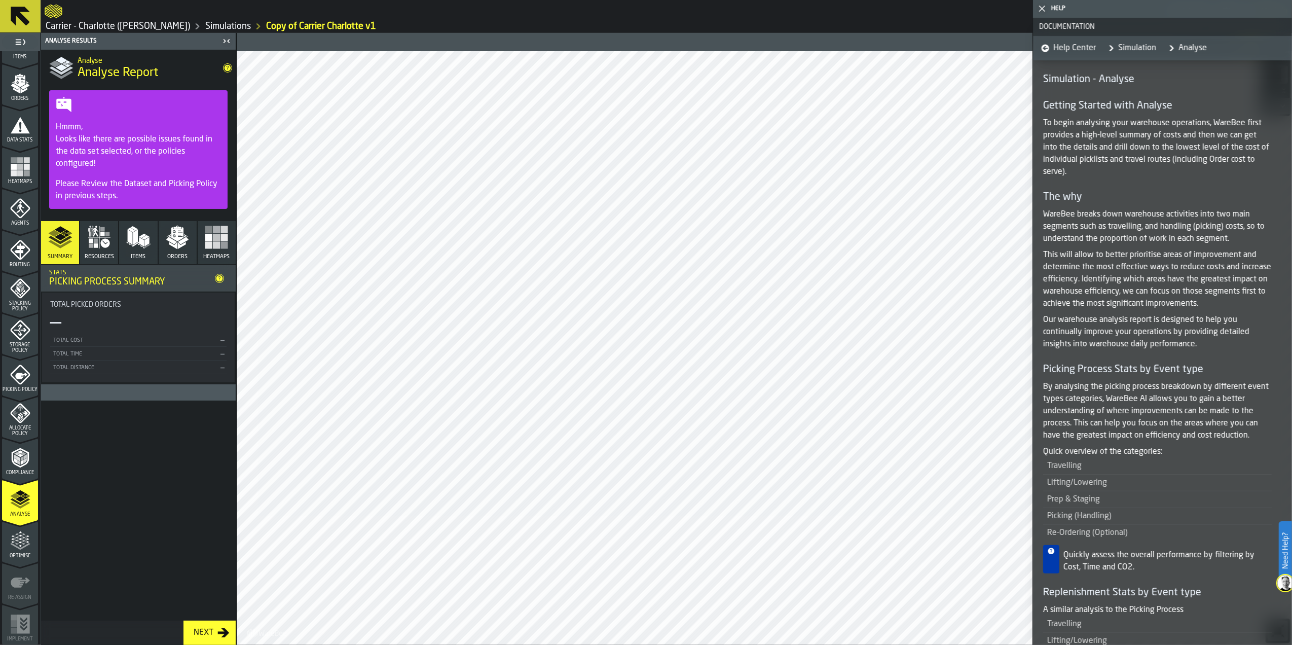
click at [1160, 215] on p "WareBee breaks down warehouse activities into two main segments such as travell…" at bounding box center [1157, 226] width 229 height 36
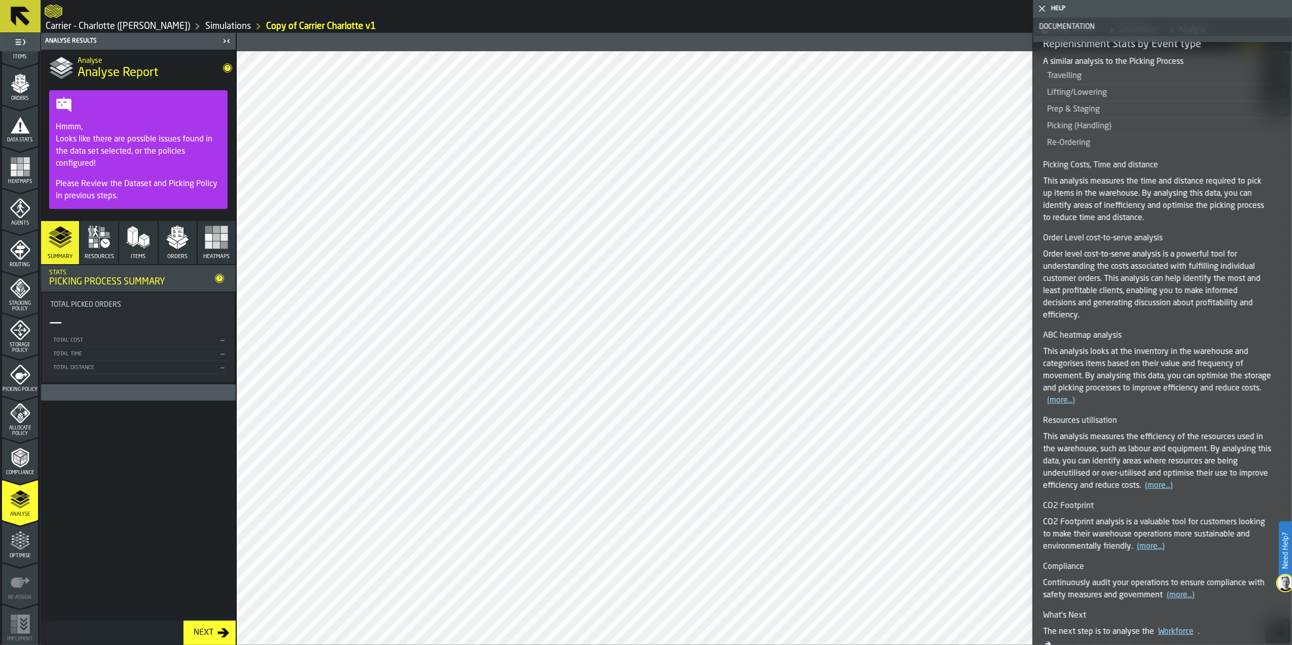
scroll to position [297, 0]
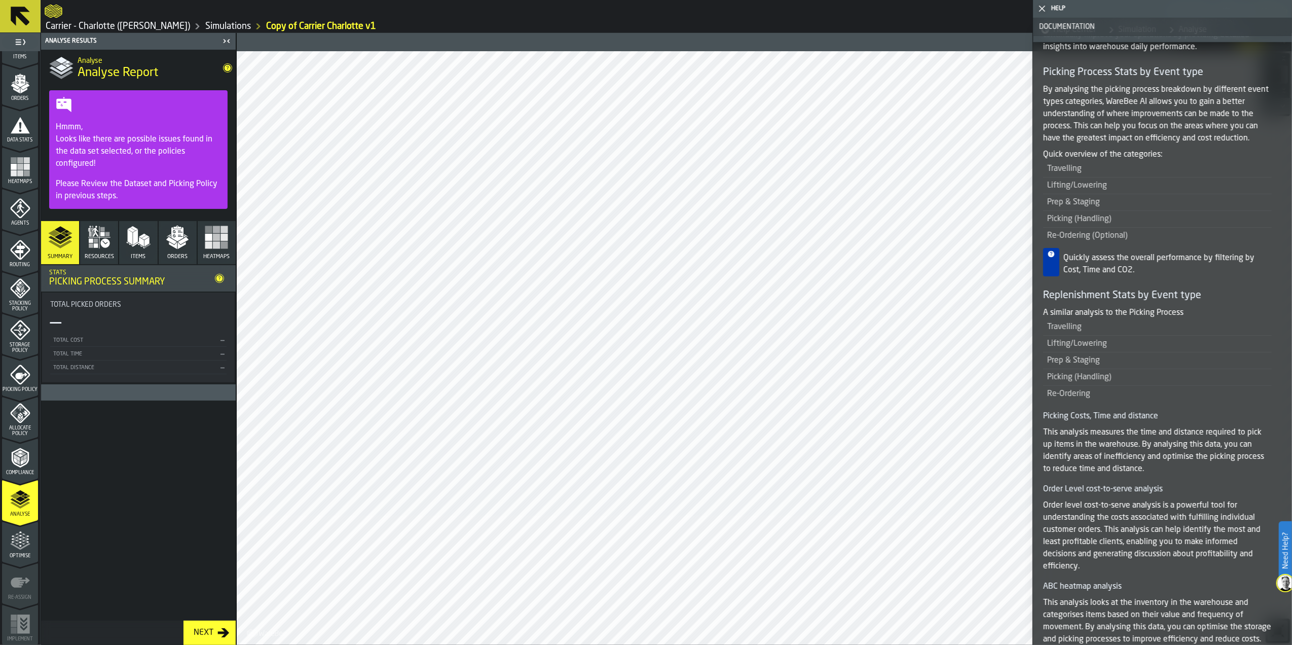
click at [114, 244] on button "Resources" at bounding box center [99, 242] width 38 height 43
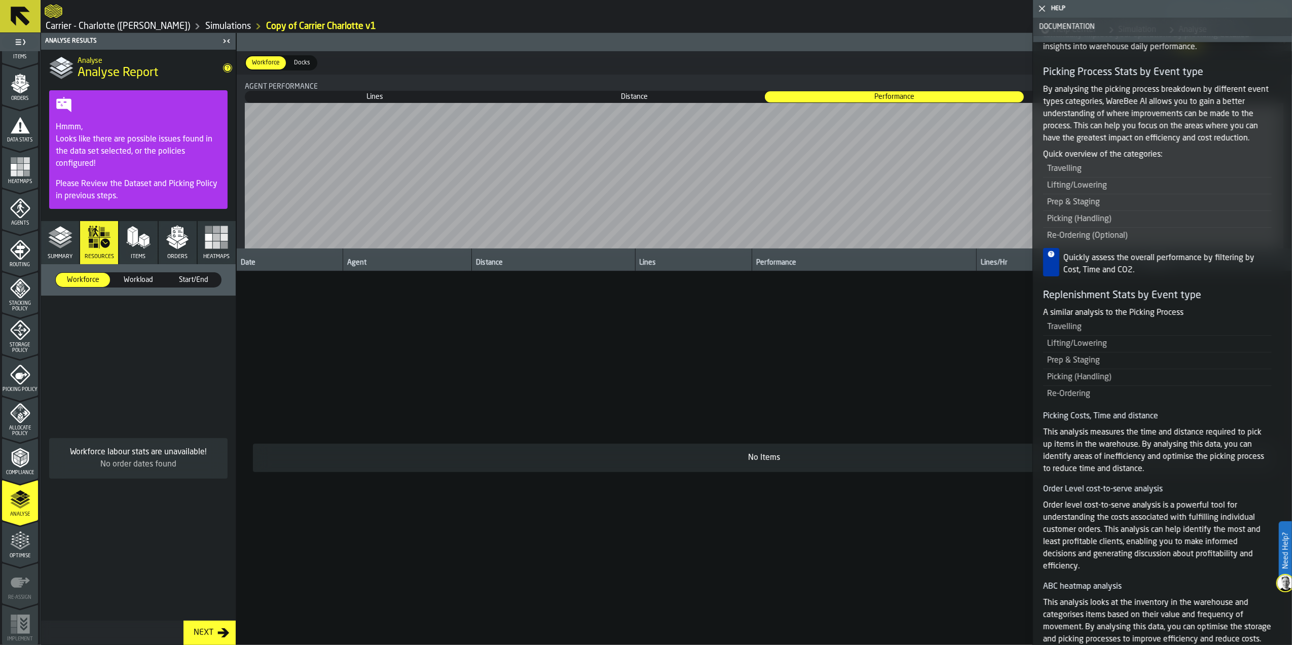
click at [136, 274] on div "Workload" at bounding box center [138, 280] width 54 height 14
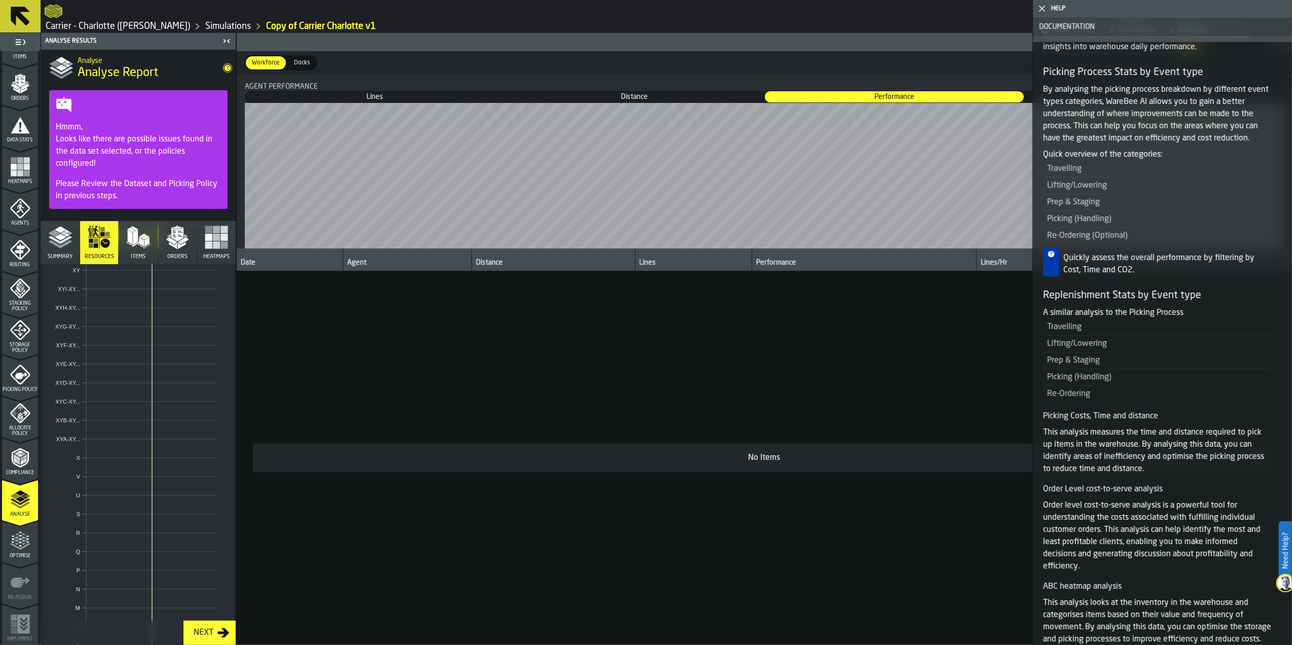
scroll to position [0, 0]
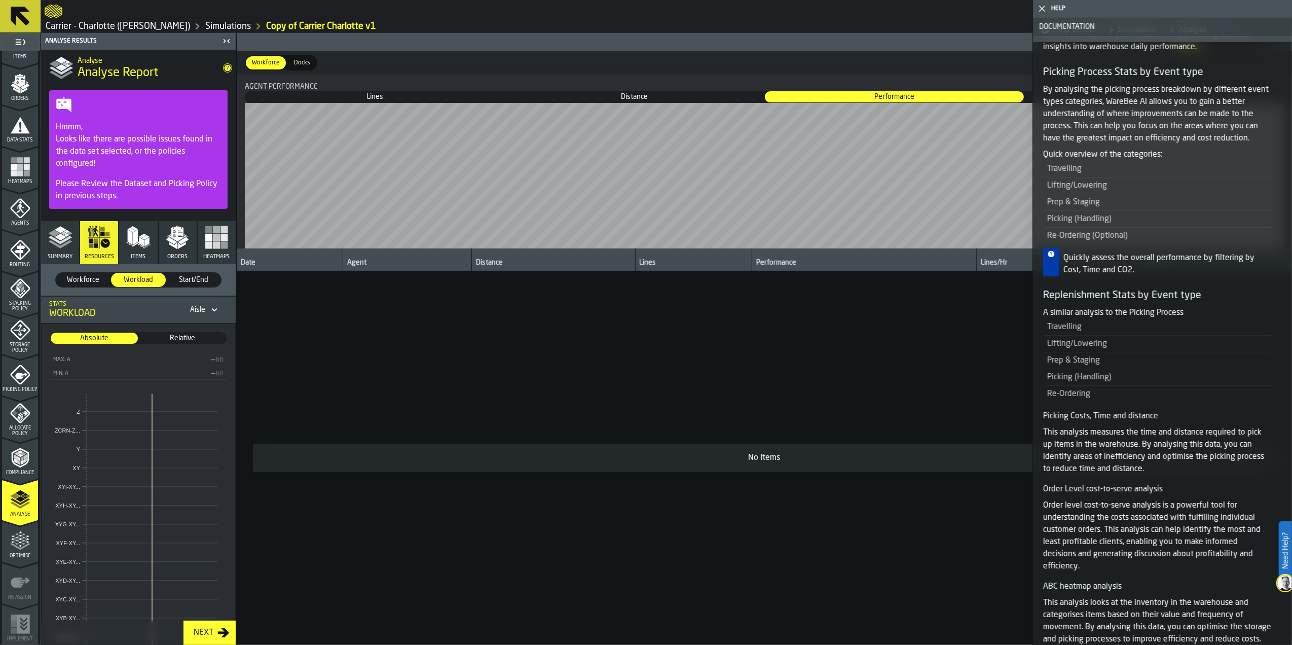
click at [181, 334] on span "Relative" at bounding box center [182, 338] width 86 height 10
click at [190, 274] on div "Start/End" at bounding box center [194, 280] width 54 height 14
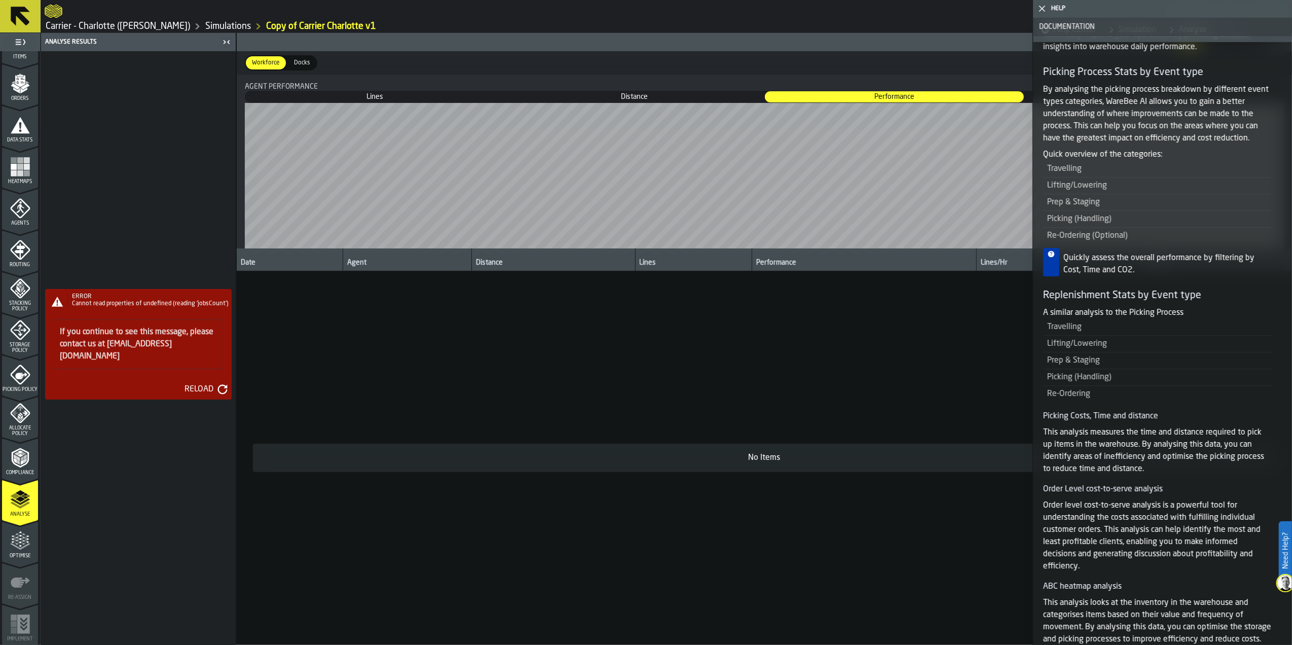
click at [209, 383] on div "Reload" at bounding box center [198, 389] width 37 height 12
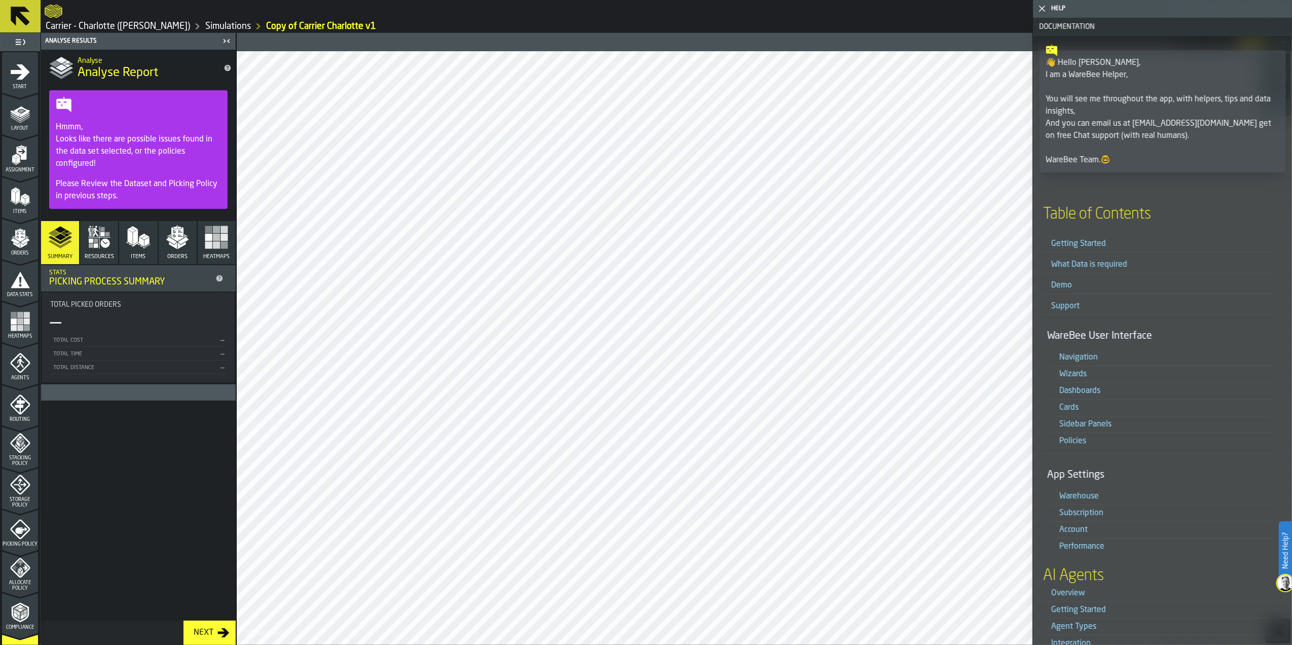
click at [129, 241] on polygon "button" at bounding box center [130, 237] width 5 height 15
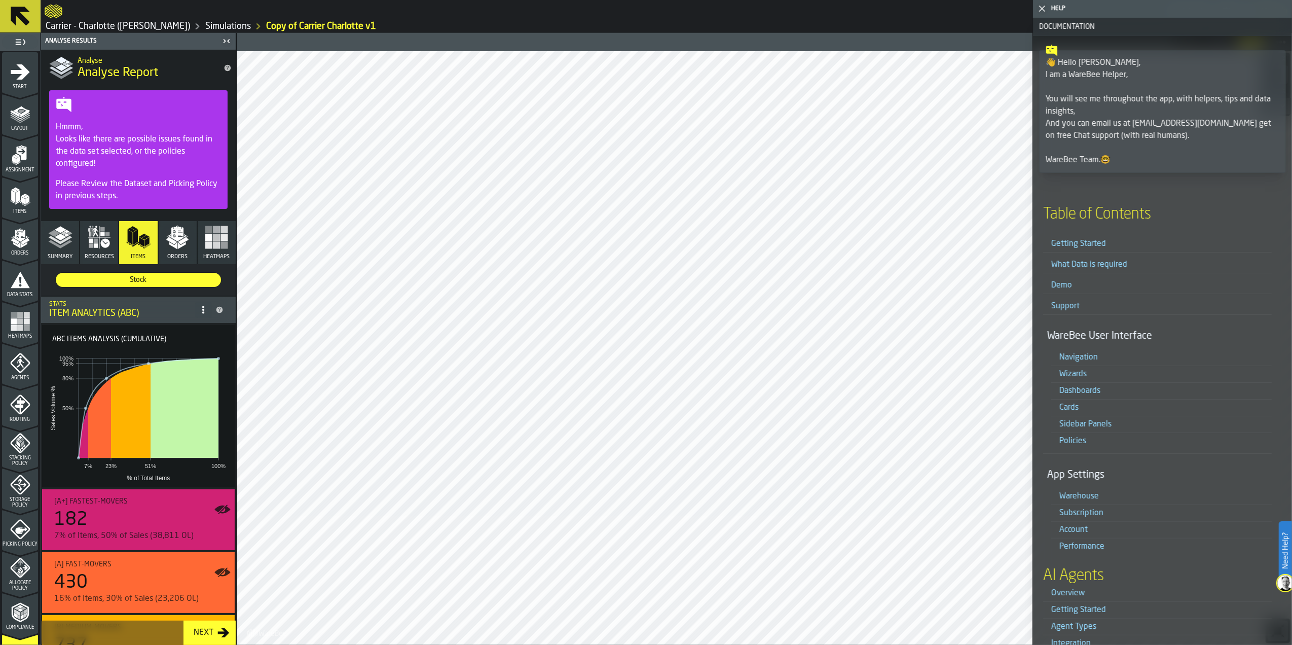
click at [177, 272] on div "Stock Stock" at bounding box center [138, 279] width 195 height 31
click at [176, 278] on span "Stock" at bounding box center [138, 280] width 157 height 10
click at [199, 309] on icon at bounding box center [203, 310] width 8 height 8
click at [187, 251] on button "Orders" at bounding box center [178, 242] width 38 height 43
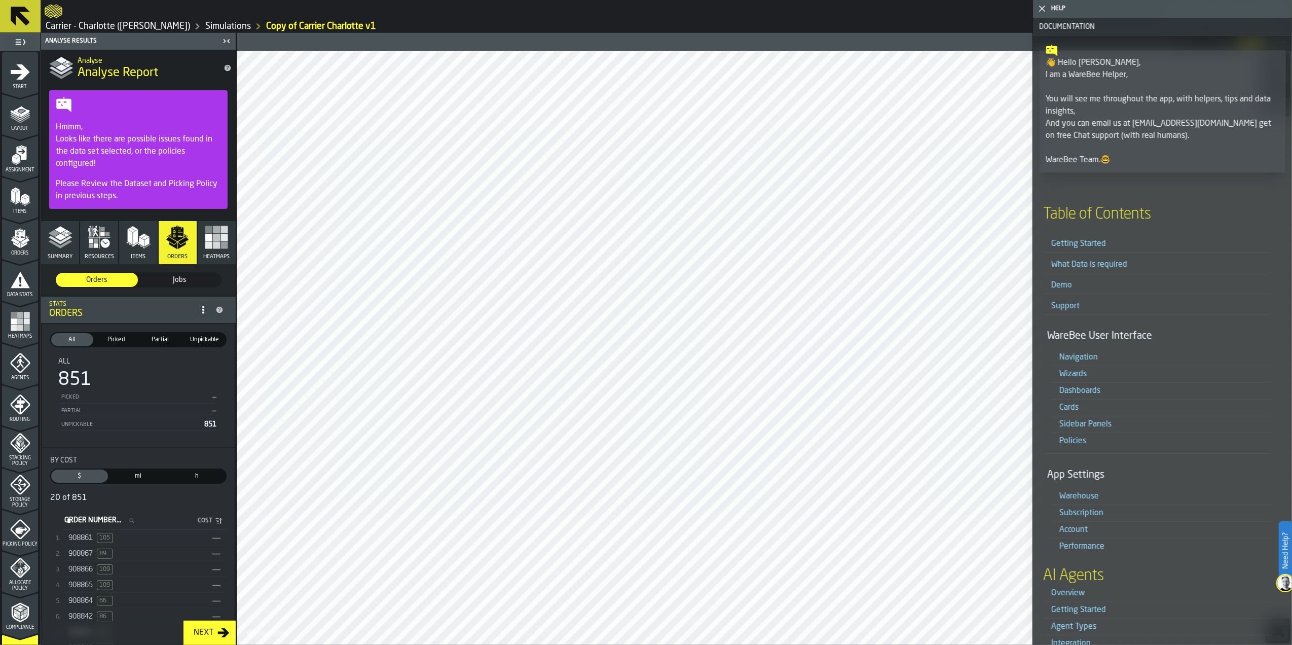
click at [122, 337] on span "Picked" at bounding box center [116, 339] width 38 height 9
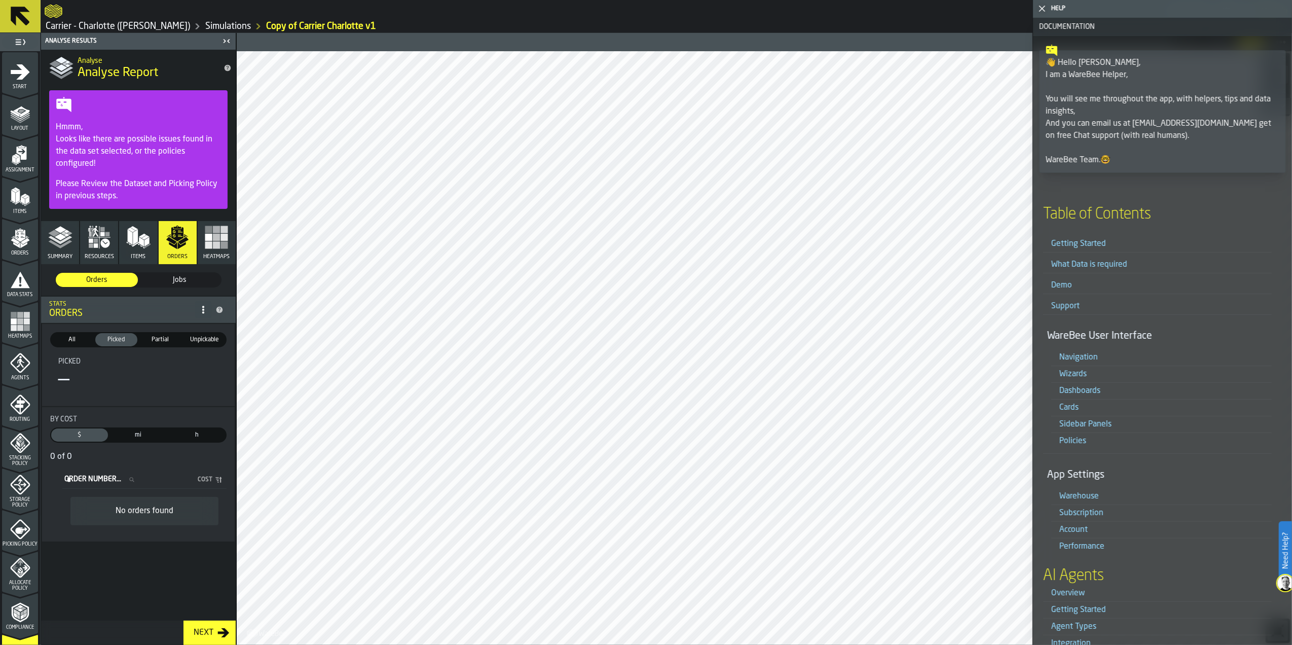
click at [160, 341] on span "Partial" at bounding box center [160, 339] width 38 height 9
click at [201, 341] on span "Unpickable" at bounding box center [205, 339] width 38 height 9
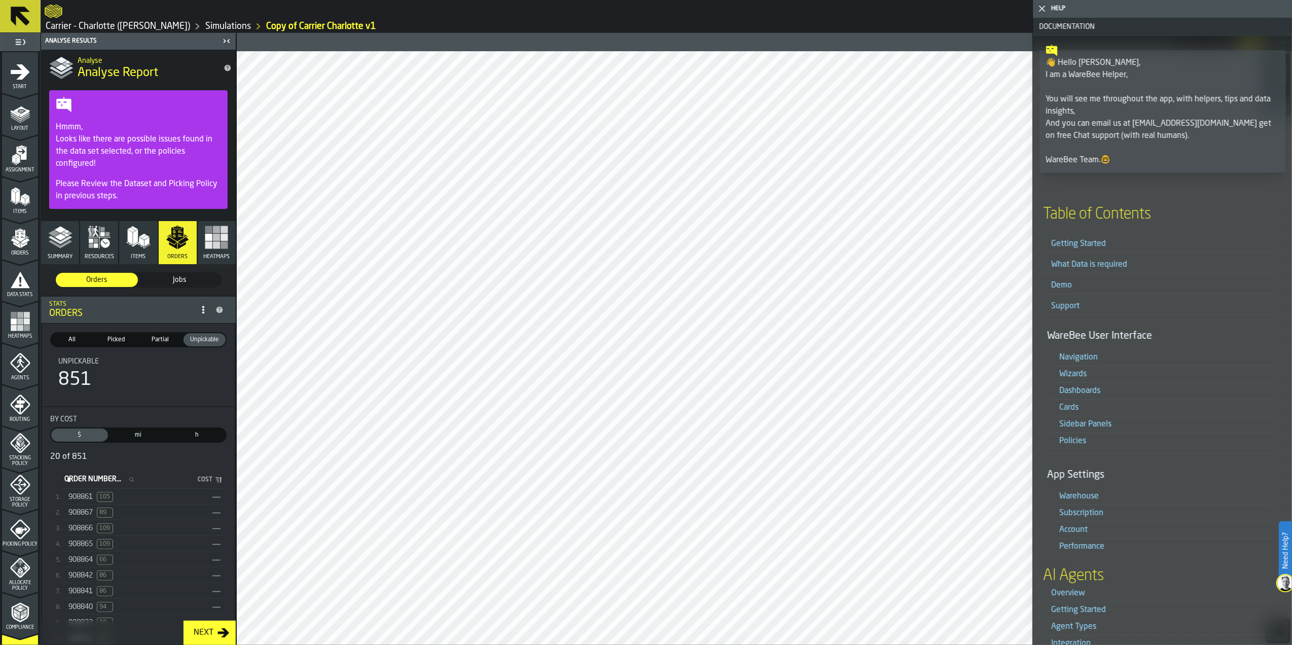
click at [82, 360] on span "Unpickable" at bounding box center [78, 361] width 41 height 8
click at [146, 438] on span "mi" at bounding box center [138, 434] width 53 height 9
click at [110, 500] on span "105" at bounding box center [105, 497] width 16 height 10
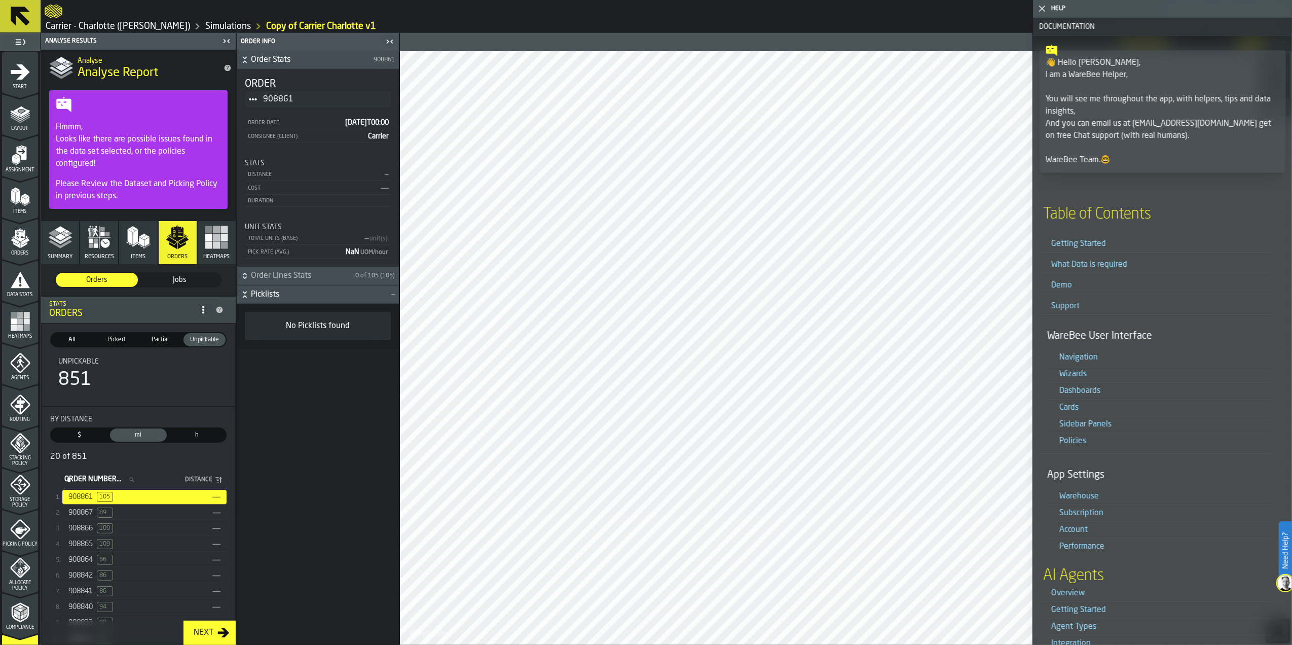
click at [264, 294] on span "Picklists" at bounding box center [320, 294] width 138 height 12
click at [261, 290] on span "Picklists" at bounding box center [320, 294] width 138 height 12
click at [315, 331] on div "No Picklists found" at bounding box center [318, 326] width 130 height 12
click at [301, 279] on span "Order Lines Stats" at bounding box center [302, 276] width 102 height 12
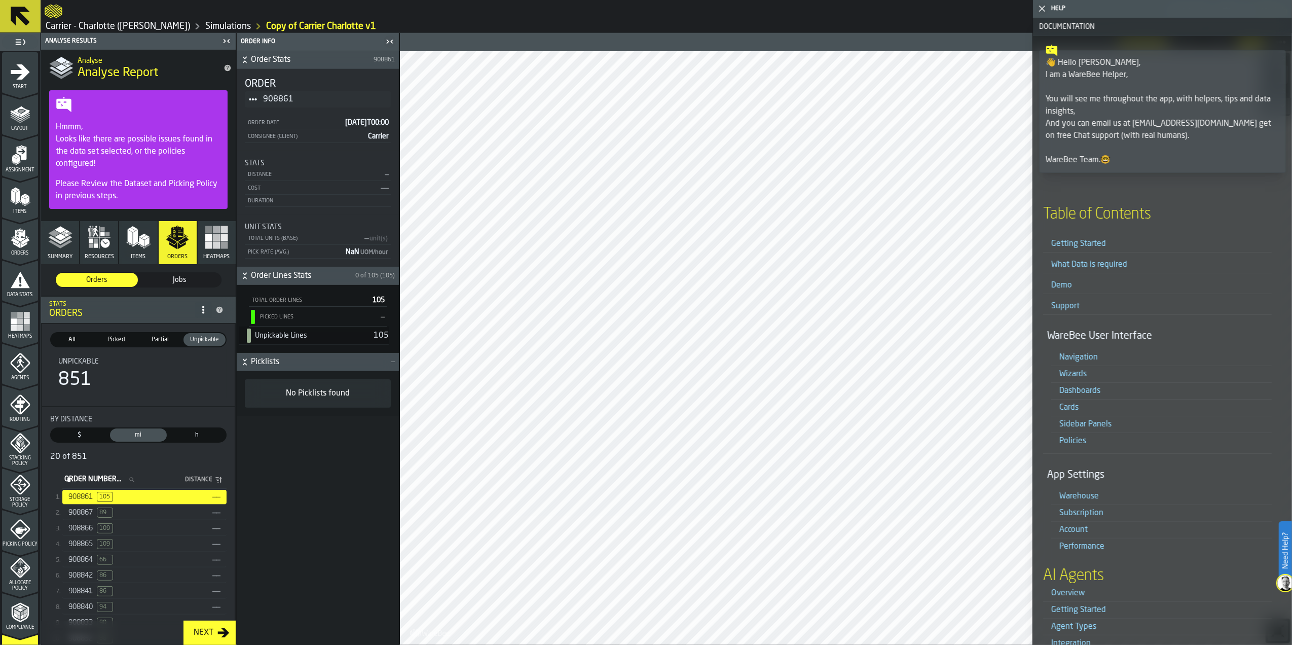
click at [329, 338] on div "Unpickable Lines" at bounding box center [306, 335] width 123 height 14
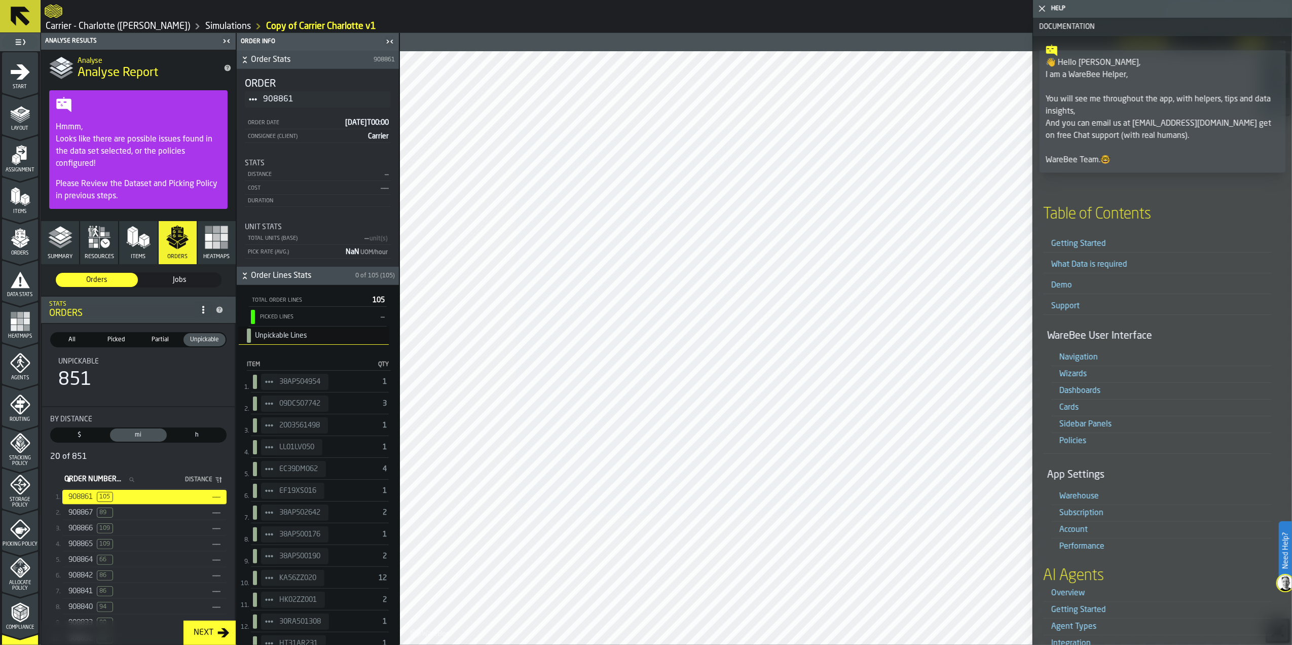
click at [272, 382] on icon "StatList-item-38AP504954" at bounding box center [269, 382] width 8 height 8
click at [304, 380] on span "38AP504954" at bounding box center [299, 382] width 41 height 8
click at [1044, 13] on icon "button-toggle-Close me" at bounding box center [1042, 9] width 12 height 12
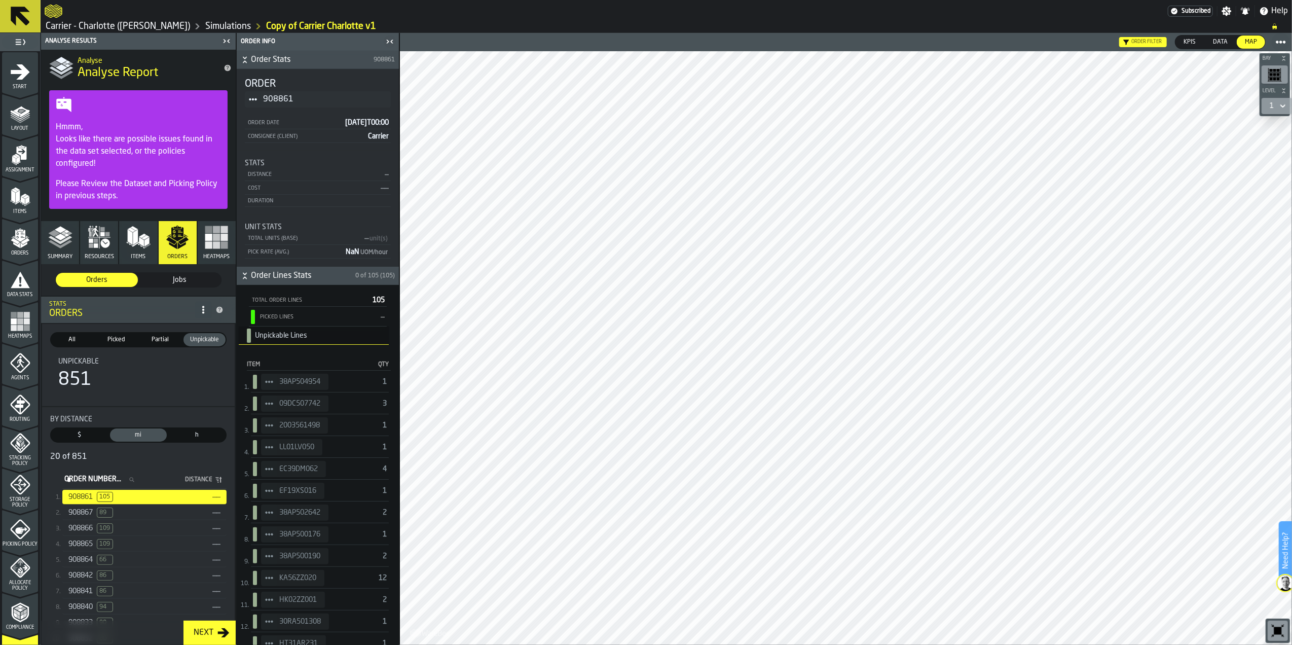
click at [291, 317] on div "Picked Lines" at bounding box center [318, 317] width 118 height 7
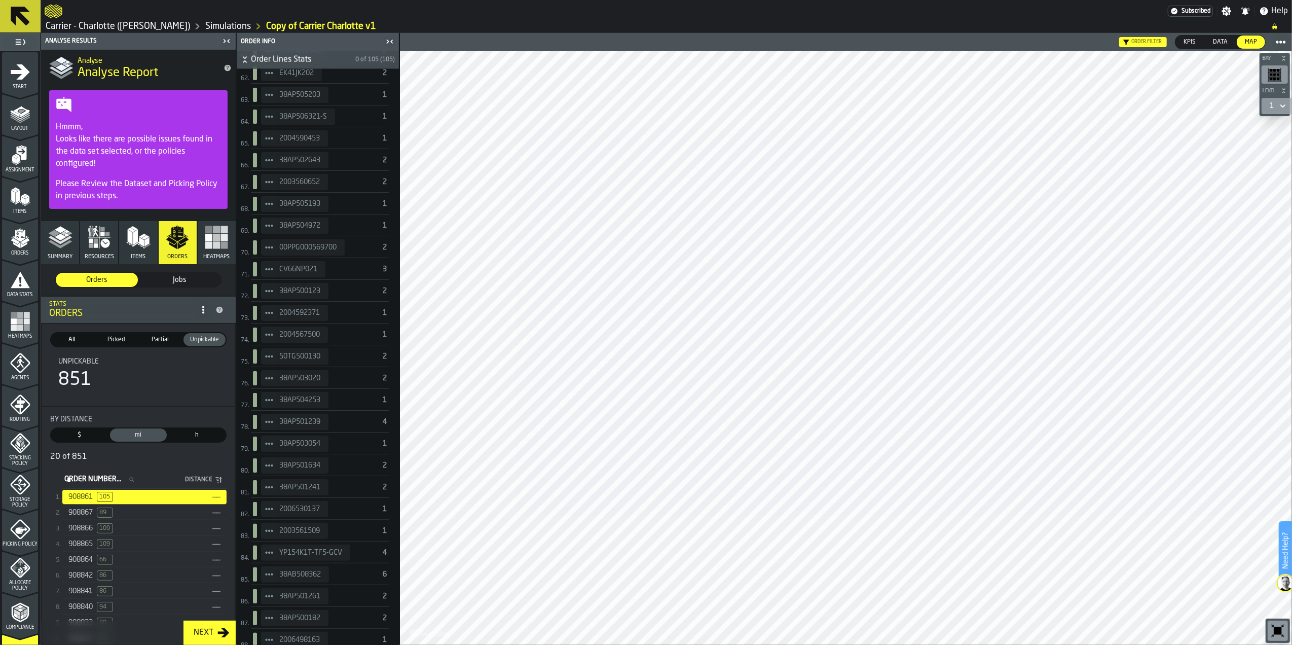
scroll to position [2111, 0]
click at [313, 384] on span "HT38BS004" at bounding box center [298, 383] width 38 height 8
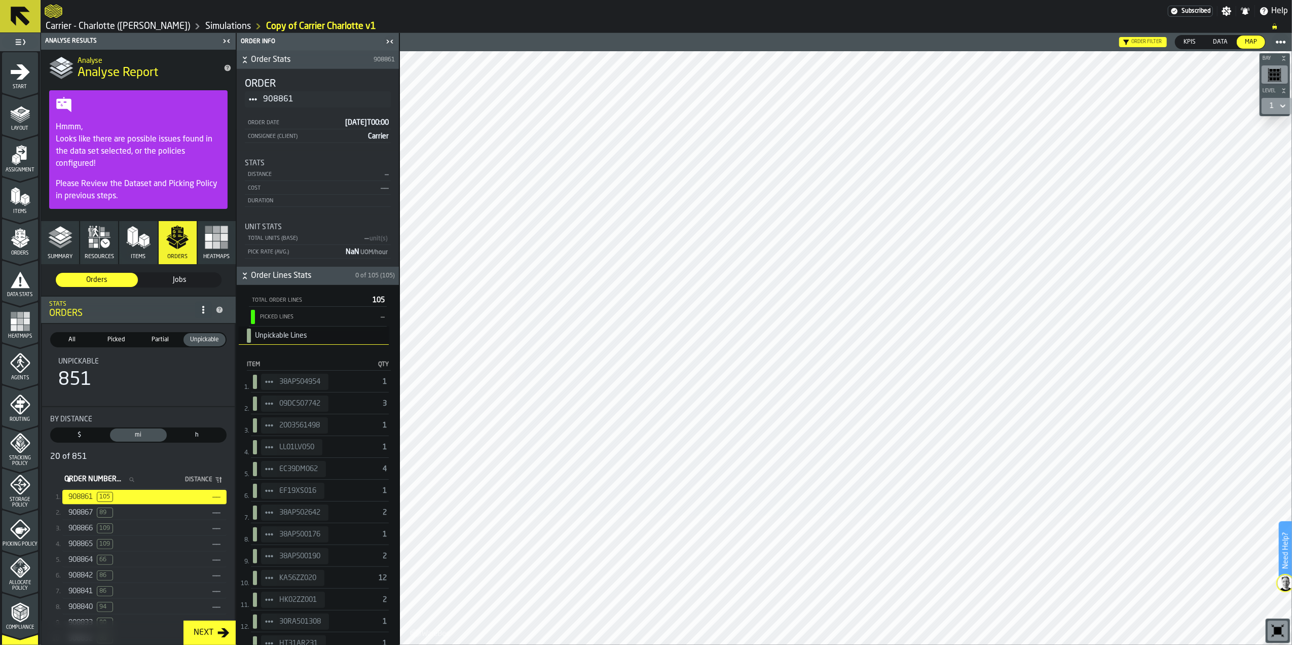
click at [264, 61] on span "Order Stats" at bounding box center [311, 60] width 121 height 12
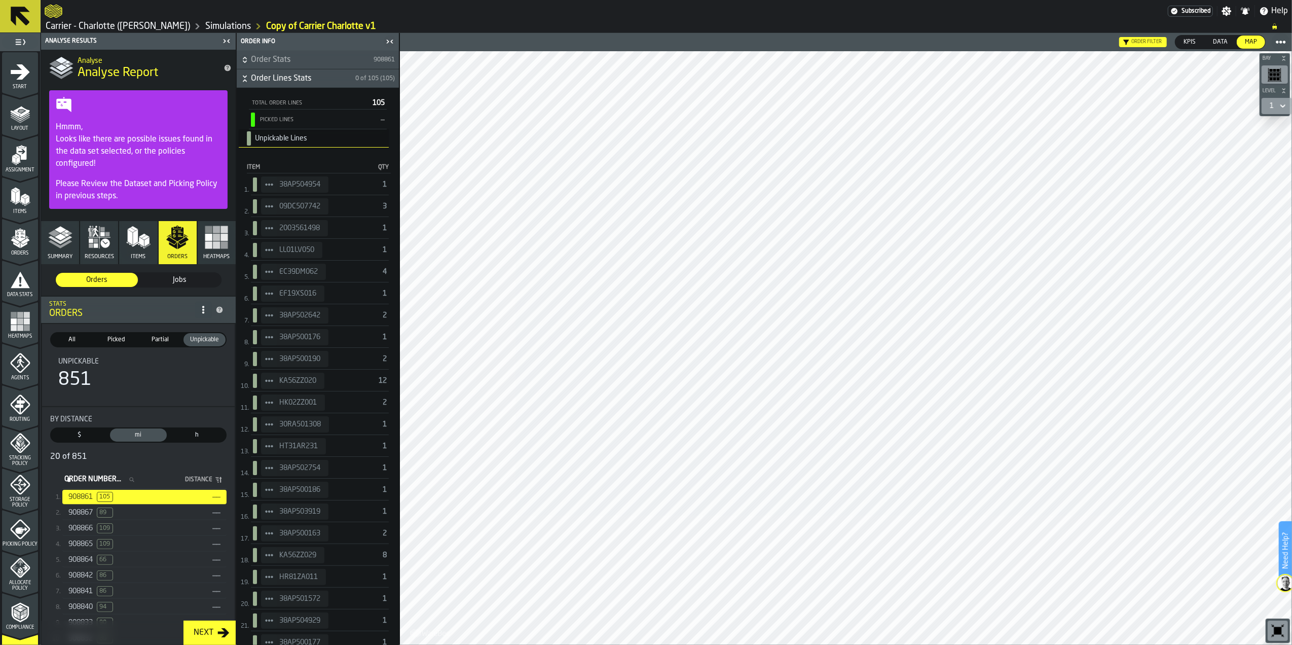
click at [264, 61] on span "Order Stats" at bounding box center [311, 60] width 121 height 12
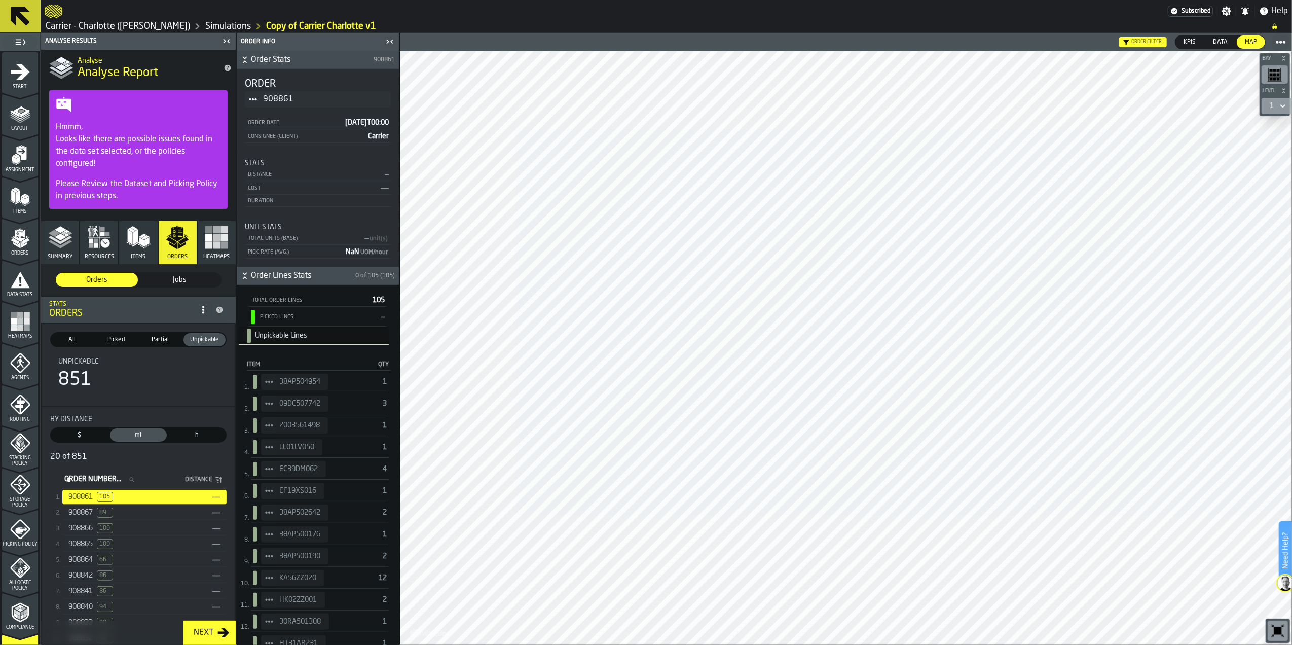
click at [371, 234] on div "Total Units (Base) — unit(s)" at bounding box center [318, 238] width 146 height 13
click at [366, 238] on span "— unit(s)" at bounding box center [376, 238] width 24 height 7
click at [364, 238] on span "— unit(s)" at bounding box center [376, 238] width 24 height 7
click at [276, 226] on span "Unit Stats" at bounding box center [263, 227] width 37 height 8
click at [194, 281] on span "Jobs" at bounding box center [180, 280] width 74 height 10
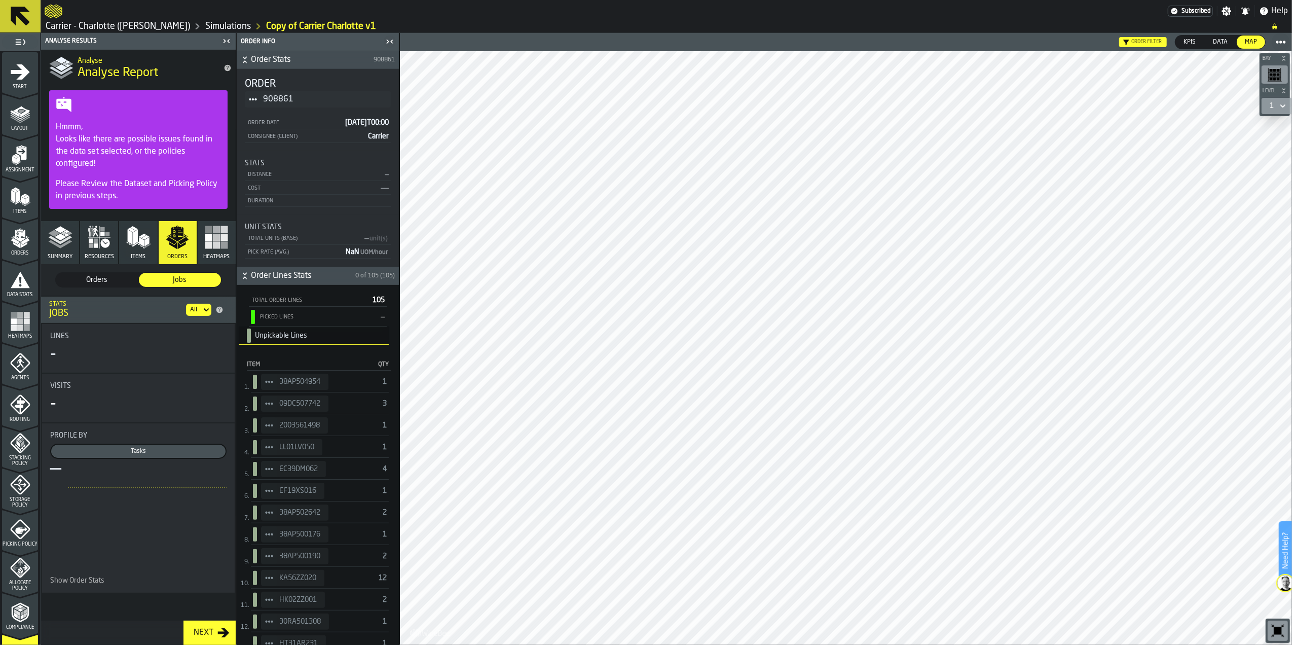
click at [150, 453] on span "Tasks" at bounding box center [138, 451] width 170 height 9
click at [218, 250] on button "Heatmaps" at bounding box center [217, 242] width 38 height 43
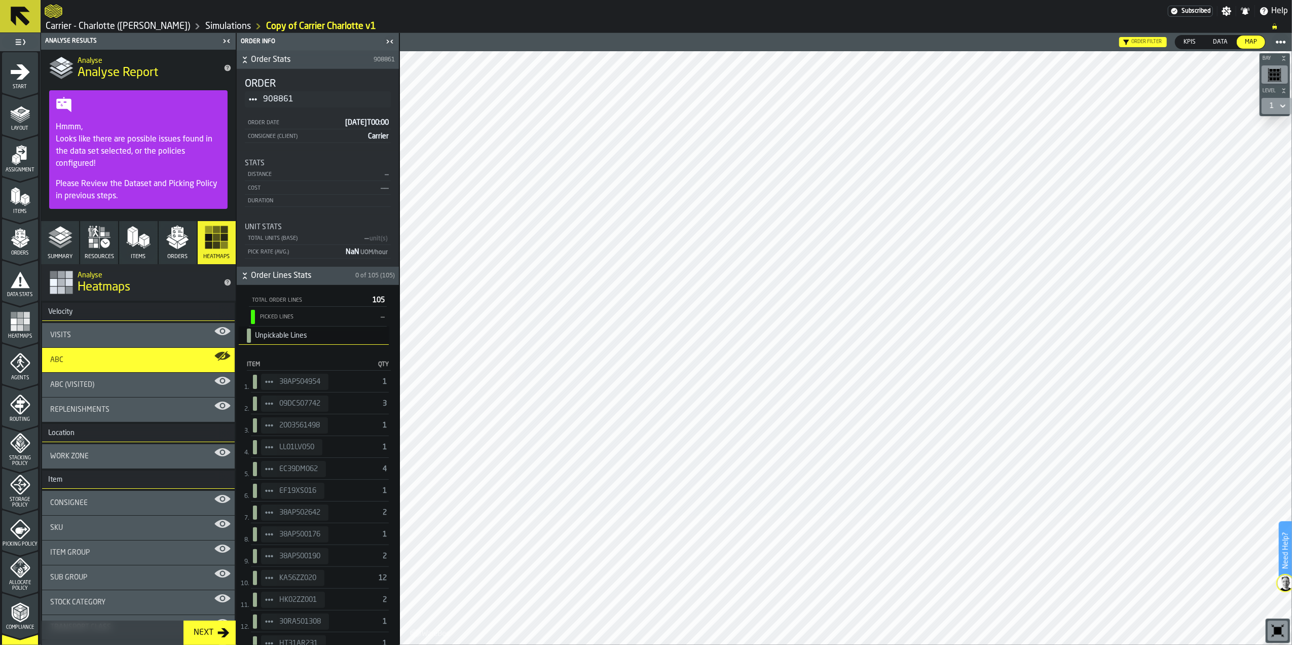
click at [113, 336] on div "Visits" at bounding box center [138, 335] width 176 height 8
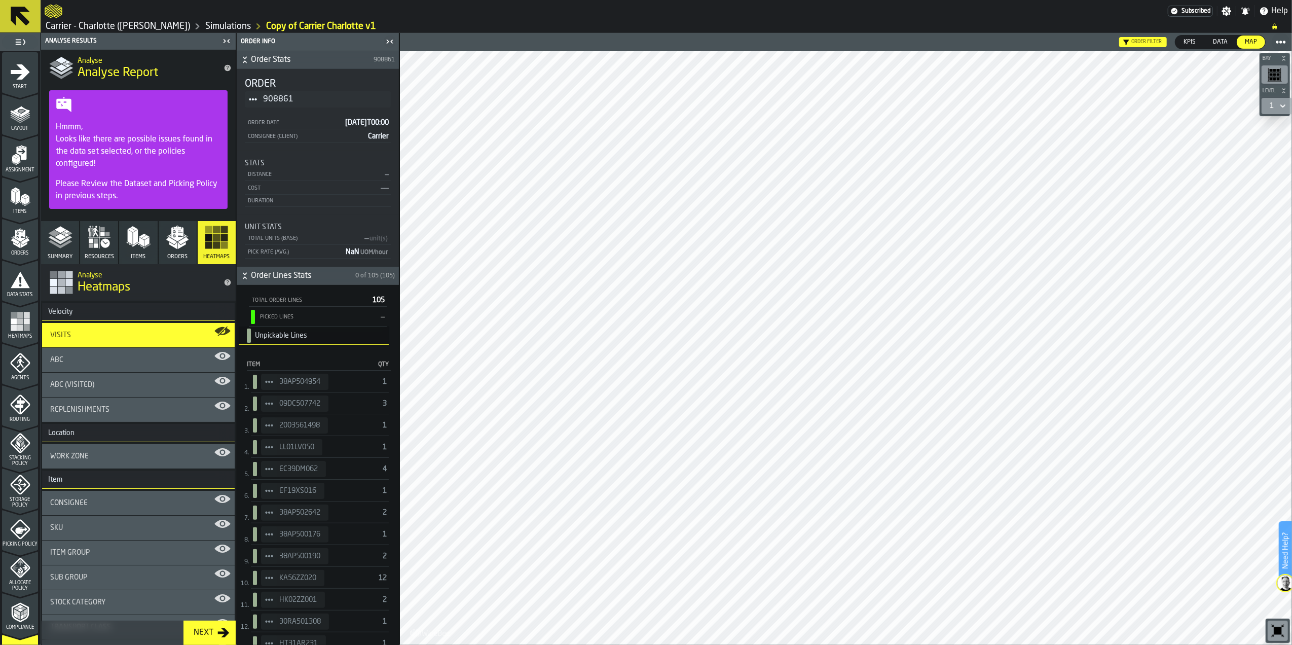
click at [392, 45] on icon "button-toggle-Close me" at bounding box center [390, 41] width 12 height 12
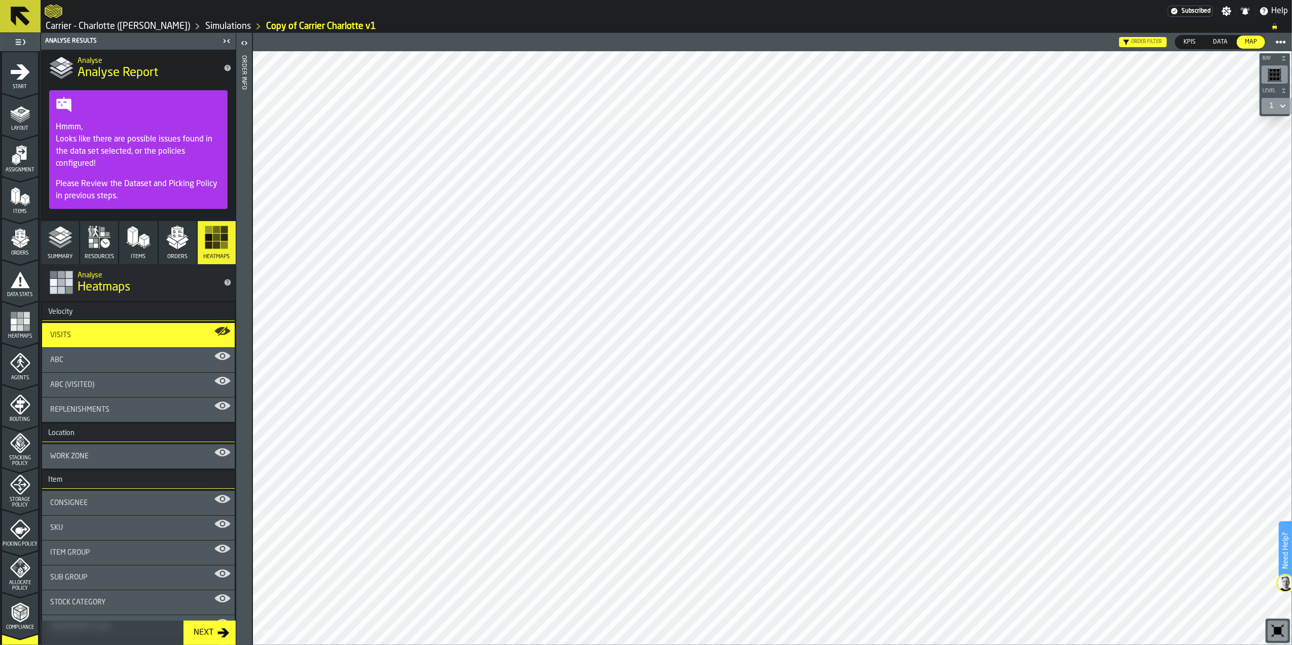
click at [110, 339] on div "Visits" at bounding box center [138, 335] width 176 height 8
click at [112, 377] on div "ABC (Visited)" at bounding box center [138, 385] width 193 height 24
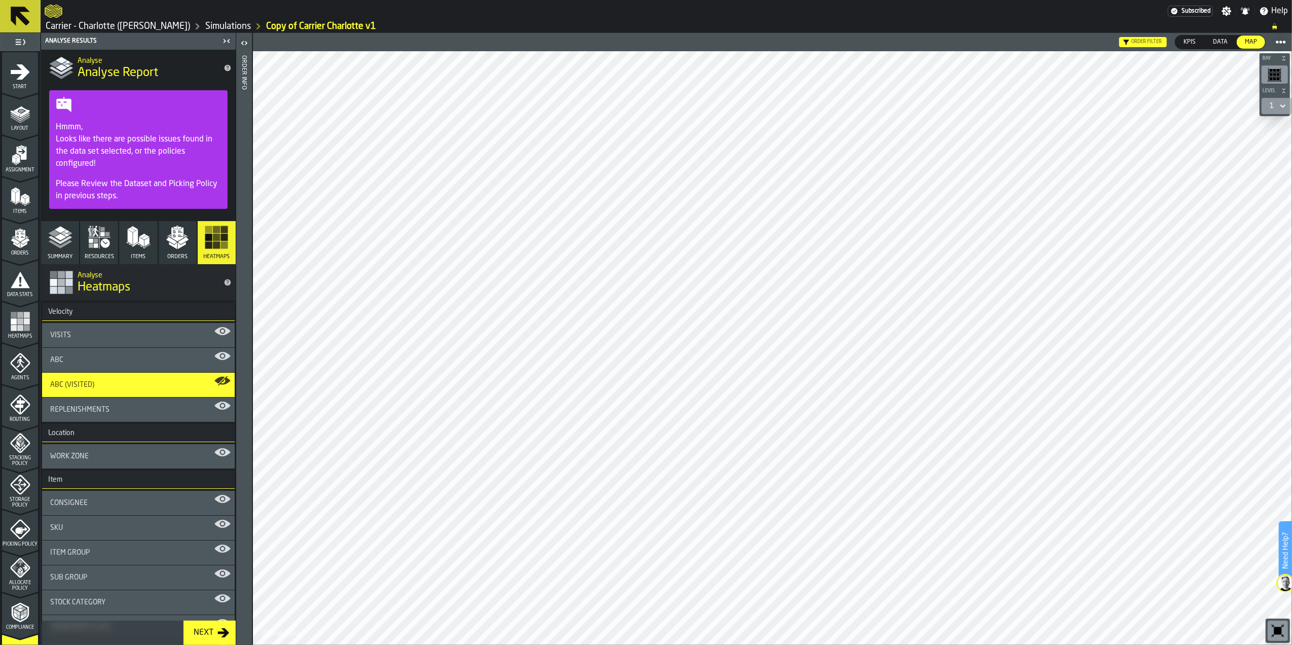
click at [112, 364] on div "ABC" at bounding box center [138, 360] width 176 height 8
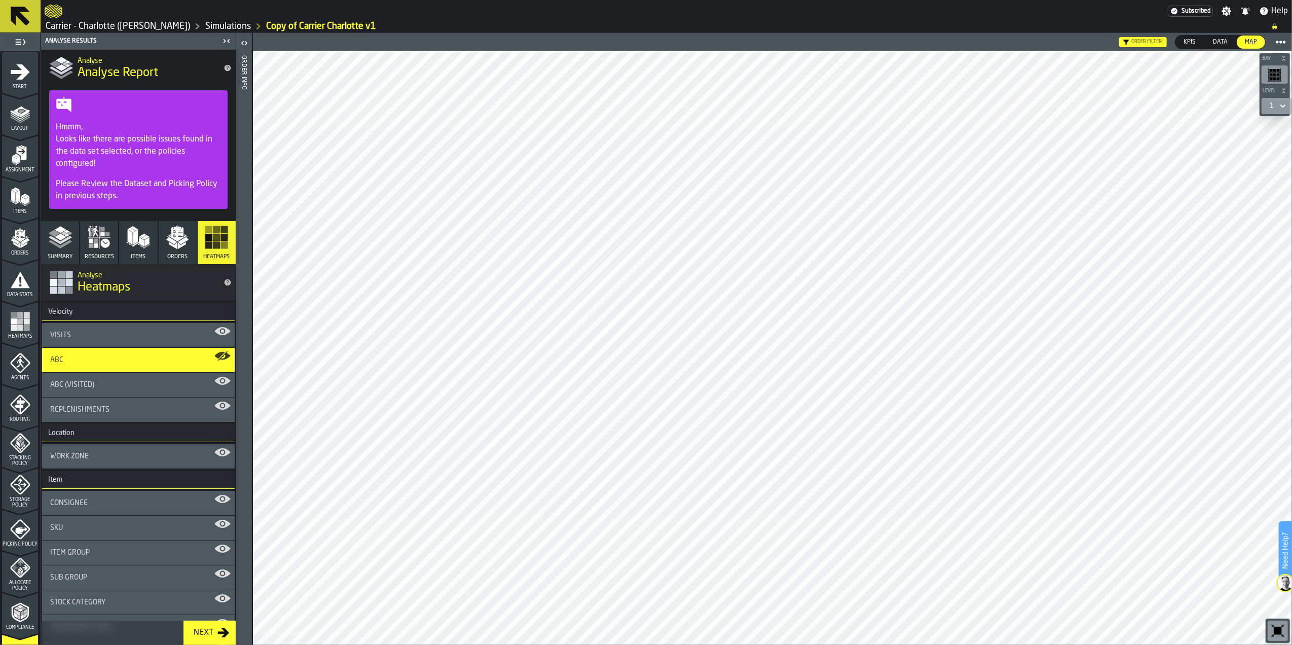
scroll to position [67, 0]
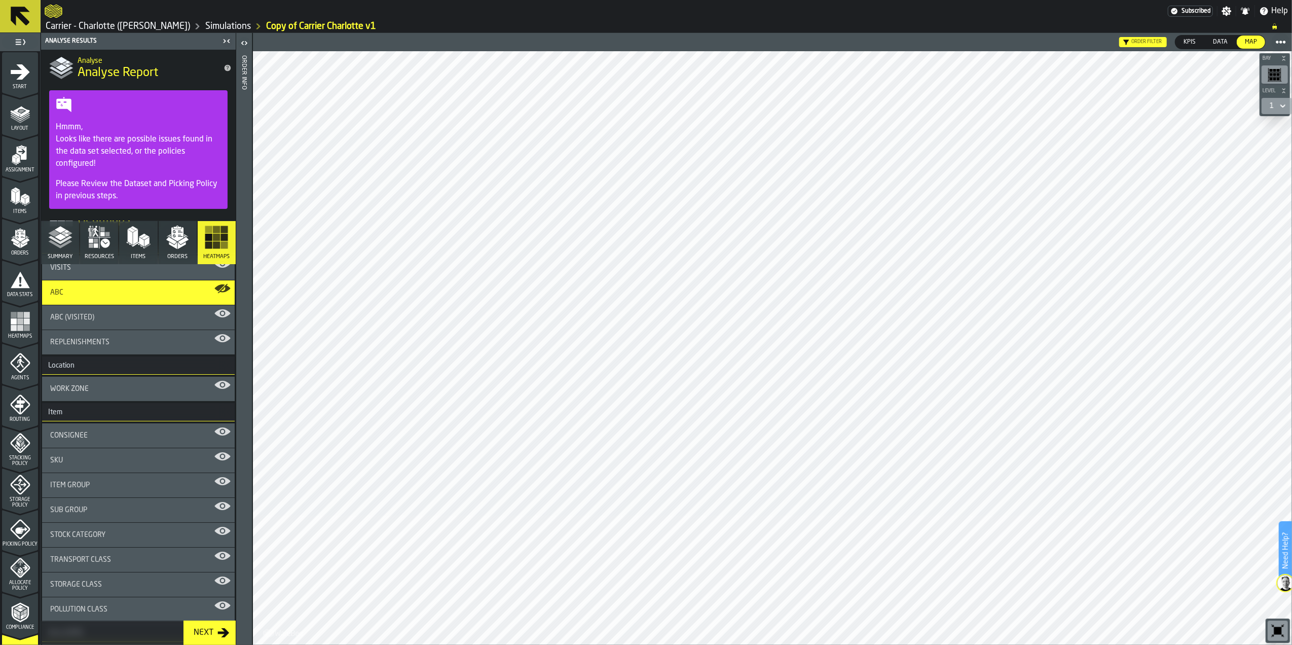
click at [117, 345] on div "Replenishments" at bounding box center [138, 342] width 176 height 8
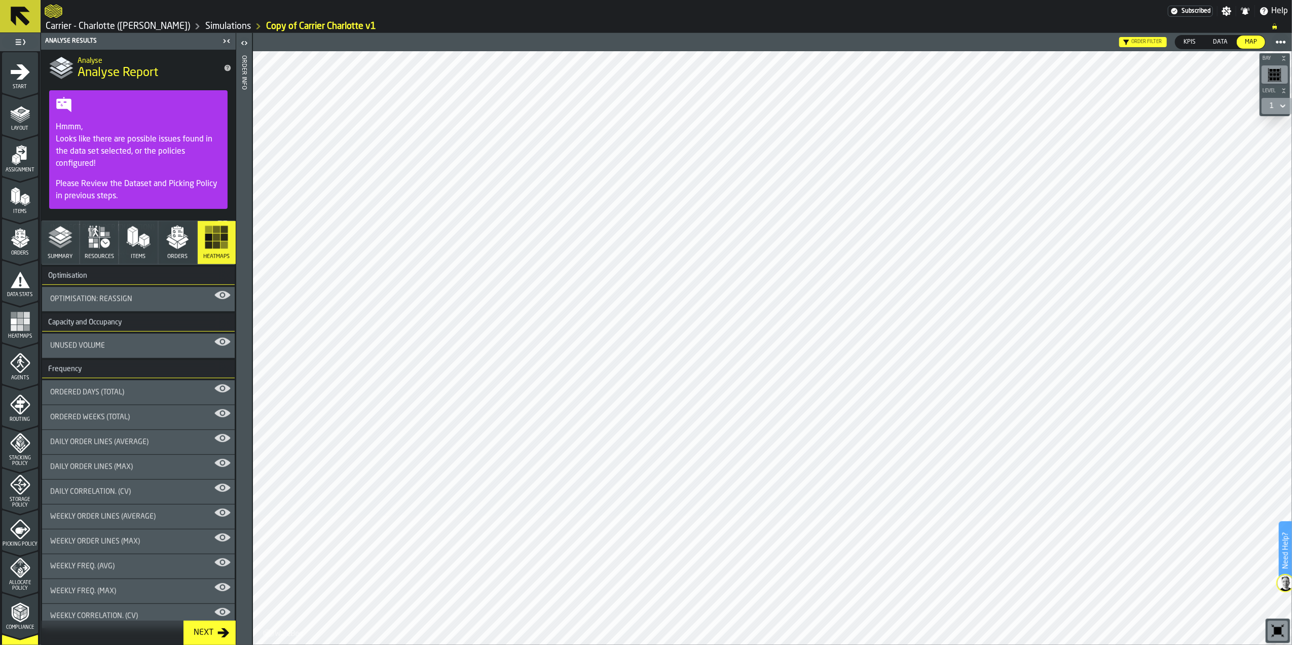
scroll to position [801, 0]
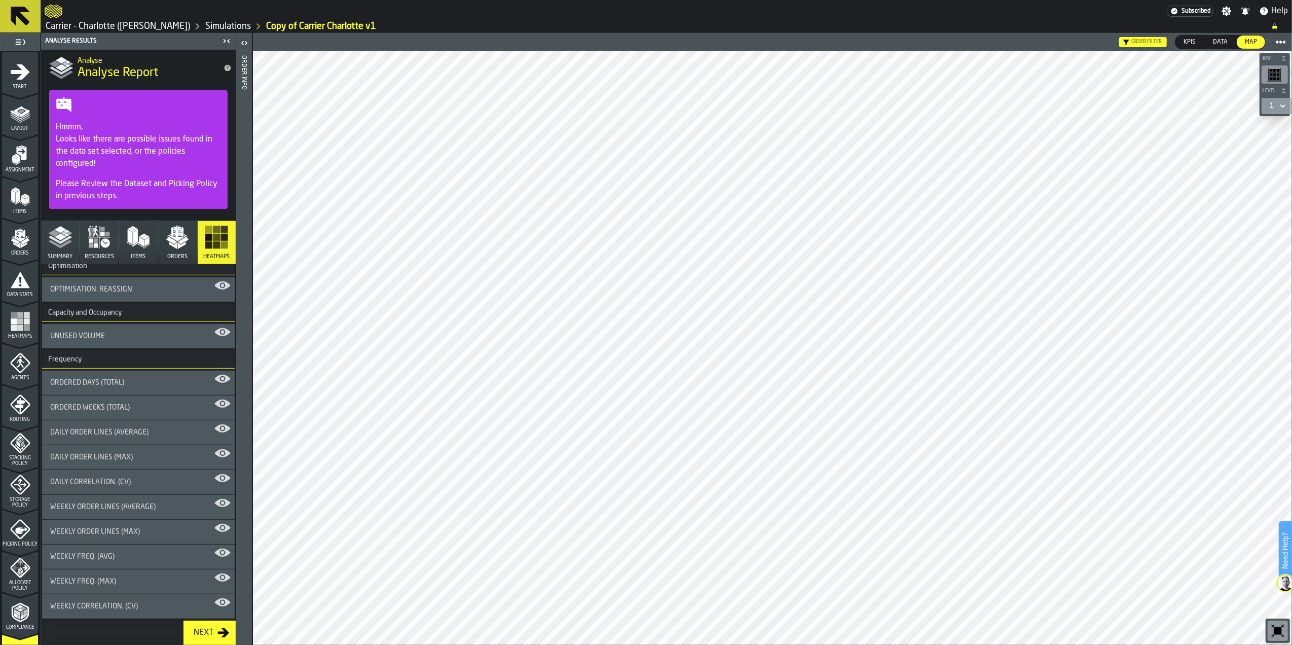
click at [217, 635] on icon "button-Next" at bounding box center [223, 632] width 12 height 12
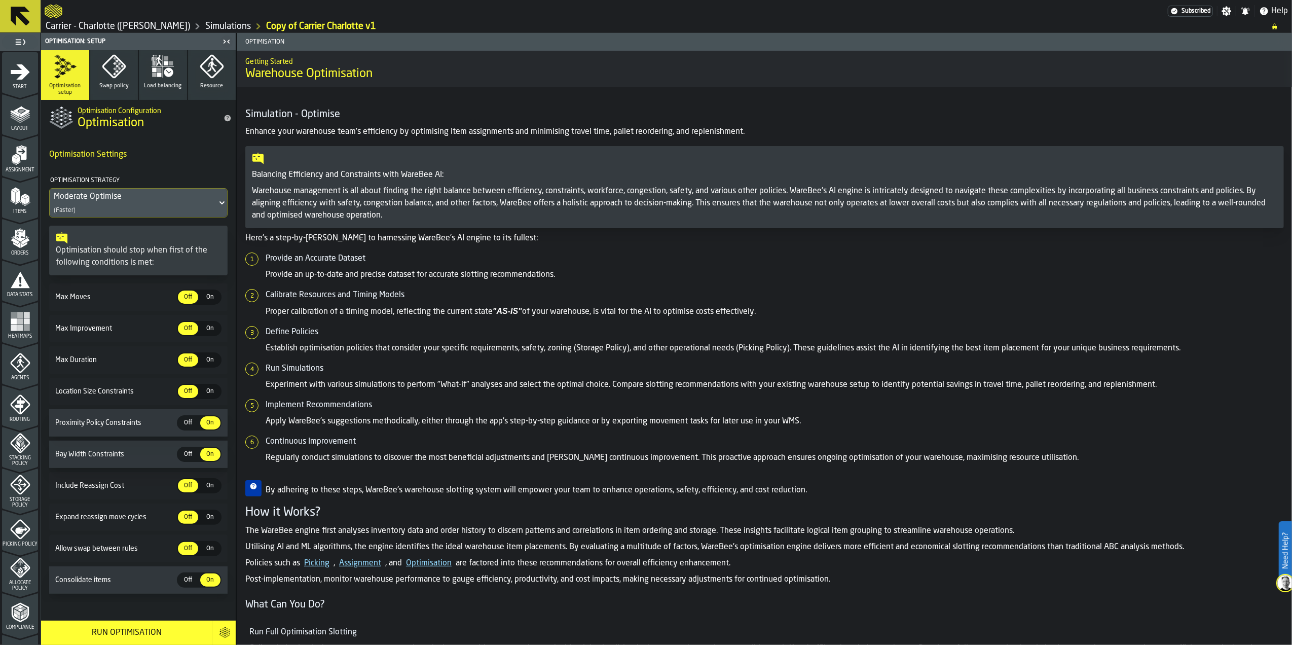
click at [11, 180] on div "Items" at bounding box center [20, 197] width 36 height 34
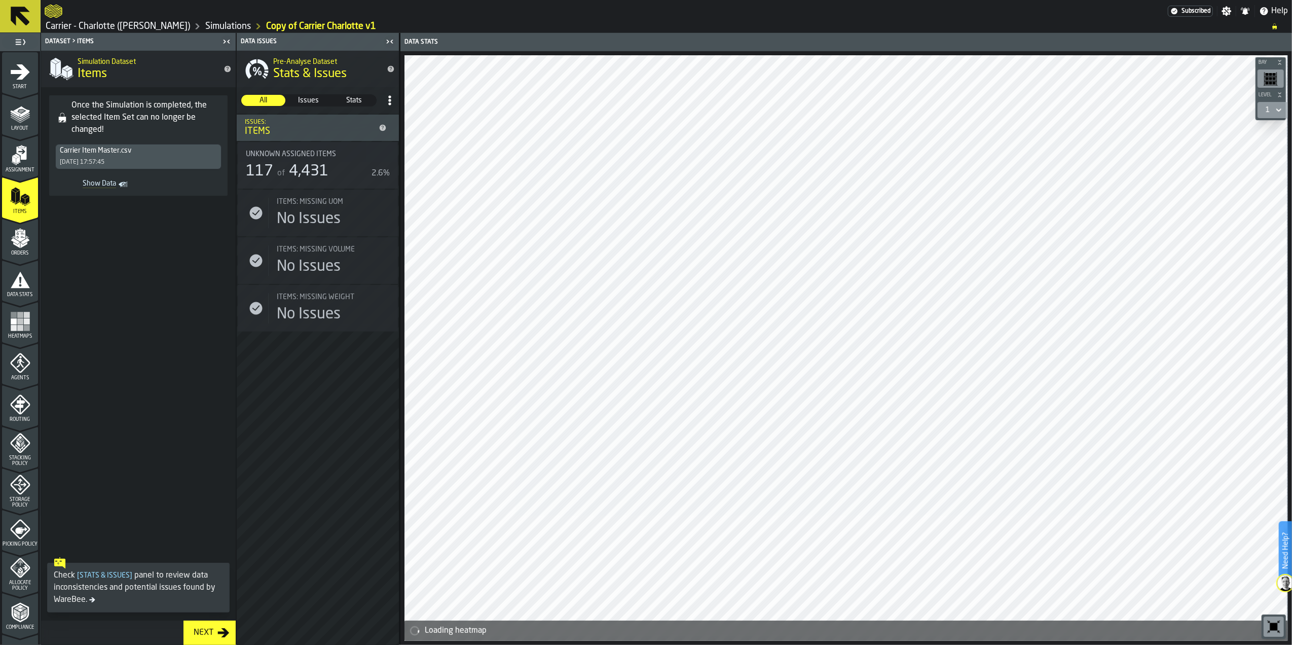
click at [126, 159] on div "Carrier Item Master.csv 25/08/2025, 17:57:45" at bounding box center [138, 156] width 165 height 24
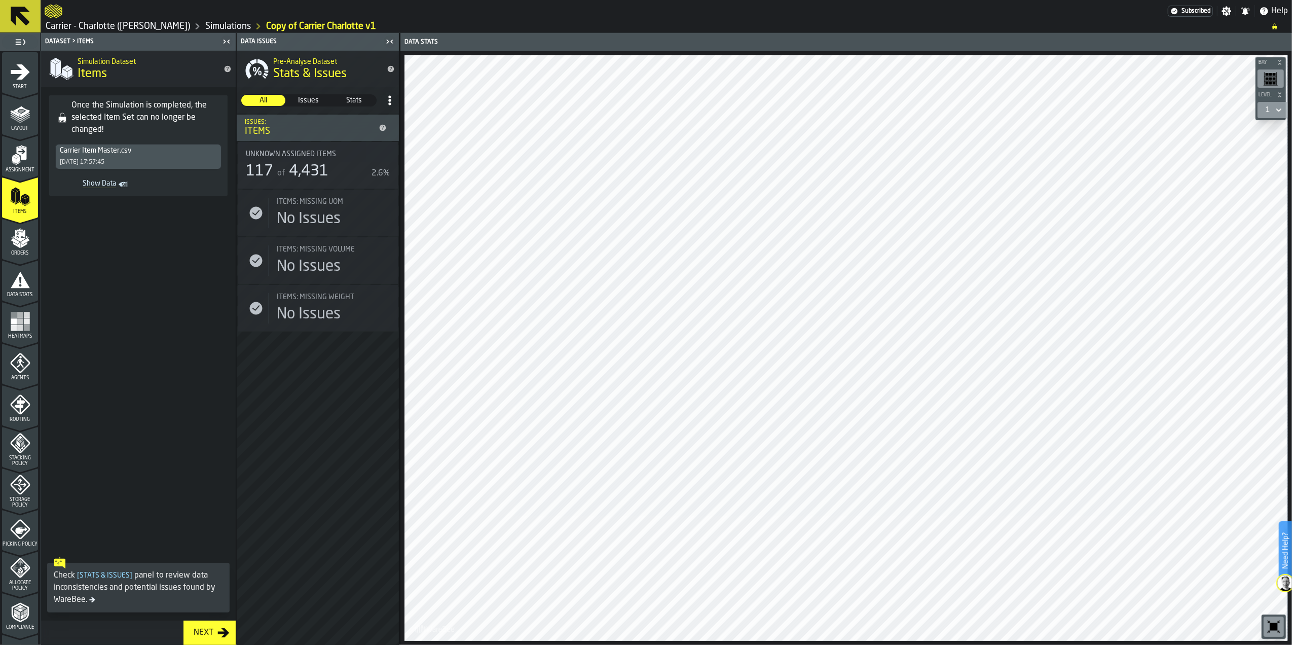
click at [18, 437] on polyline "menu Stacking Policy" at bounding box center [20, 437] width 4 height 4
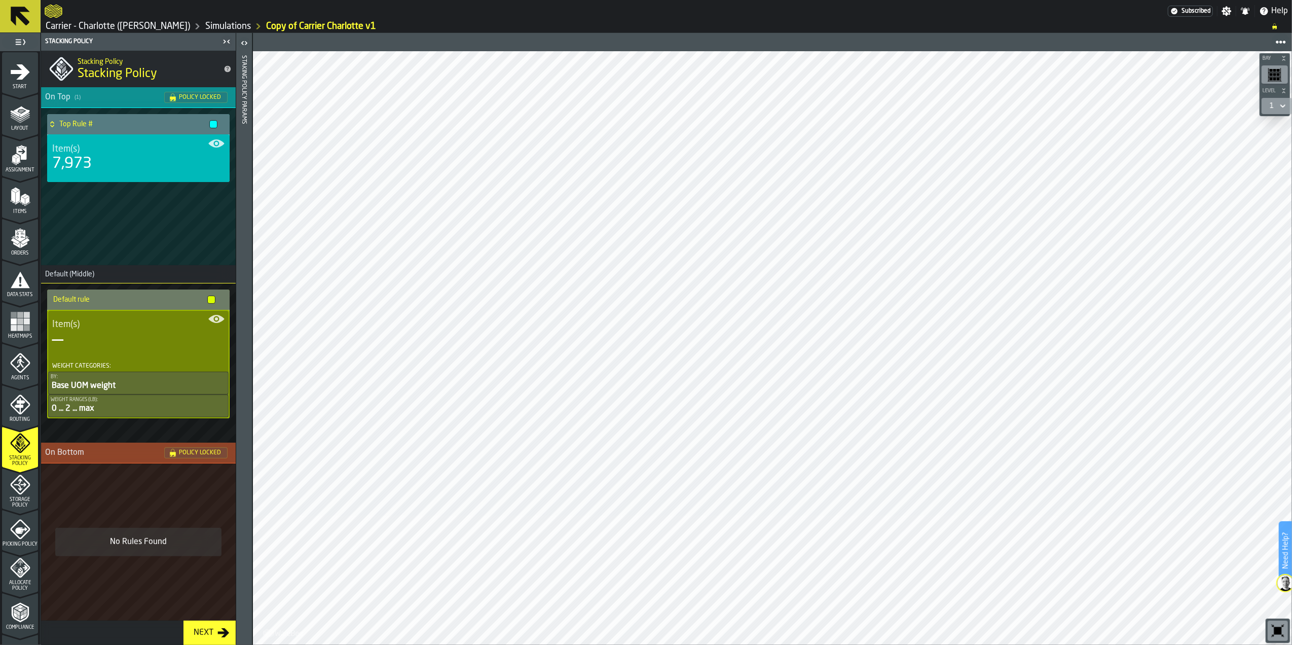
click at [15, 528] on icon "menu Picking Policy" at bounding box center [21, 530] width 12 height 7
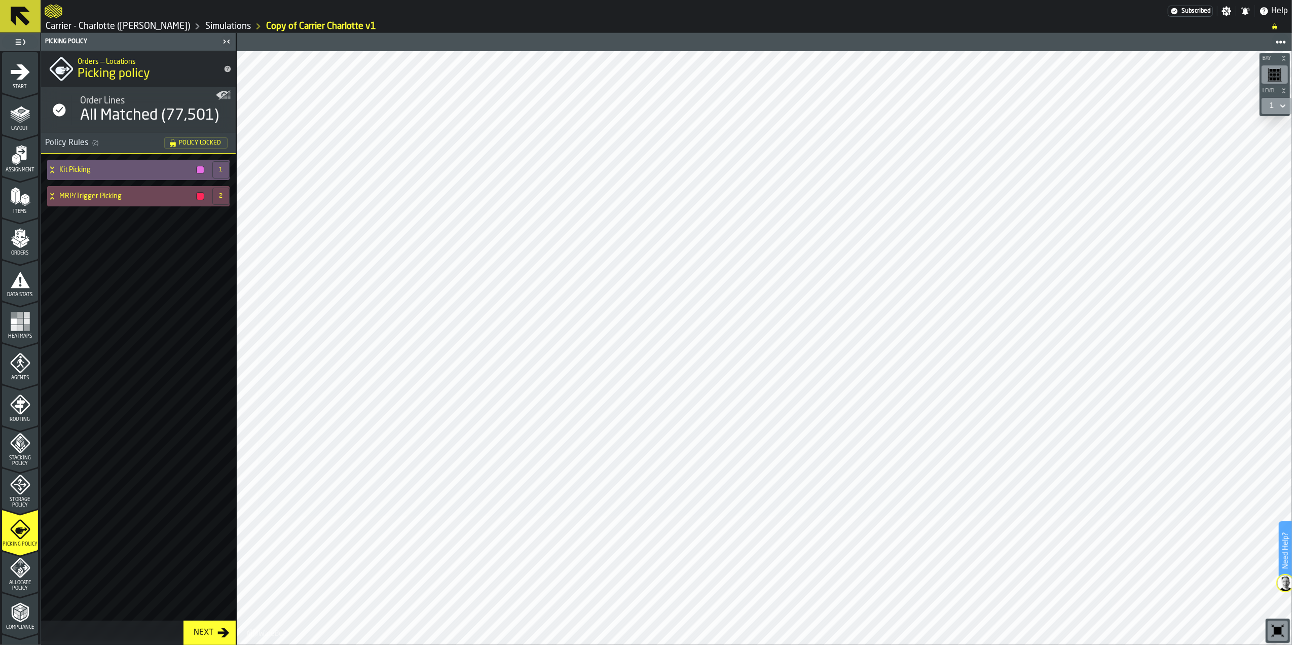
click at [28, 584] on span "Allocate Policy" at bounding box center [20, 585] width 36 height 11
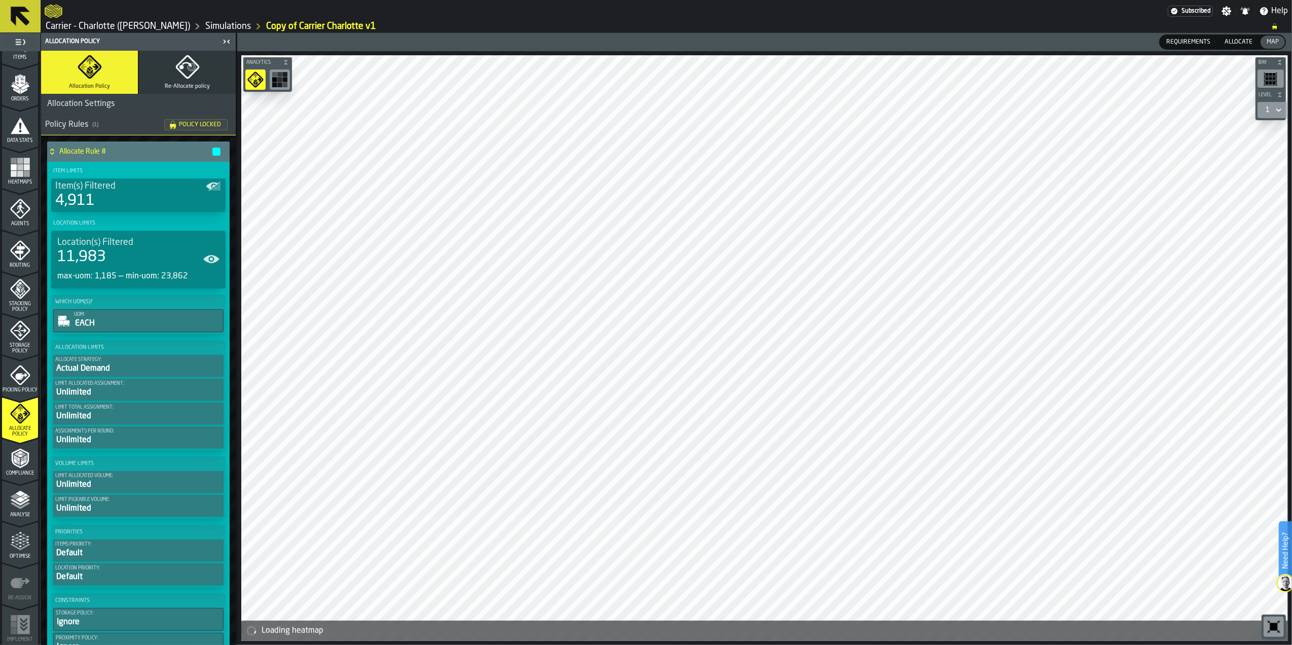
scroll to position [155, 0]
click at [17, 455] on polyline "menu Compliance" at bounding box center [20, 455] width 6 height 3
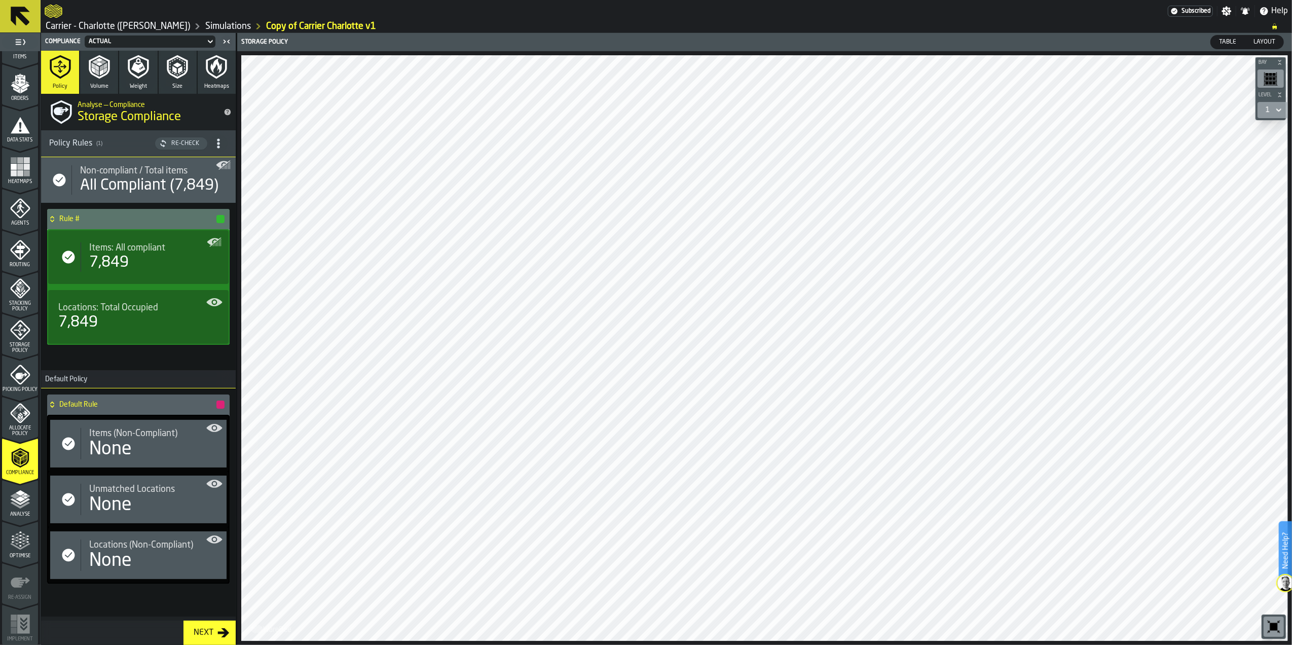
click at [9, 513] on span "Analyse" at bounding box center [20, 514] width 36 height 6
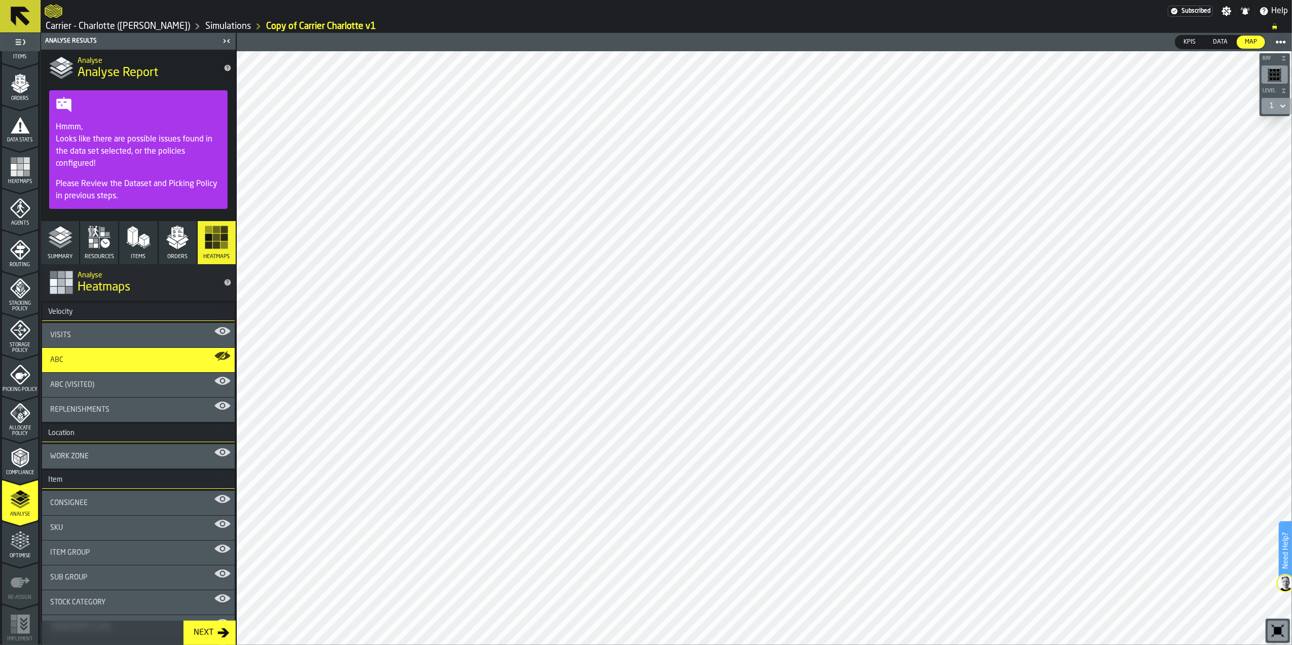
click at [159, 183] on div "Please Review the Dataset and Picking Policy in previous steps." at bounding box center [138, 190] width 165 height 24
click at [97, 194] on div "Please Review the Dataset and Picking Policy in previous steps." at bounding box center [138, 190] width 165 height 24
click at [1225, 39] on span "Data" at bounding box center [1220, 42] width 23 height 9
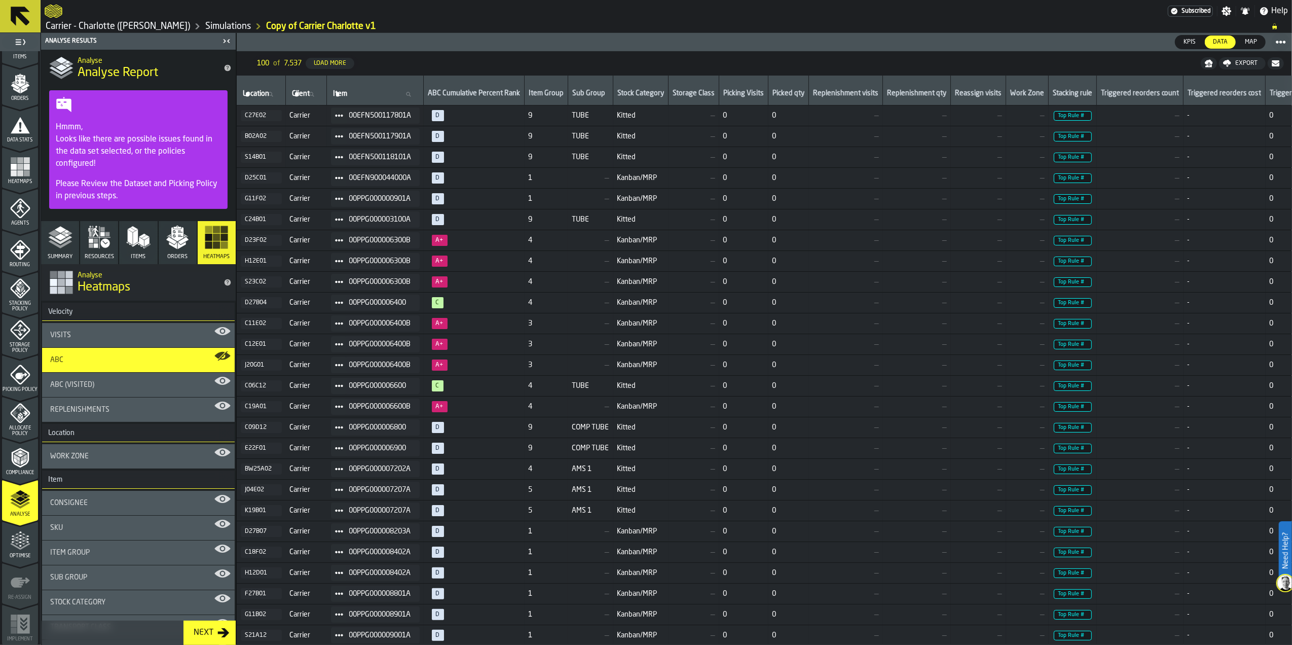
click at [1082, 116] on span "Top Rule #" at bounding box center [1073, 116] width 38 height 10
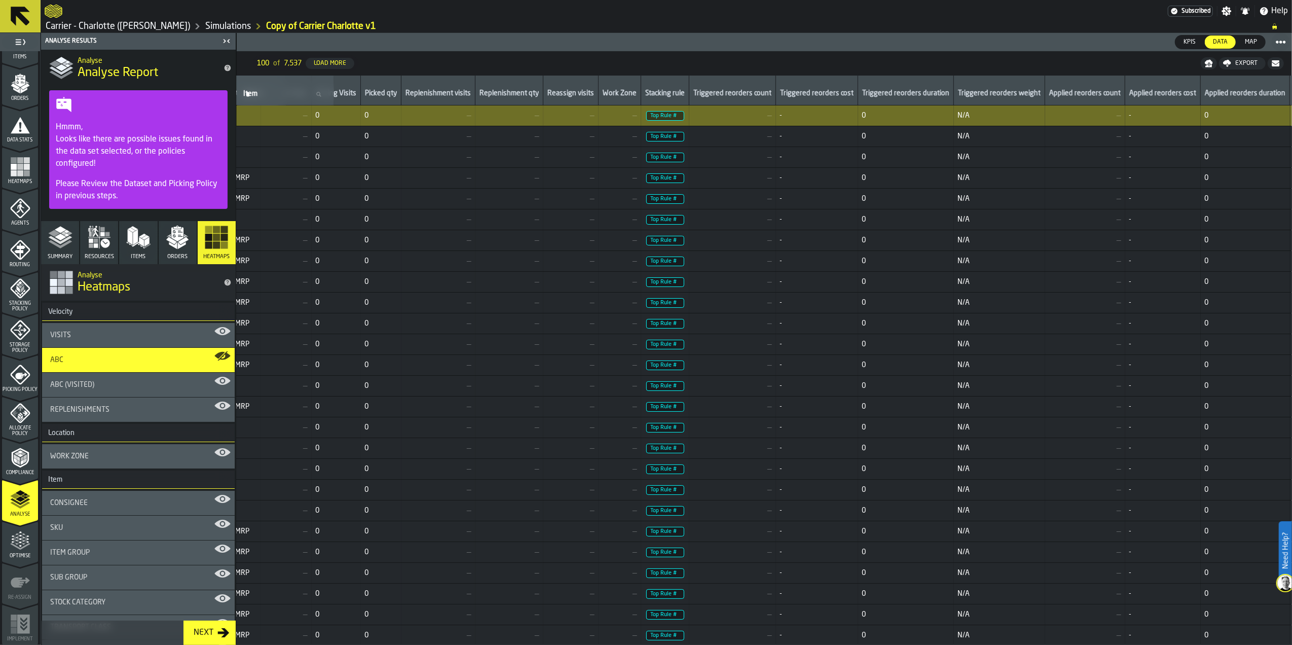
scroll to position [0, 416]
drag, startPoint x: 683, startPoint y: 643, endPoint x: 775, endPoint y: 644, distance: 91.7
click at [775, 641] on td "-" at bounding box center [809, 635] width 82 height 21
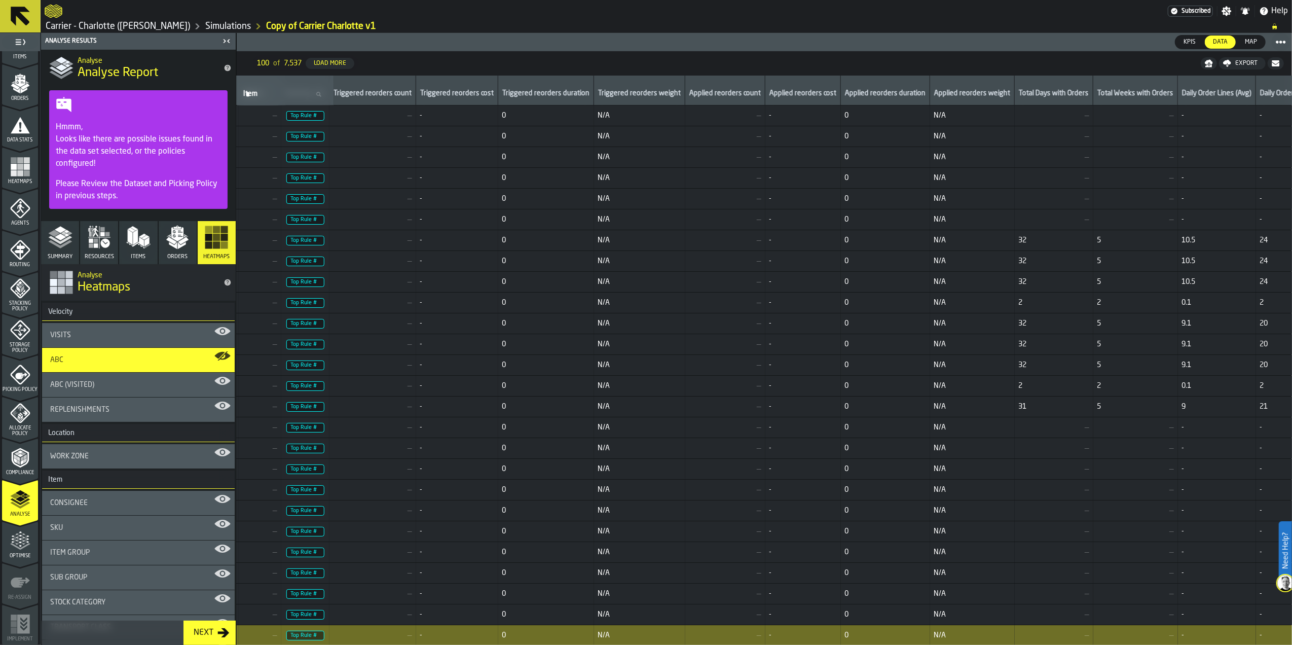
scroll to position [0, 0]
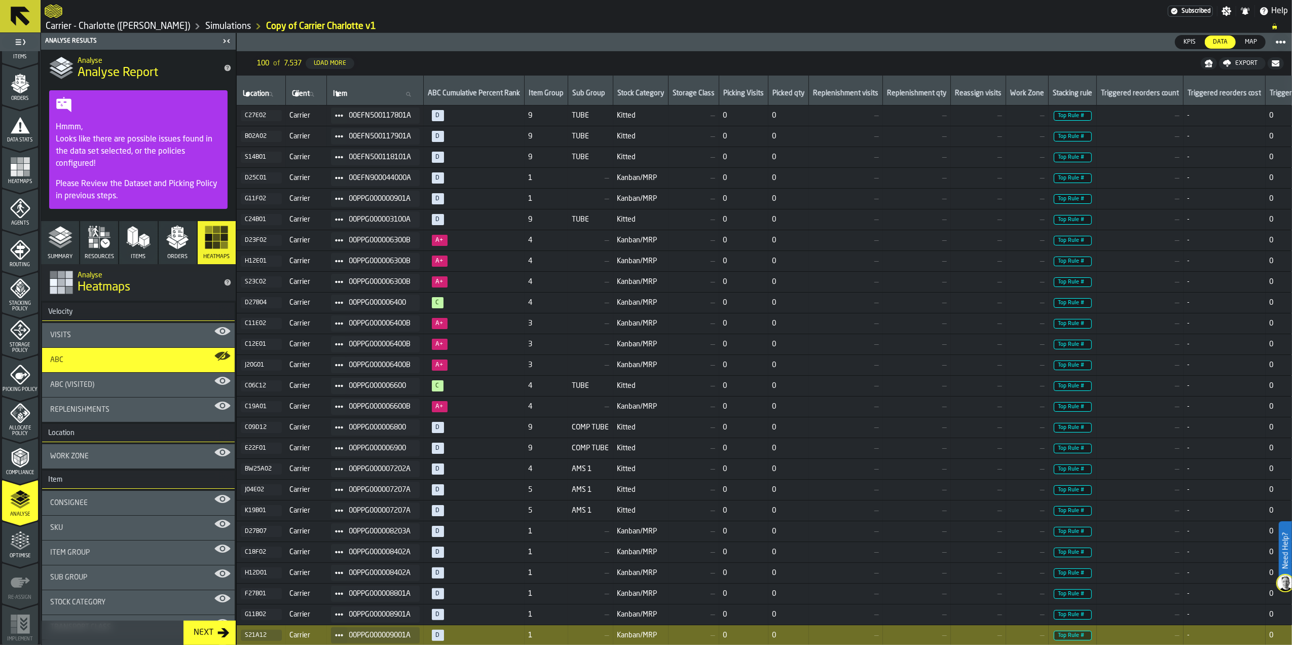
click at [524, 26] on ol "Carrier - Charlotte (Ryder) Simulations Copy of Carrier Charlotte v1" at bounding box center [653, 26] width 1217 height 12
click at [21, 548] on icon "menu Optimise" at bounding box center [20, 541] width 20 height 20
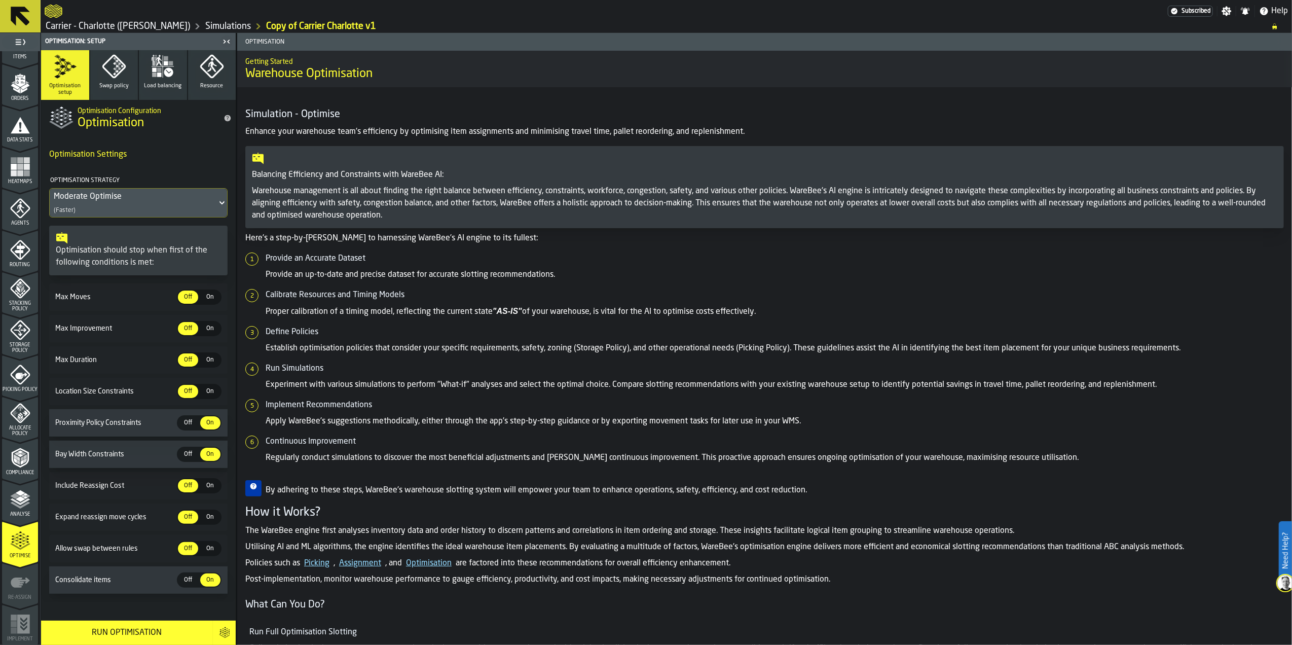
click at [106, 214] on div "Moderate Optimise (Faster)" at bounding box center [133, 203] width 167 height 28
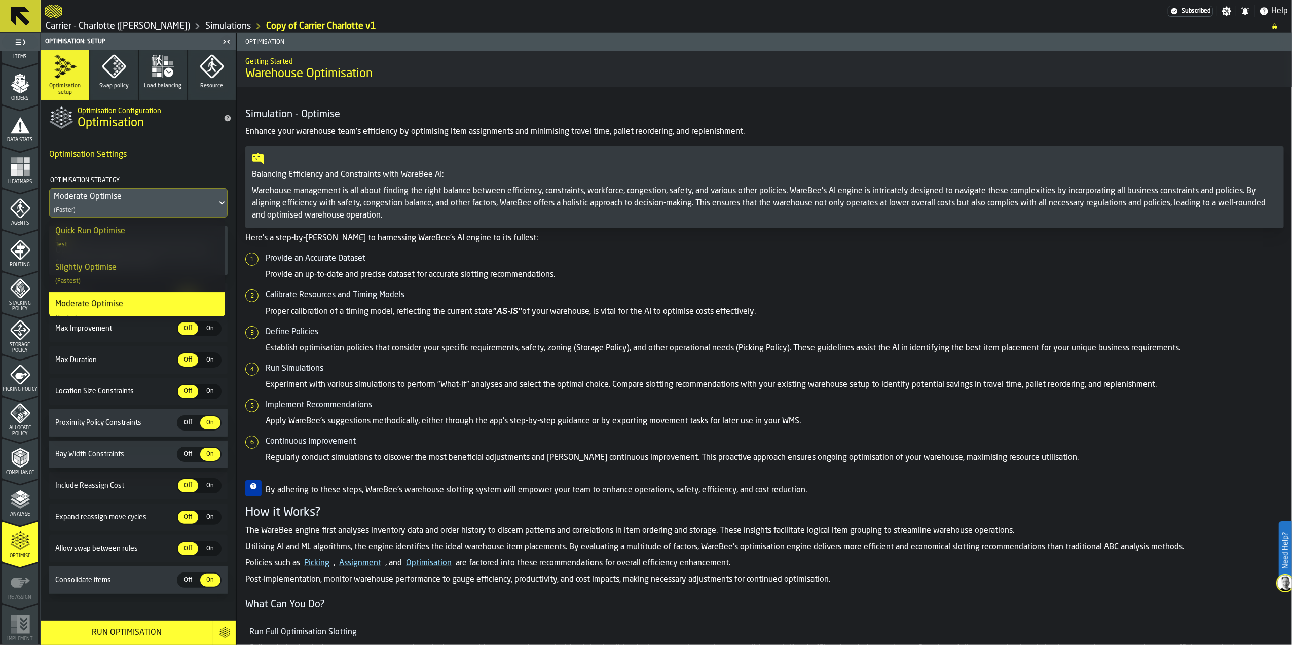
click at [136, 242] on div "Quick Run Optimise Test" at bounding box center [137, 237] width 164 height 24
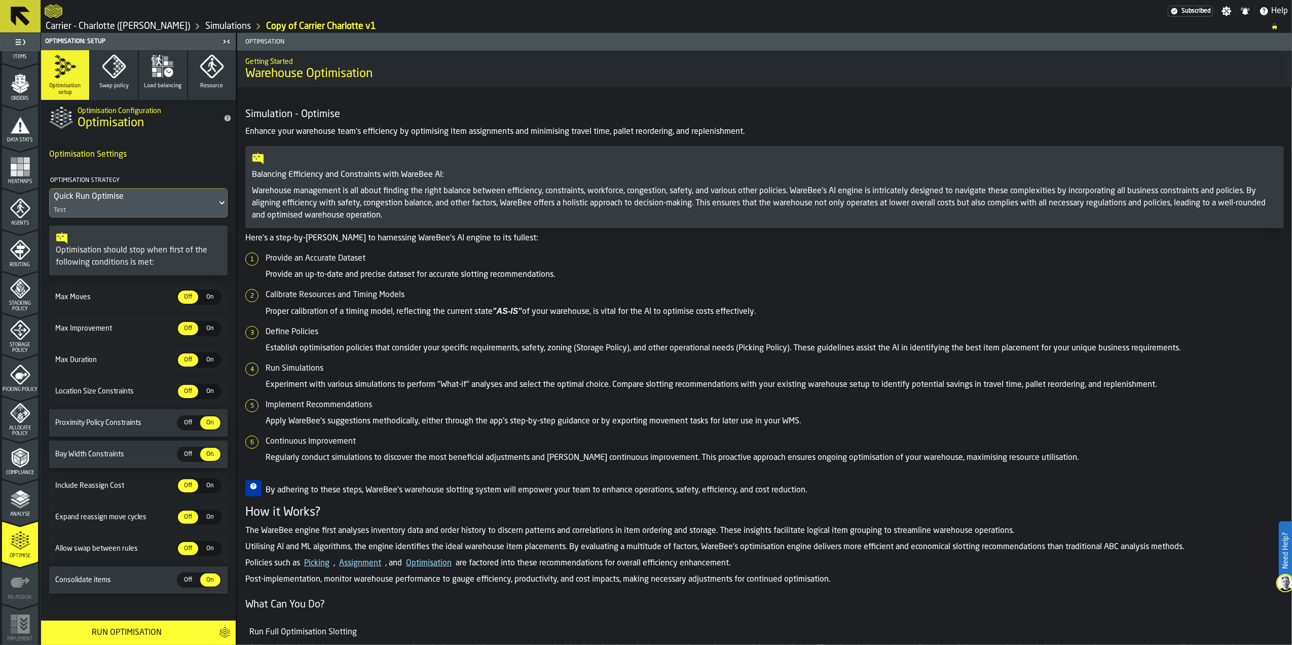
scroll to position [11, 0]
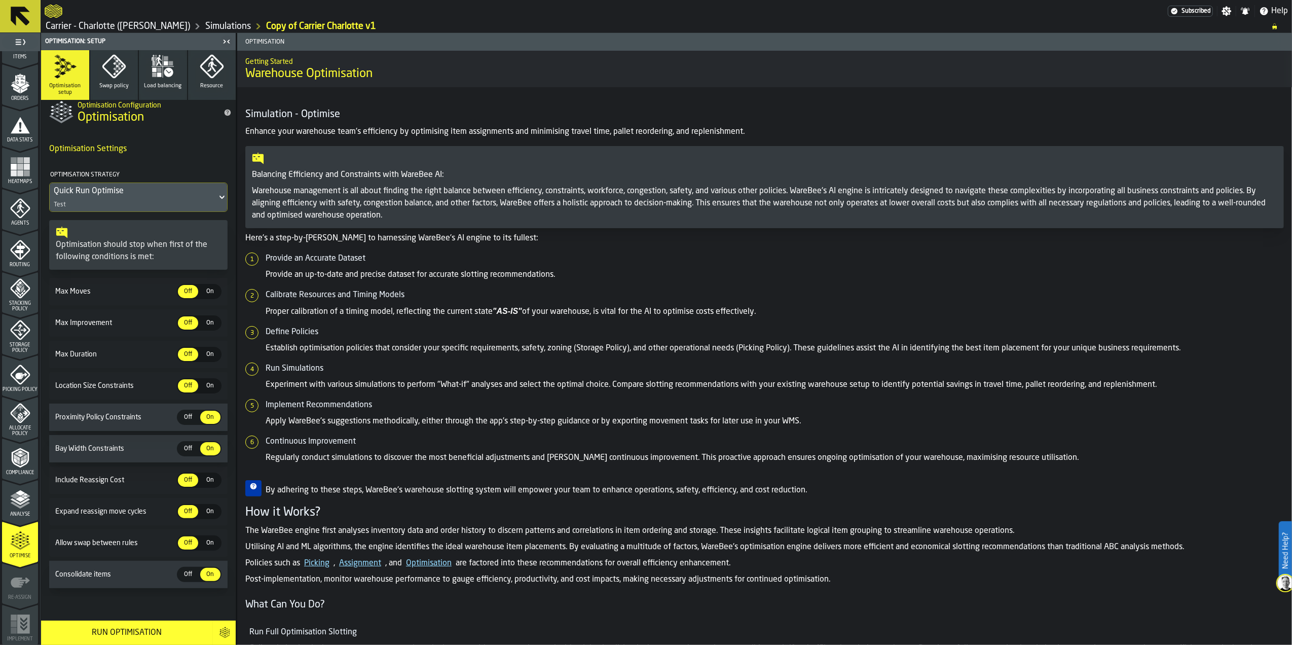
click at [162, 636] on div "Run Optimisation" at bounding box center [127, 632] width 160 height 12
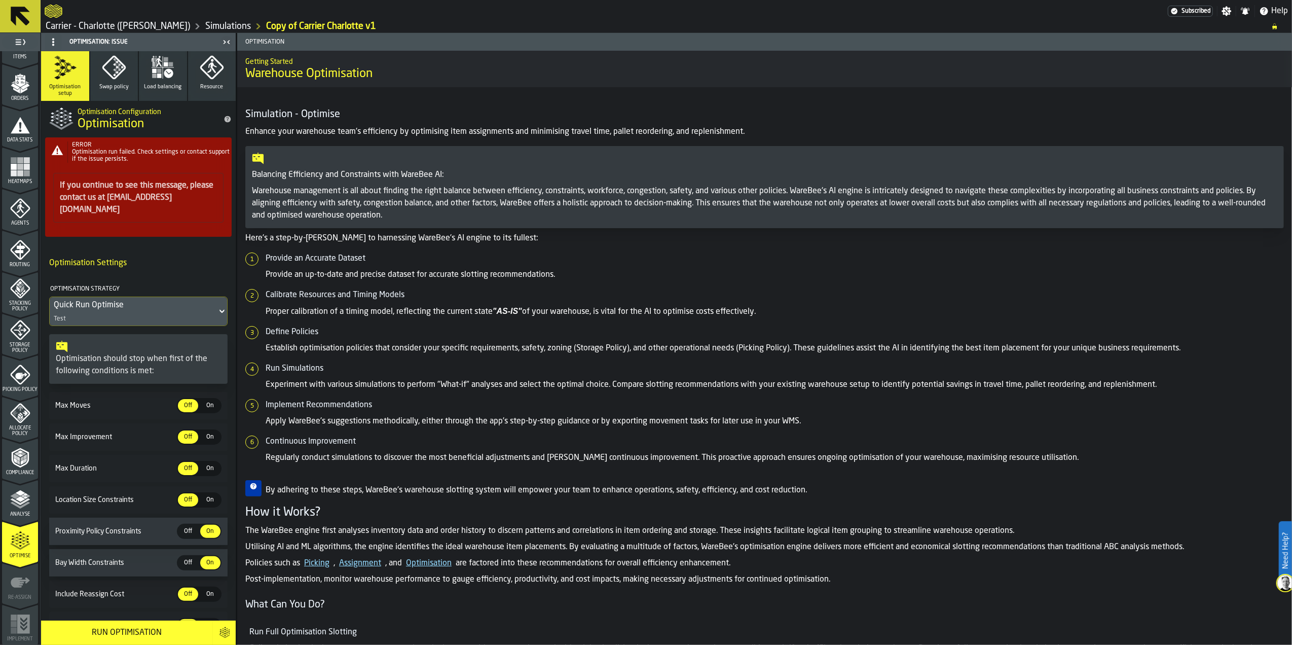
click at [205, 29] on link "Simulations" at bounding box center [228, 26] width 46 height 11
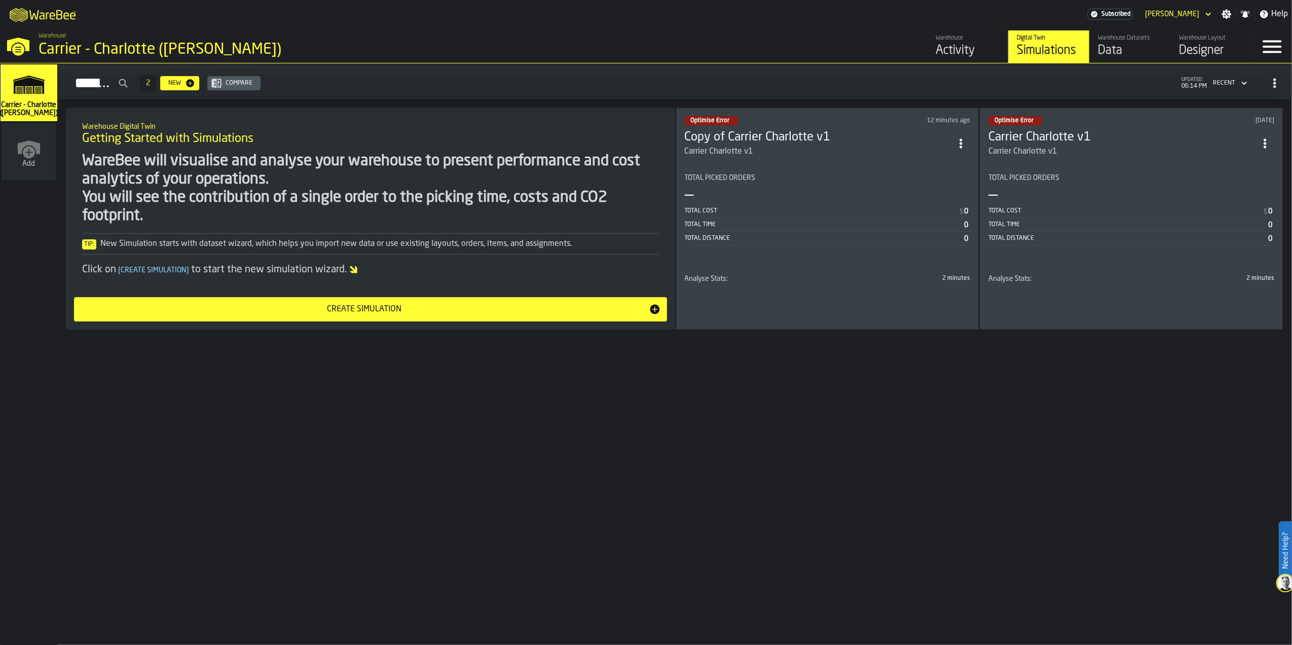
click at [962, 146] on circle "ItemListCard-DashboardItemContainer" at bounding box center [961, 146] width 3 height 3
click at [948, 209] on div "Duplicate" at bounding box center [942, 213] width 53 height 12
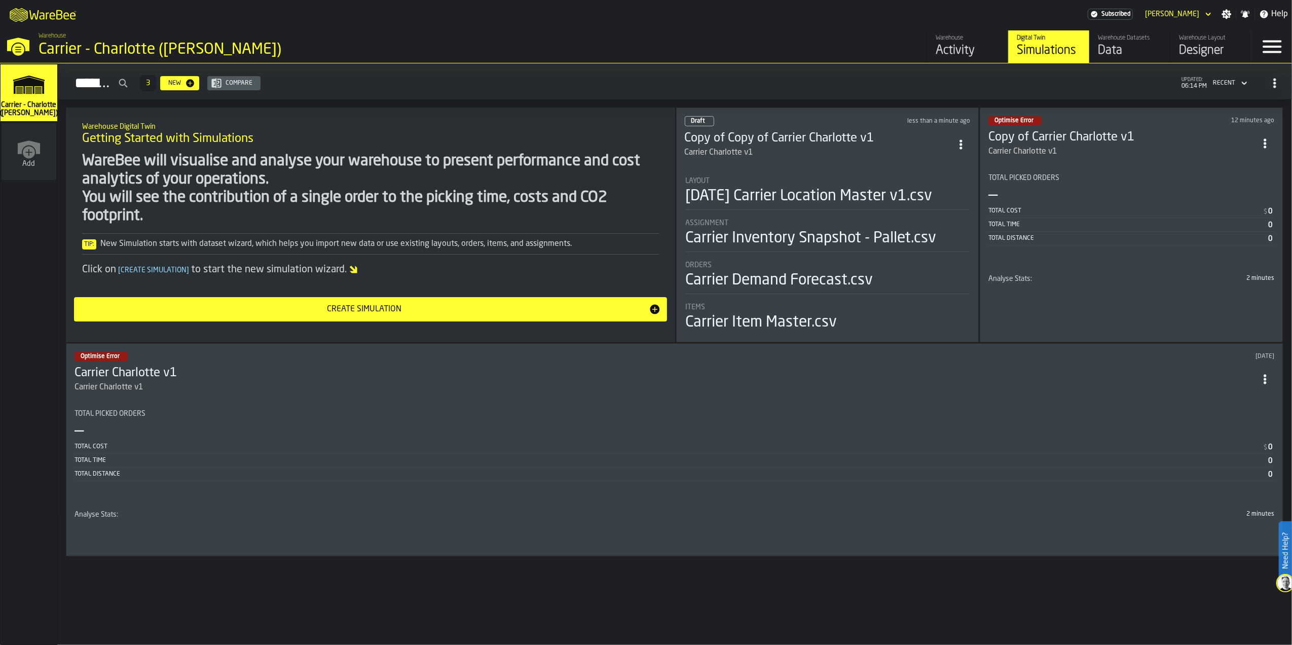
click at [811, 155] on div "Carrier Charlotte v1" at bounding box center [819, 152] width 268 height 12
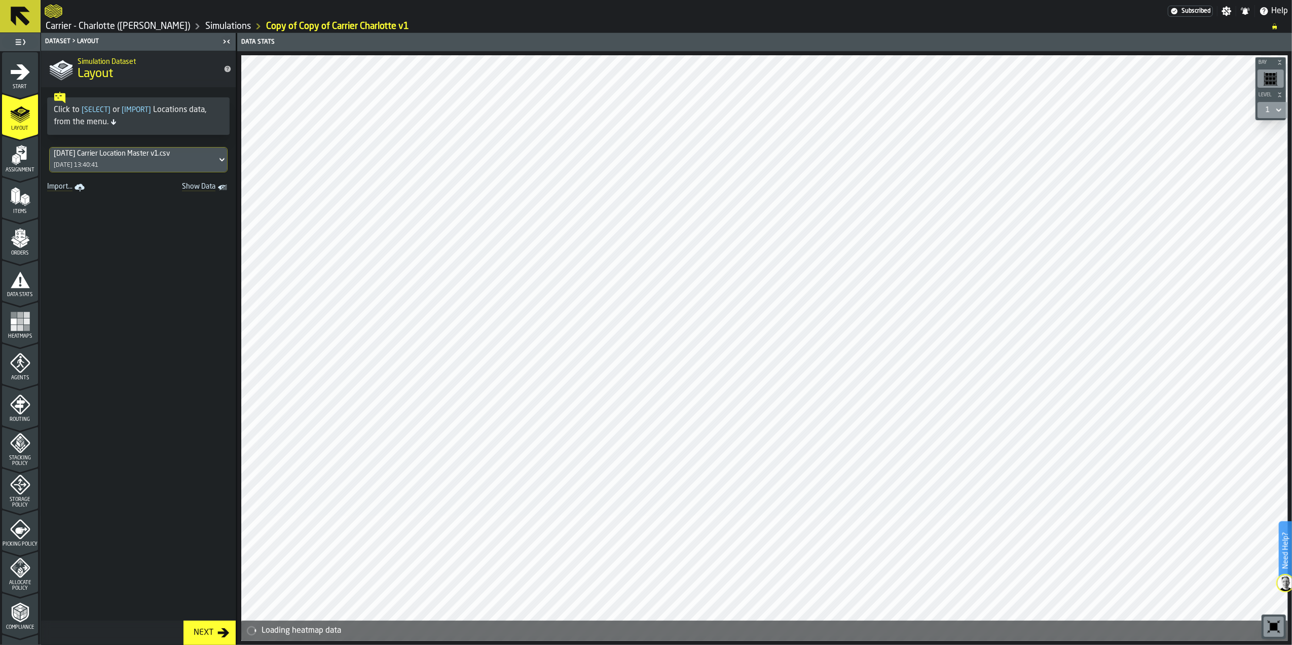
click at [27, 376] on span "Agents" at bounding box center [20, 378] width 36 height 6
